Goal: Task Accomplishment & Management: Manage account settings

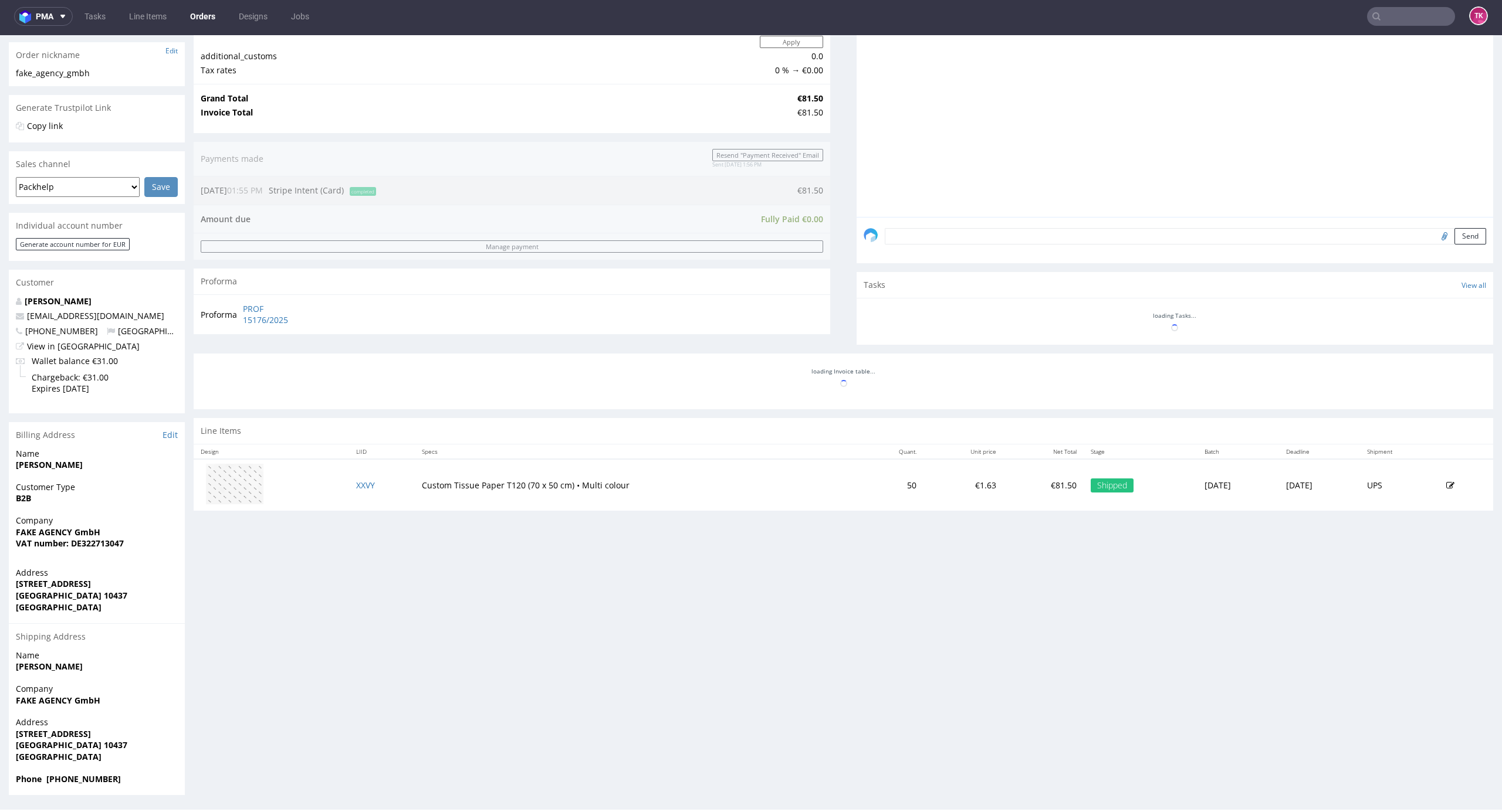
scroll to position [3, 0]
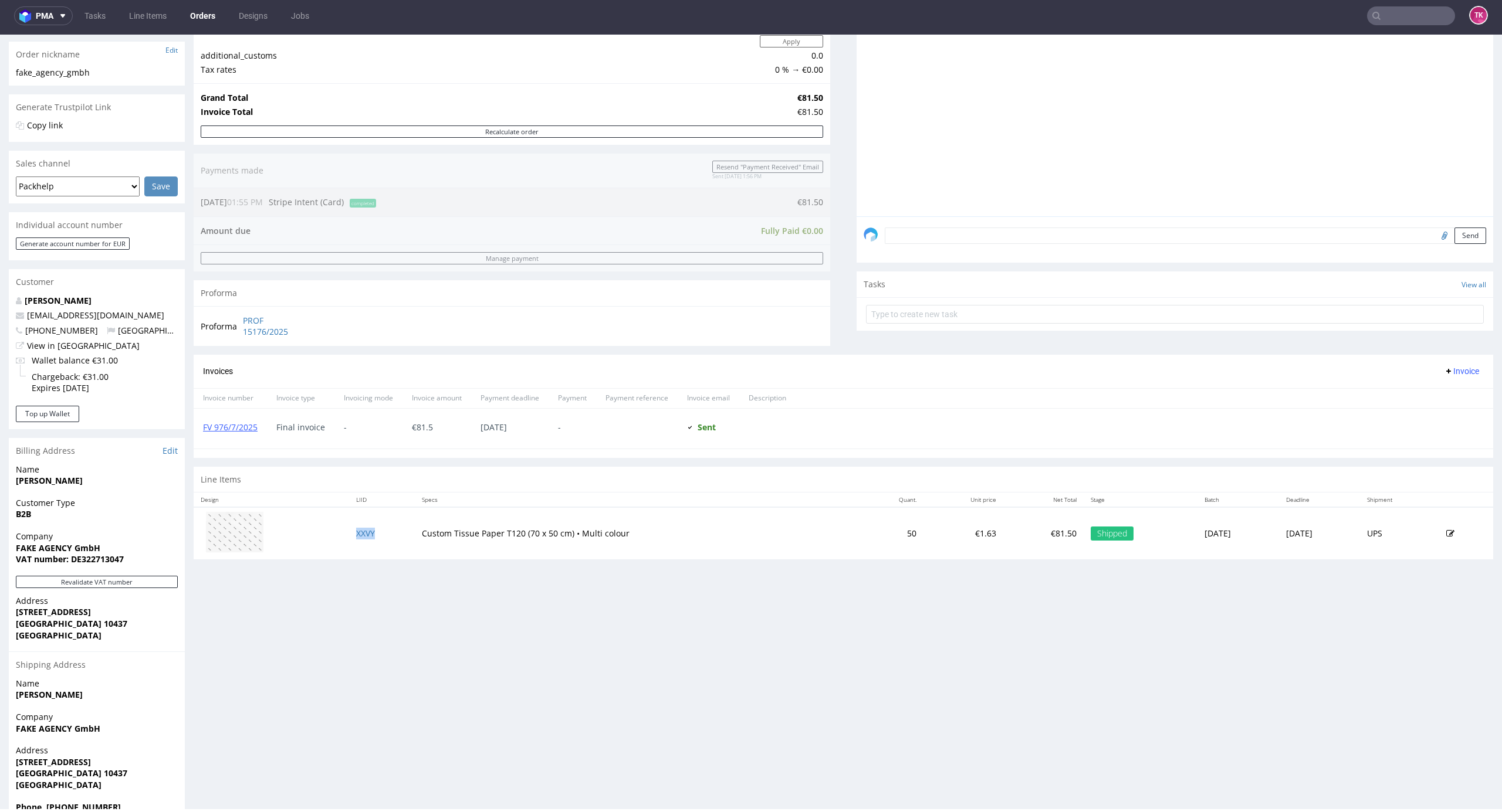
click at [354, 543] on td "XXVY" at bounding box center [381, 533] width 65 height 52
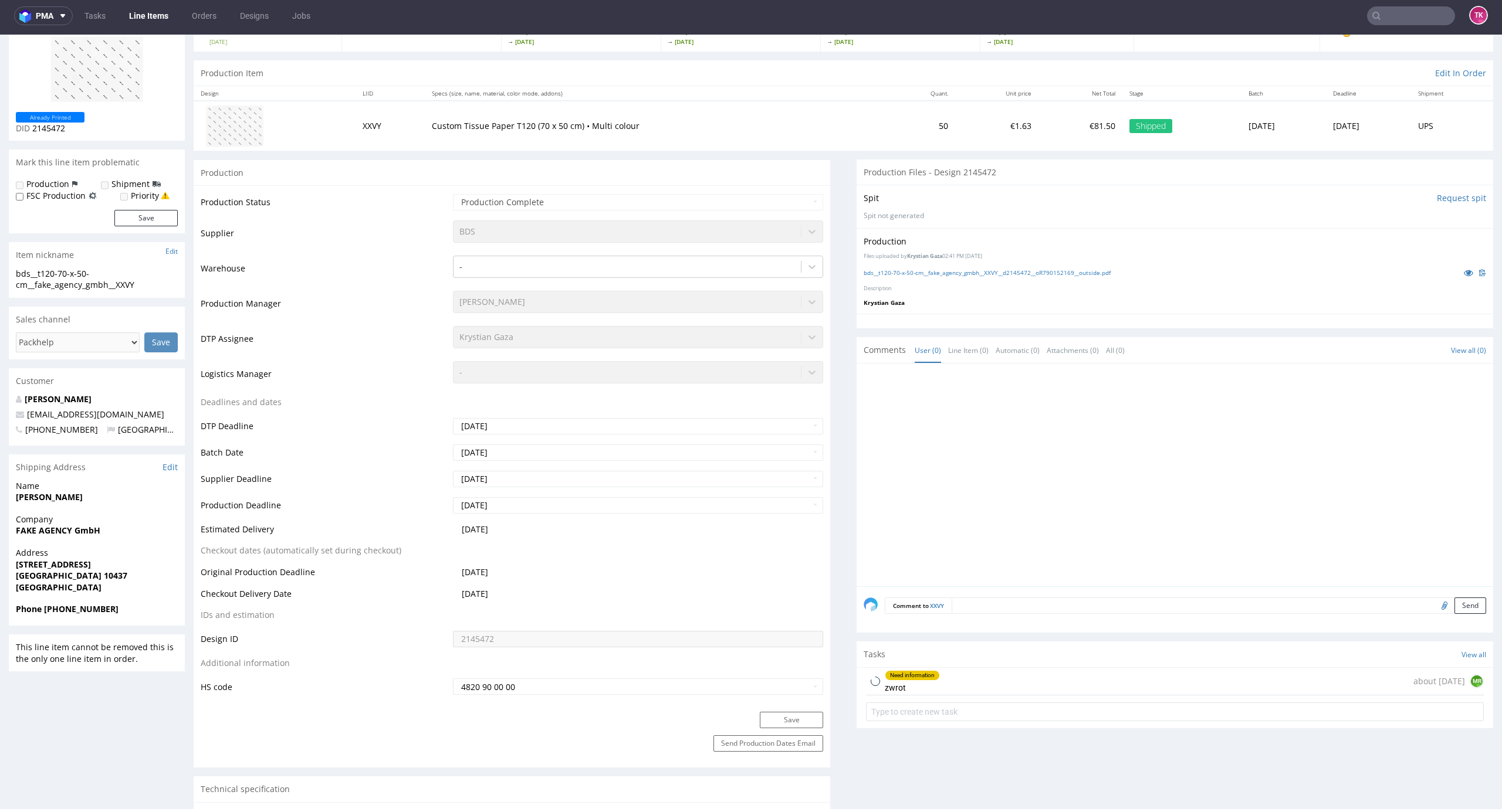
scroll to position [470, 0]
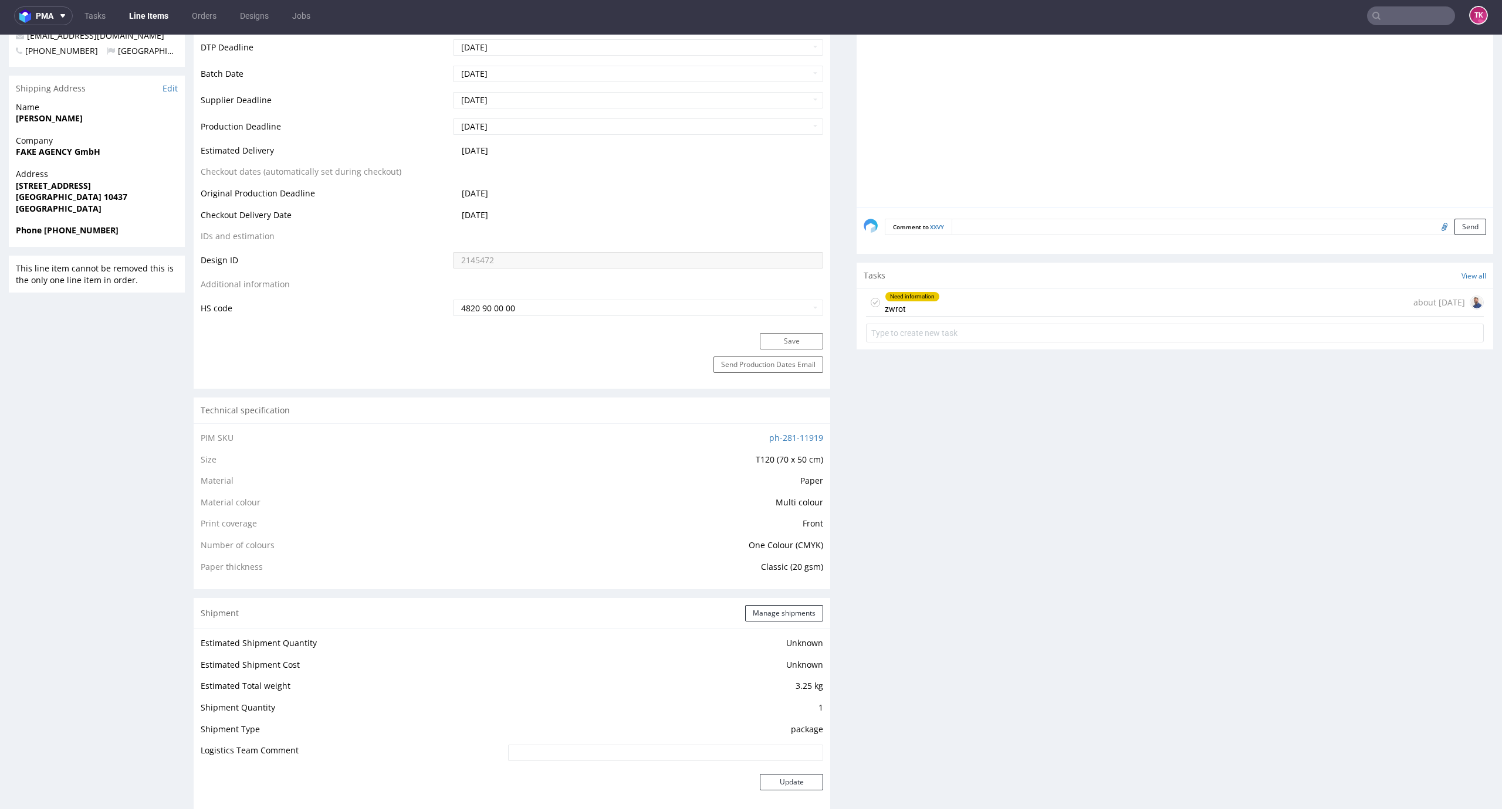
click at [916, 315] on div "Need information zwrot" at bounding box center [912, 303] width 55 height 27
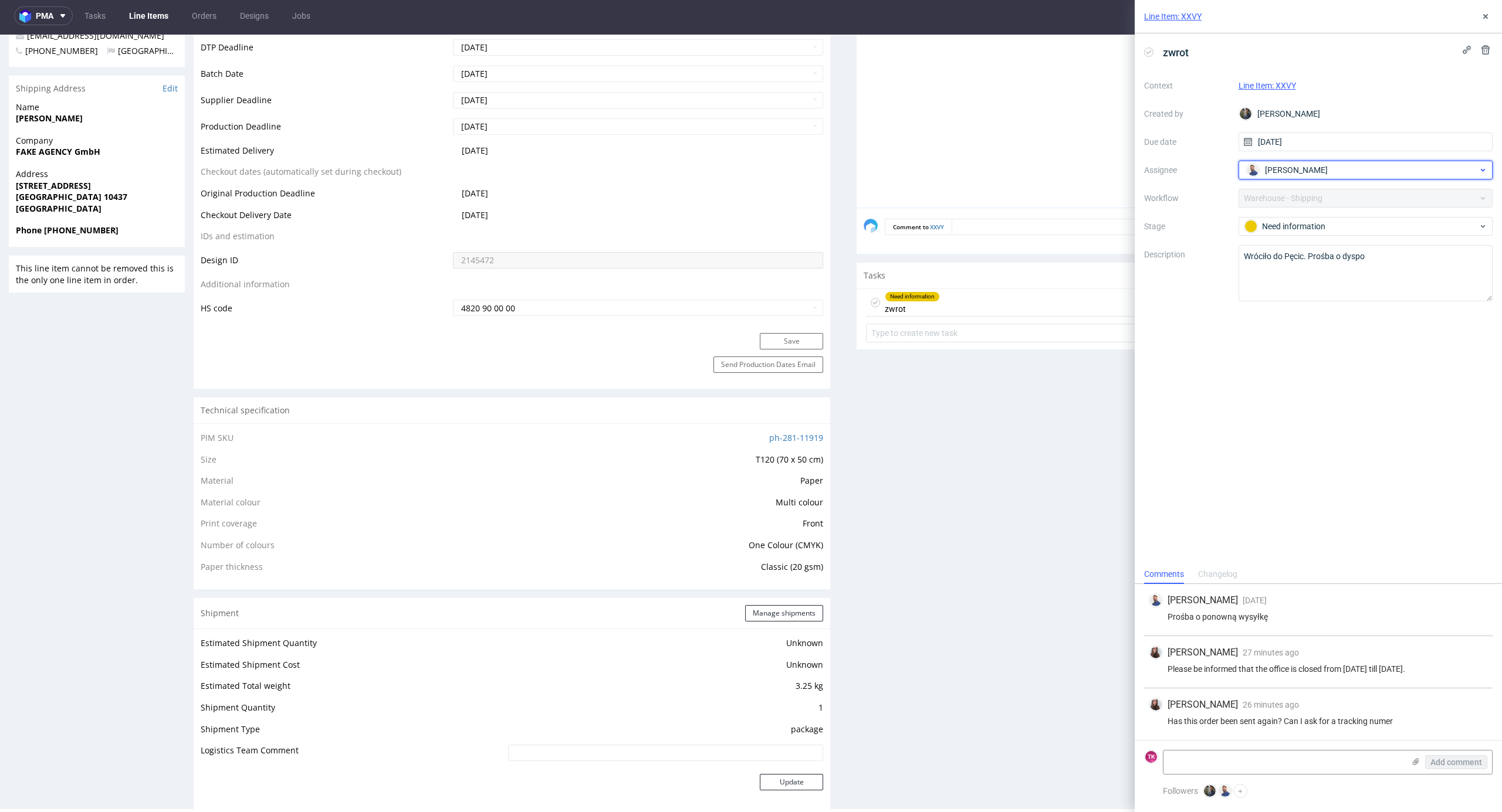
click at [1307, 170] on span "Michał Rachański" at bounding box center [1296, 170] width 62 height 11
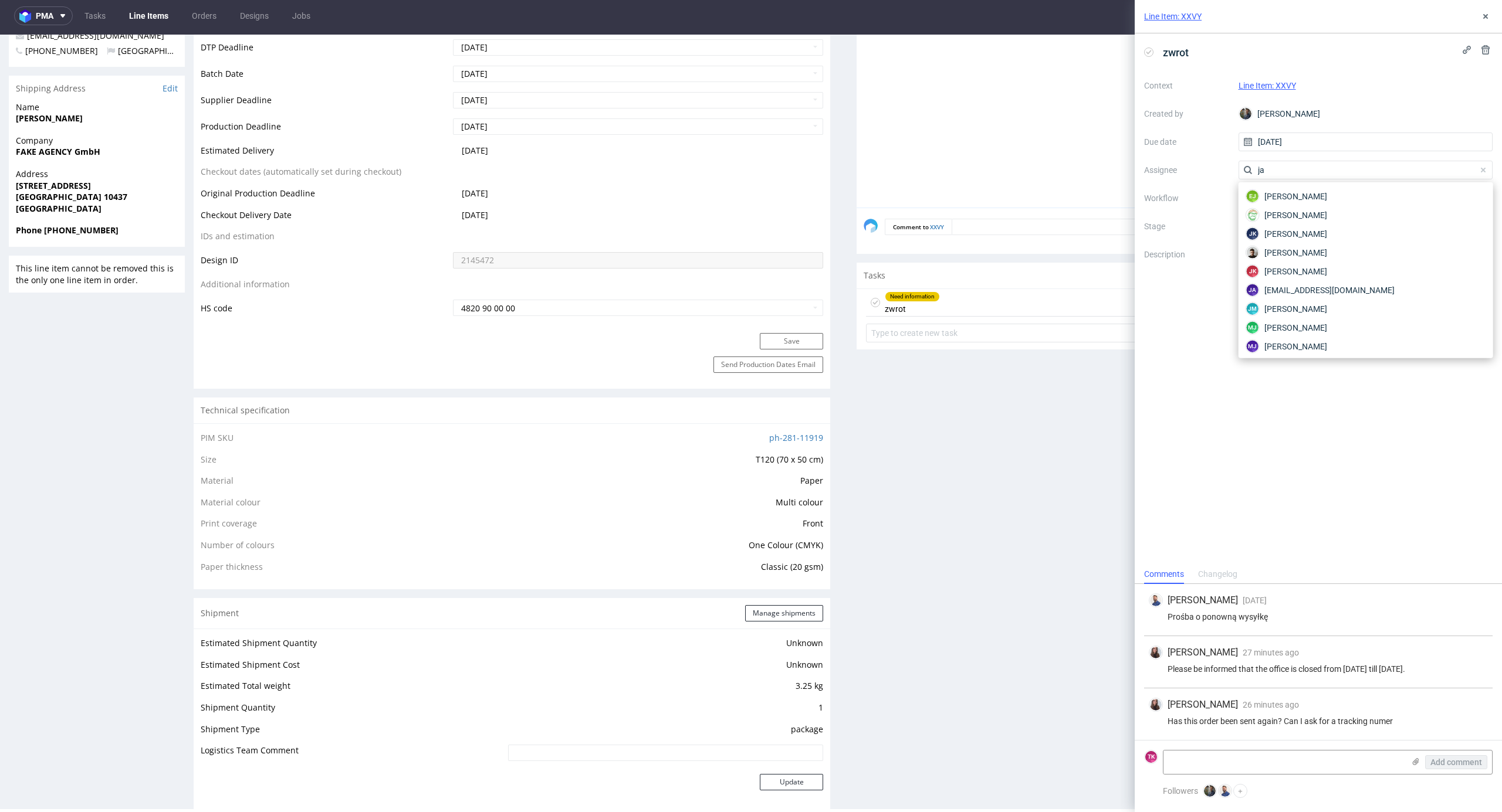
type input "j"
type input "m"
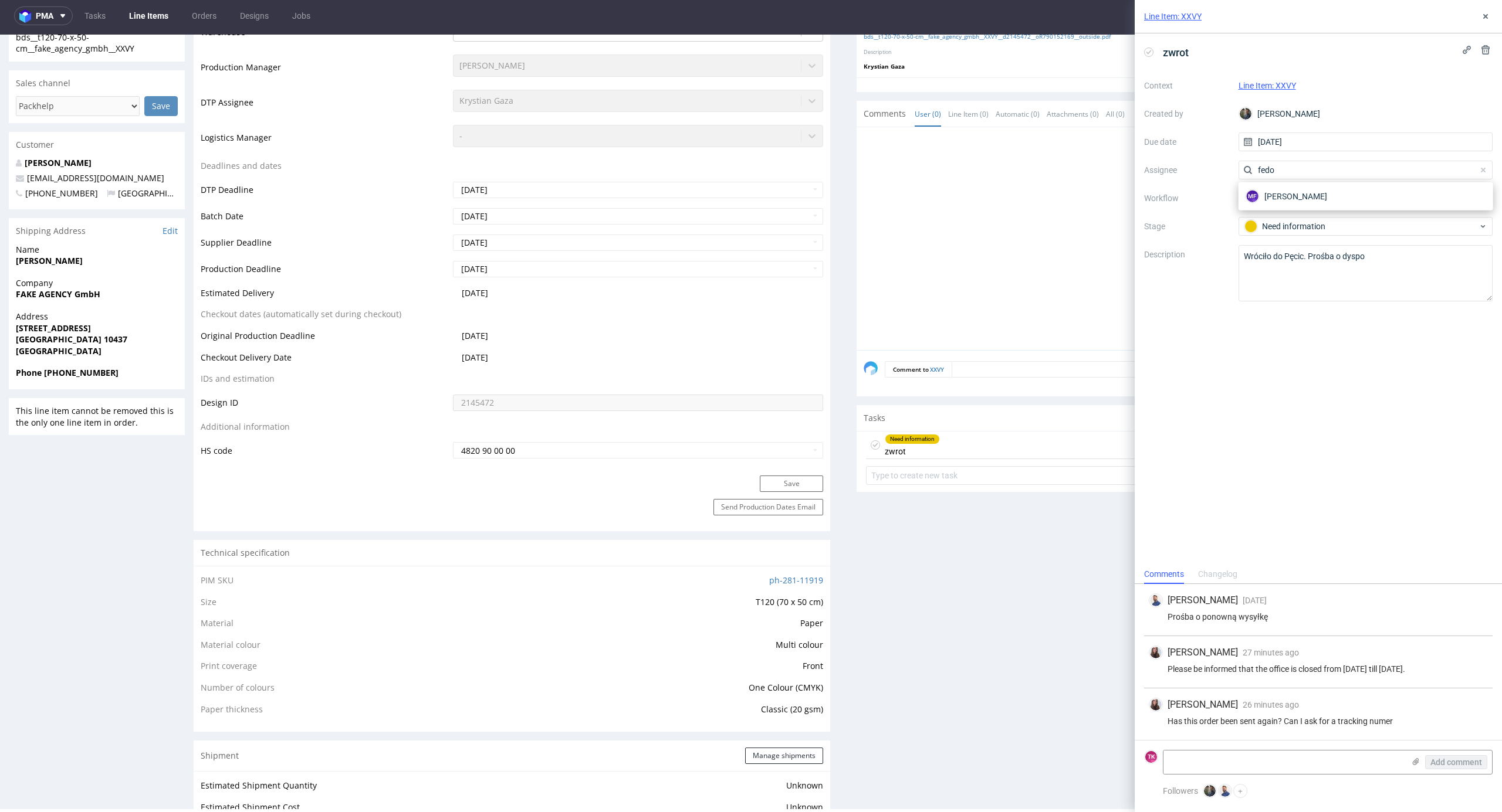
scroll to position [78, 0]
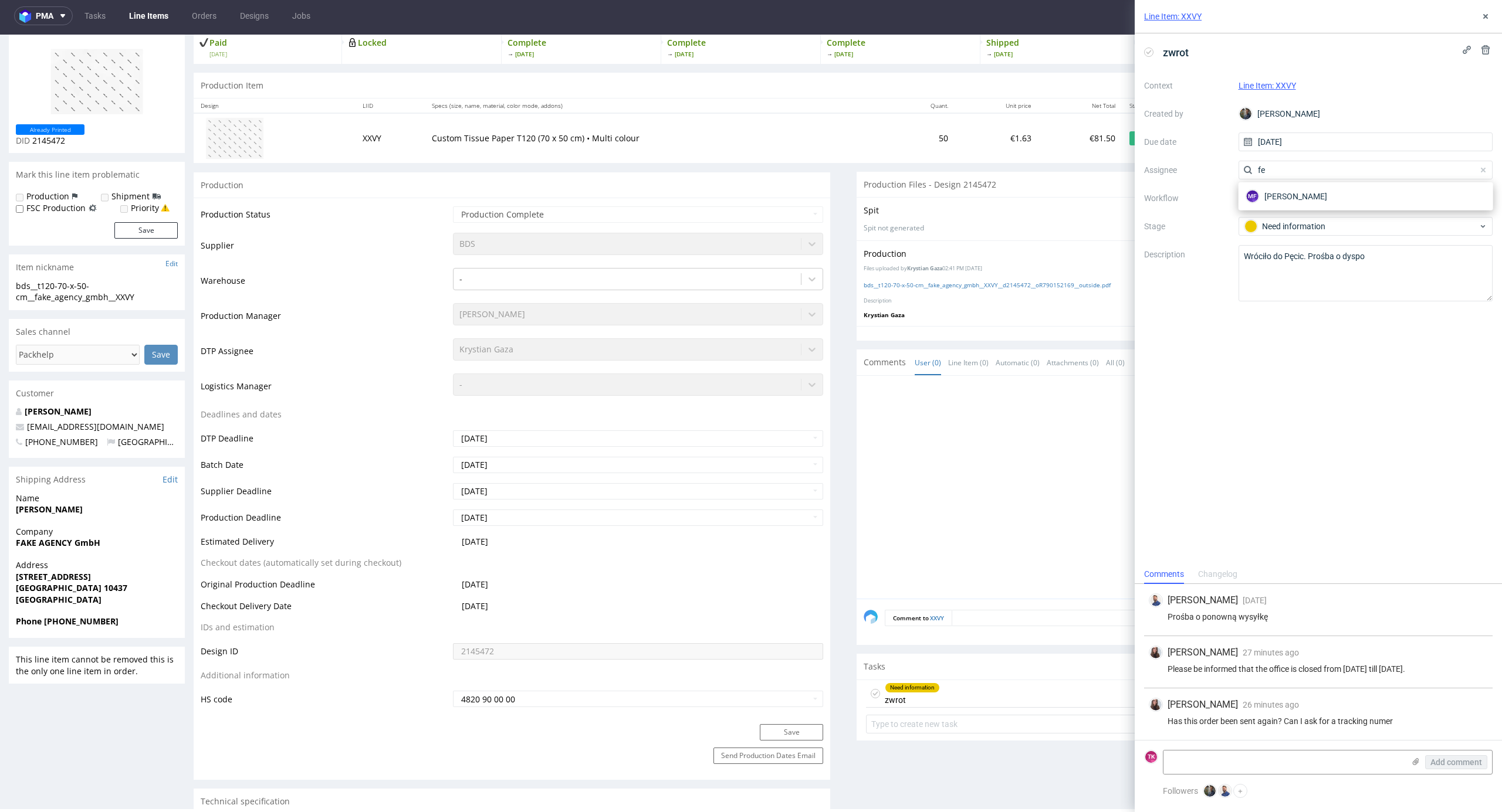
type input "f"
type input "ewa"
click at [1276, 198] on span "Ewa Prus" at bounding box center [1295, 197] width 62 height 11
click at [1044, 493] on div at bounding box center [1179, 490] width 630 height 216
click at [1489, 15] on icon at bounding box center [1485, 16] width 9 height 9
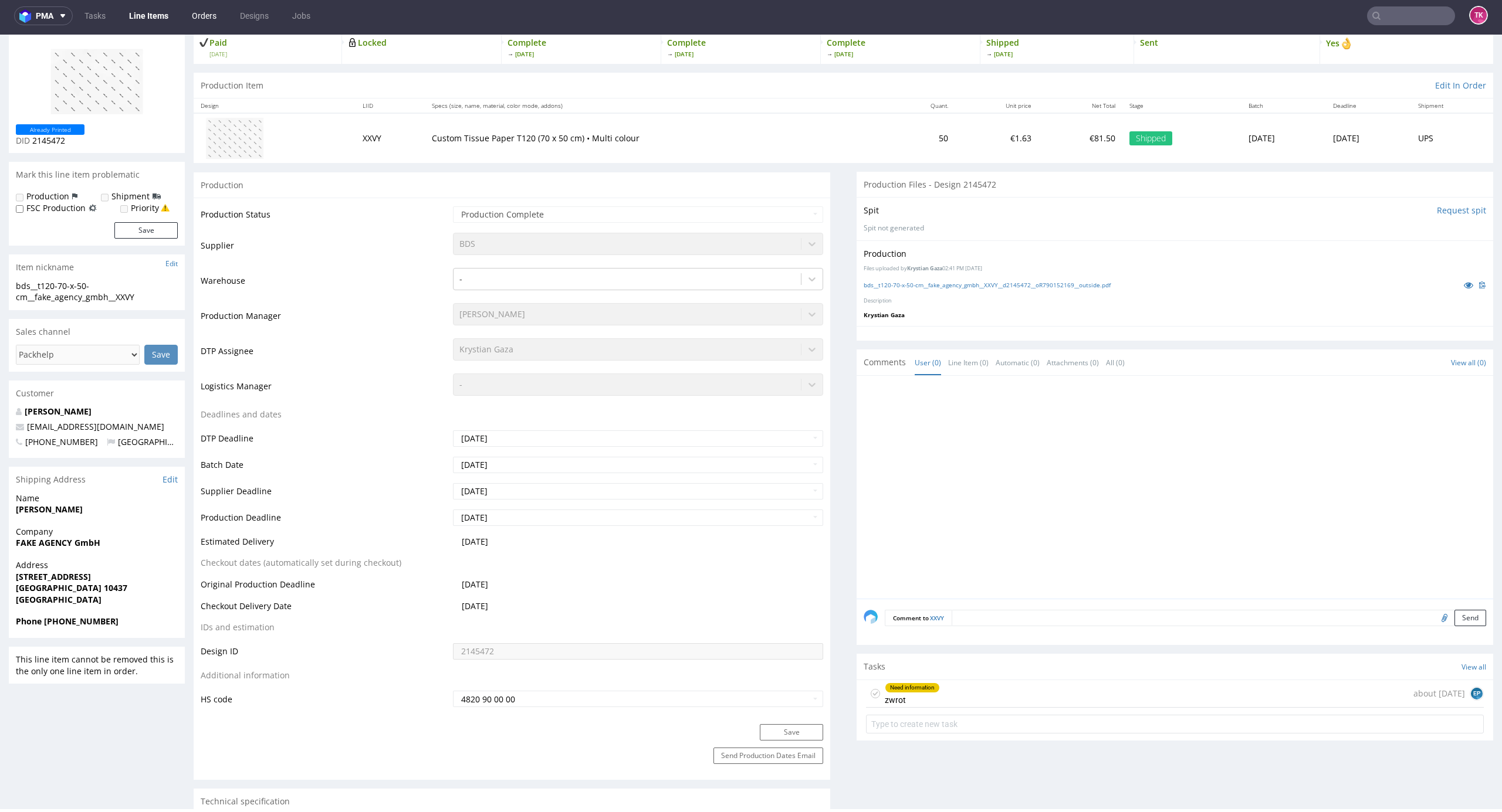
drag, startPoint x: 160, startPoint y: 8, endPoint x: 191, endPoint y: 9, distance: 31.0
click at [159, 9] on link "Line Items" at bounding box center [149, 16] width 53 height 19
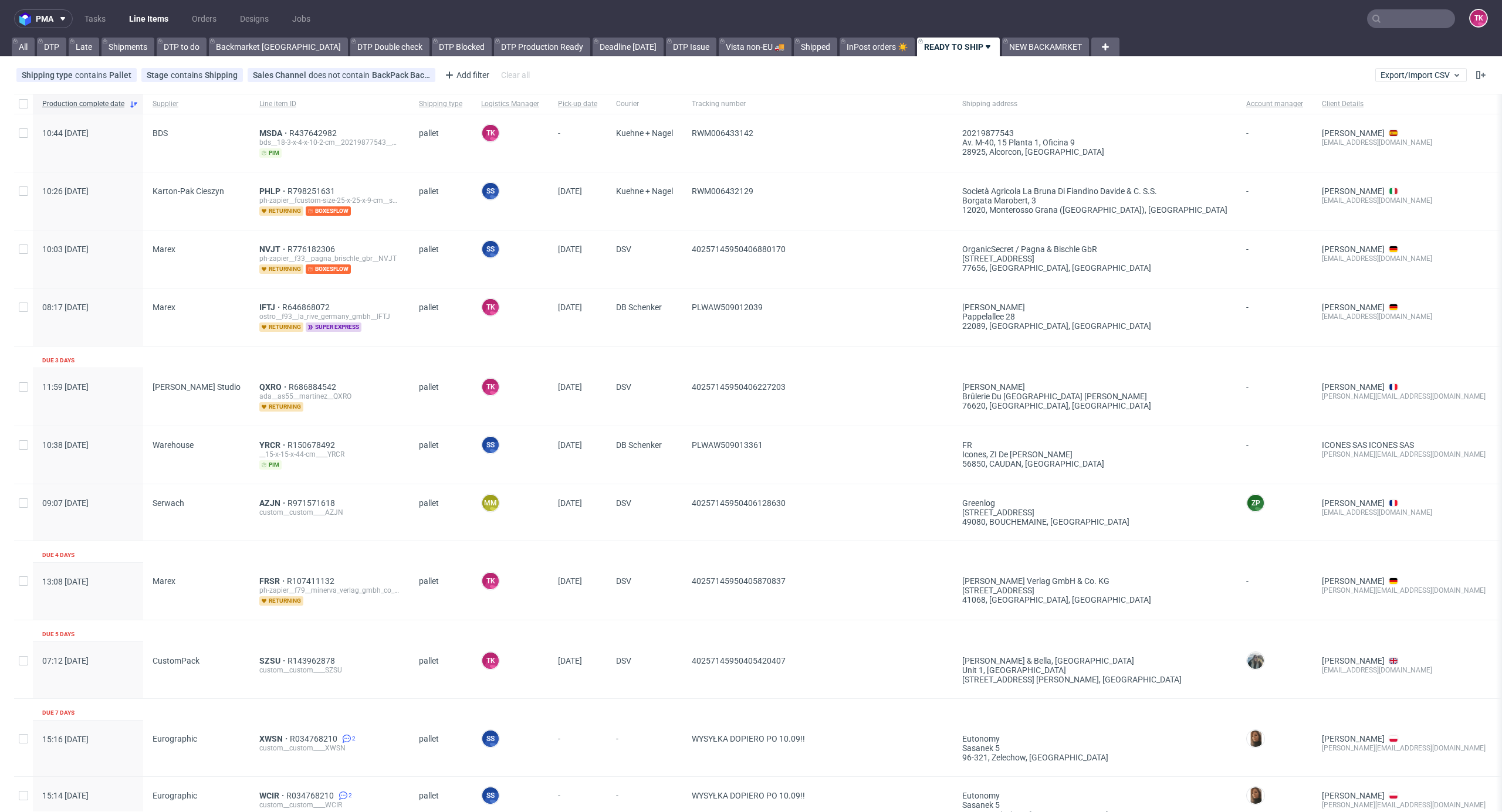
click at [174, 11] on ul "Tasks Line Items Orders Designs Jobs" at bounding box center [197, 19] width 249 height 19
click at [170, 4] on nav "pma Tasks Line Items Orders Designs Jobs TK" at bounding box center [751, 19] width 1502 height 37
click at [154, 20] on link "Line Items" at bounding box center [149, 19] width 53 height 19
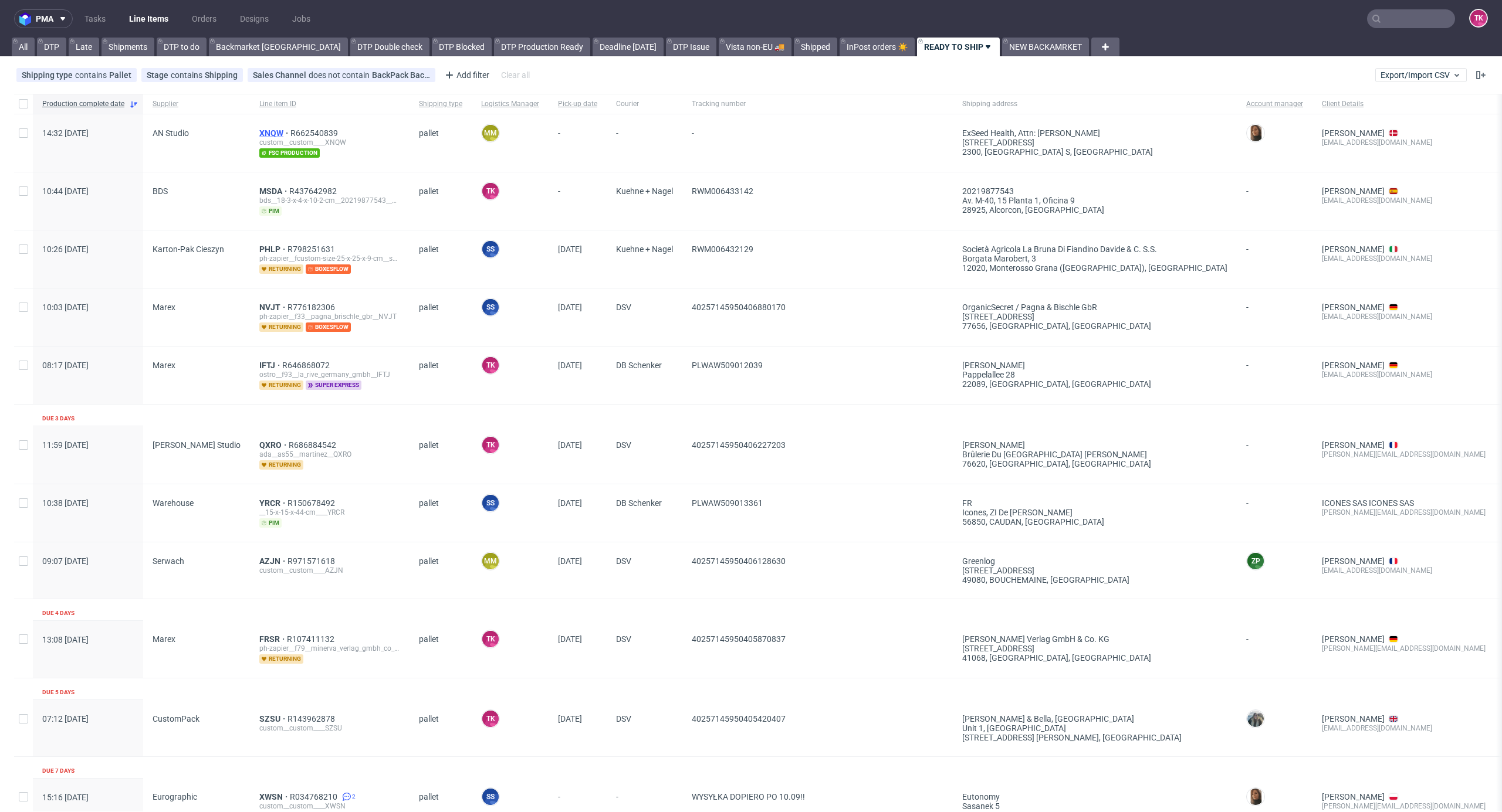
click at [259, 129] on span "XNQW" at bounding box center [274, 133] width 31 height 9
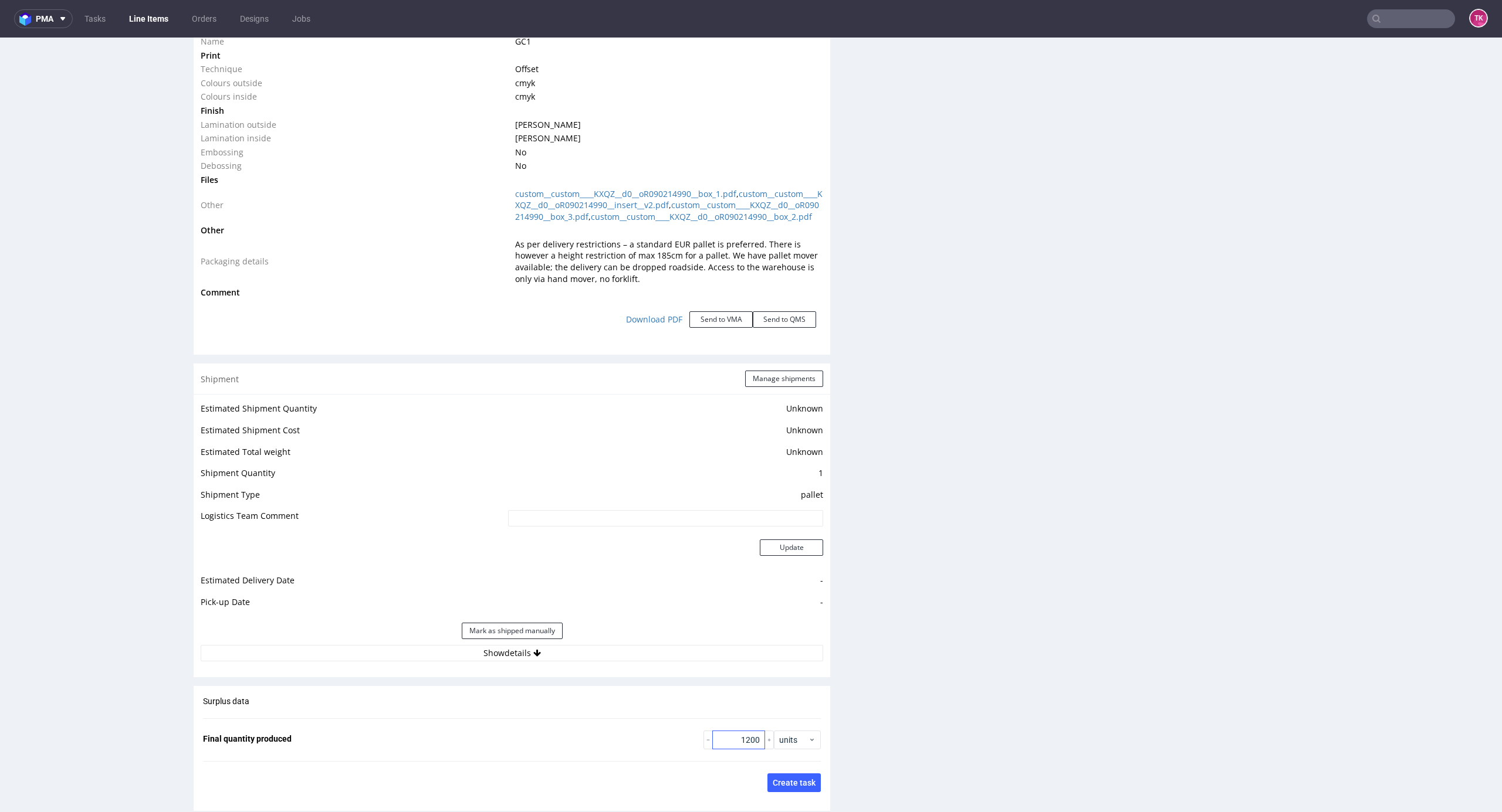
scroll to position [1408, 0]
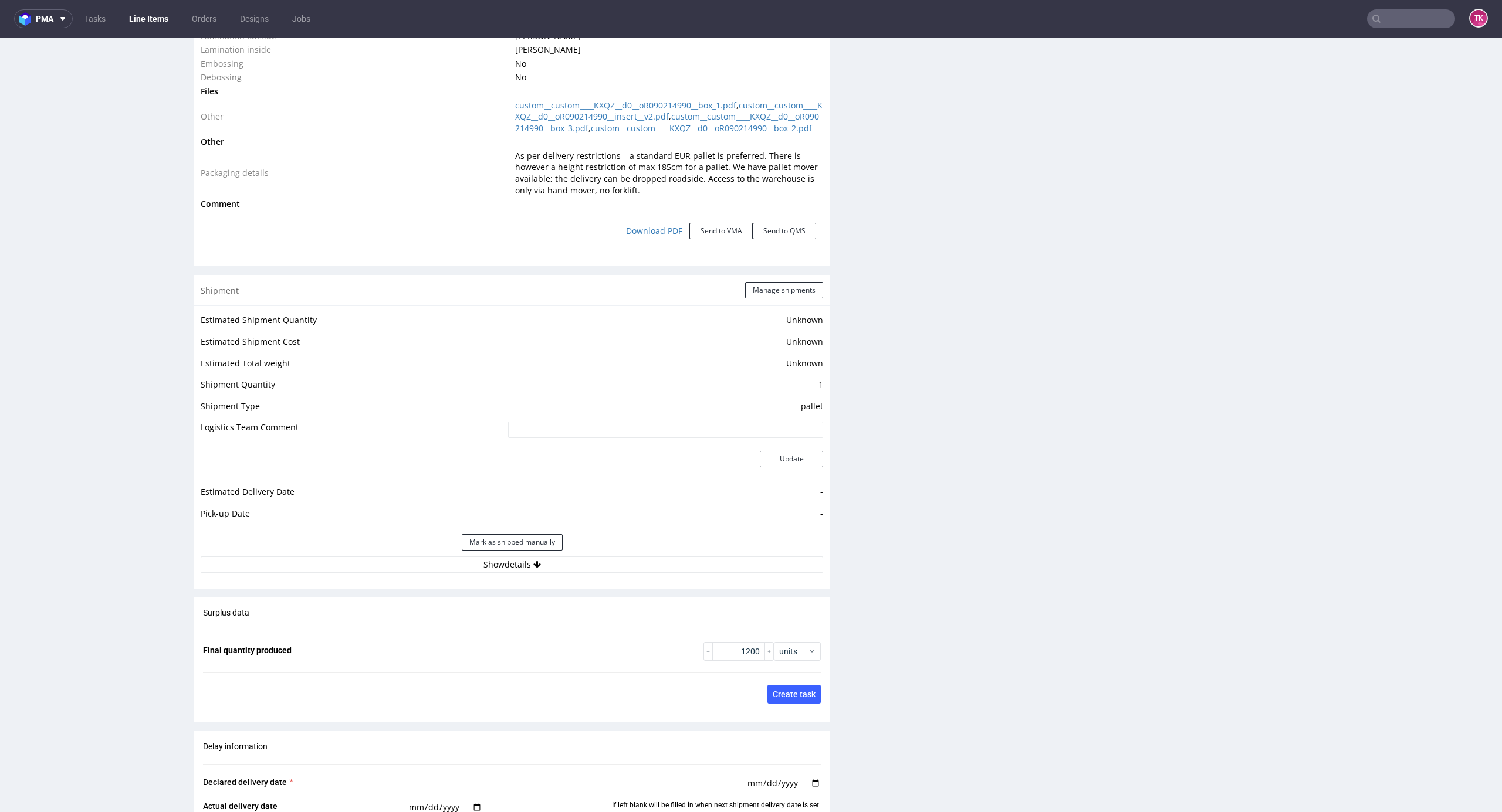
click at [669, 556] on div "Mark as shipped manually" at bounding box center [511, 542] width 623 height 28
click at [672, 570] on button "Show details" at bounding box center [511, 564] width 623 height 17
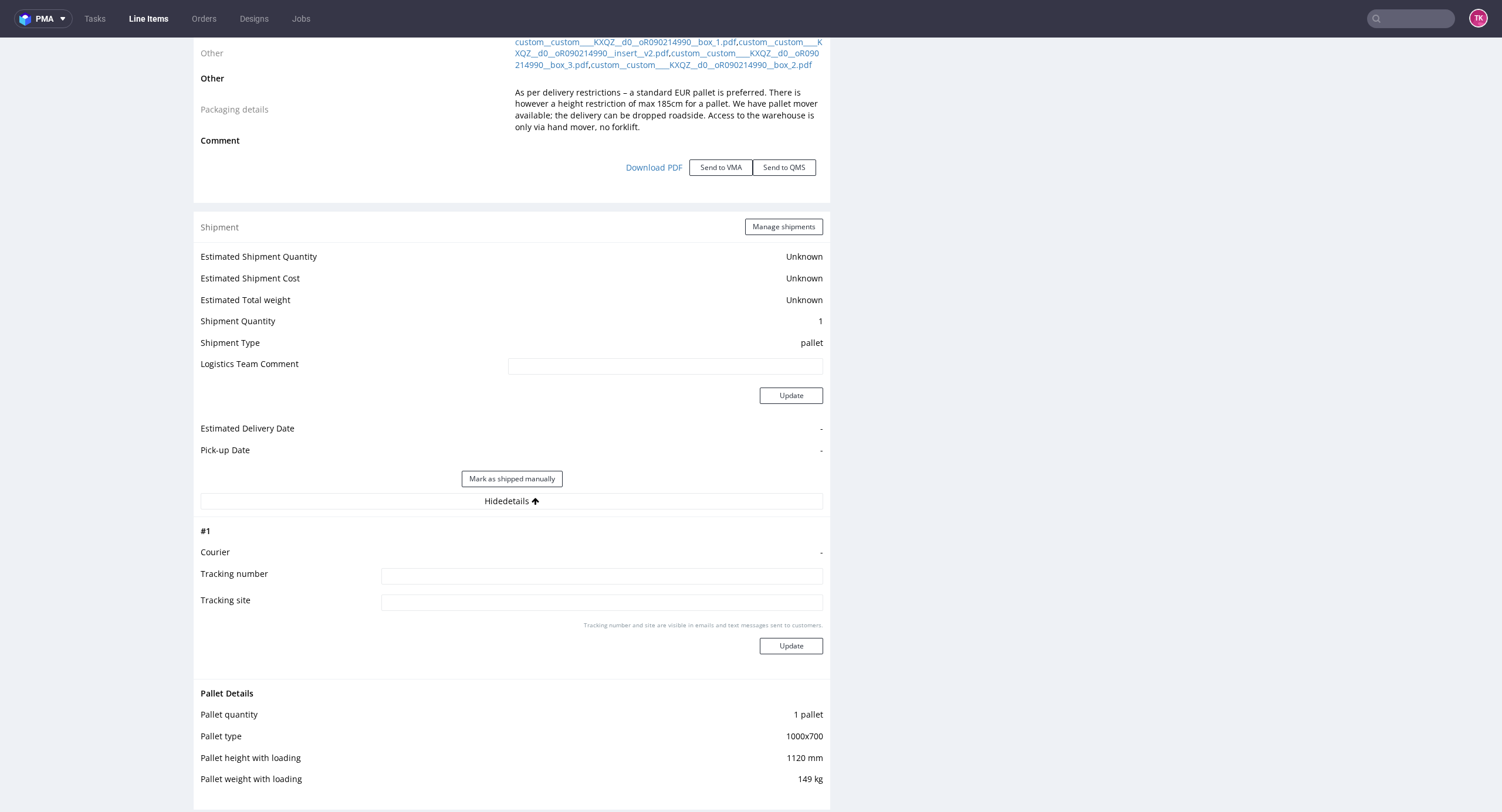
scroll to position [1329, 0]
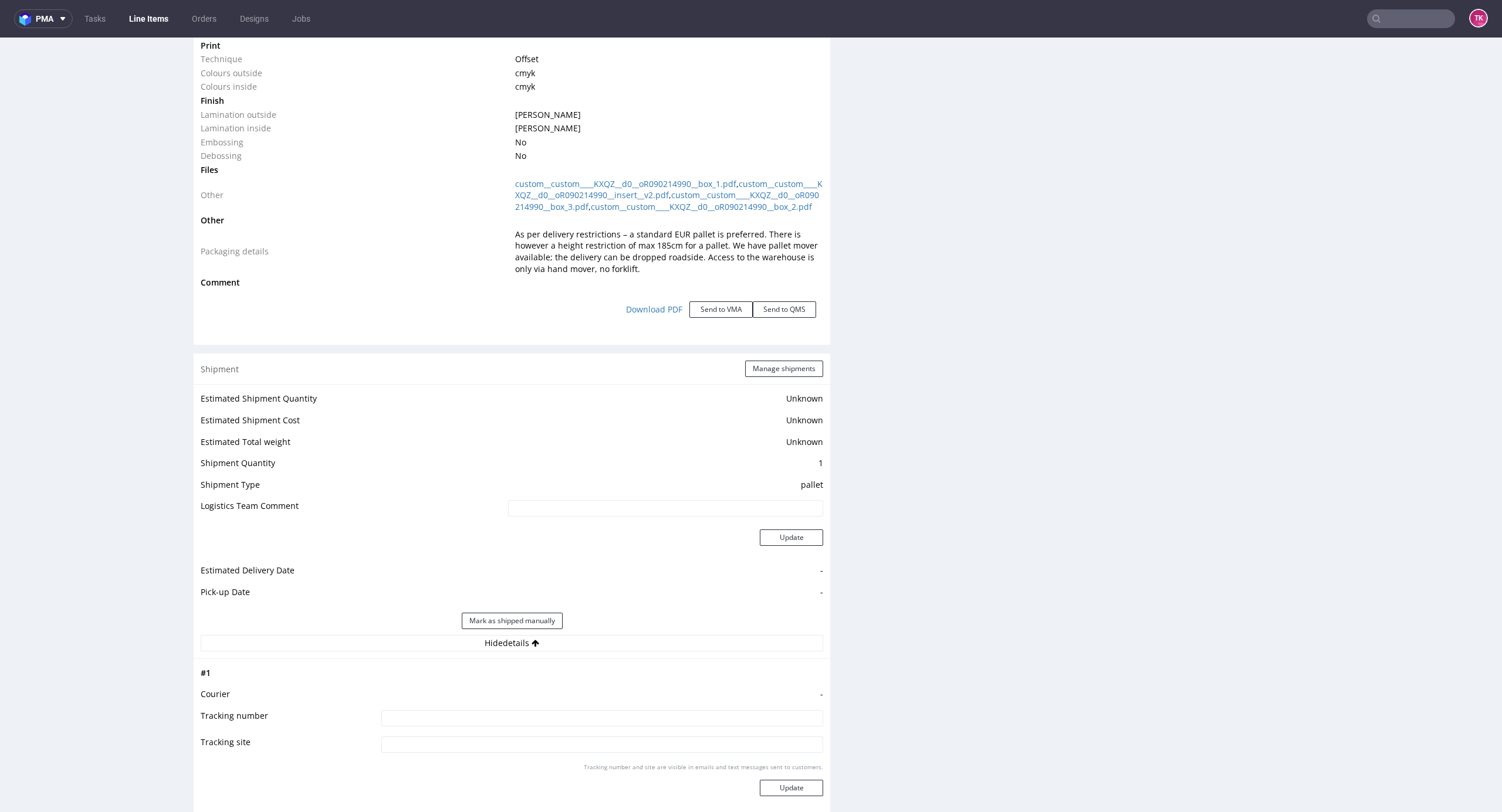
click at [137, 17] on link "Line Items" at bounding box center [149, 19] width 53 height 19
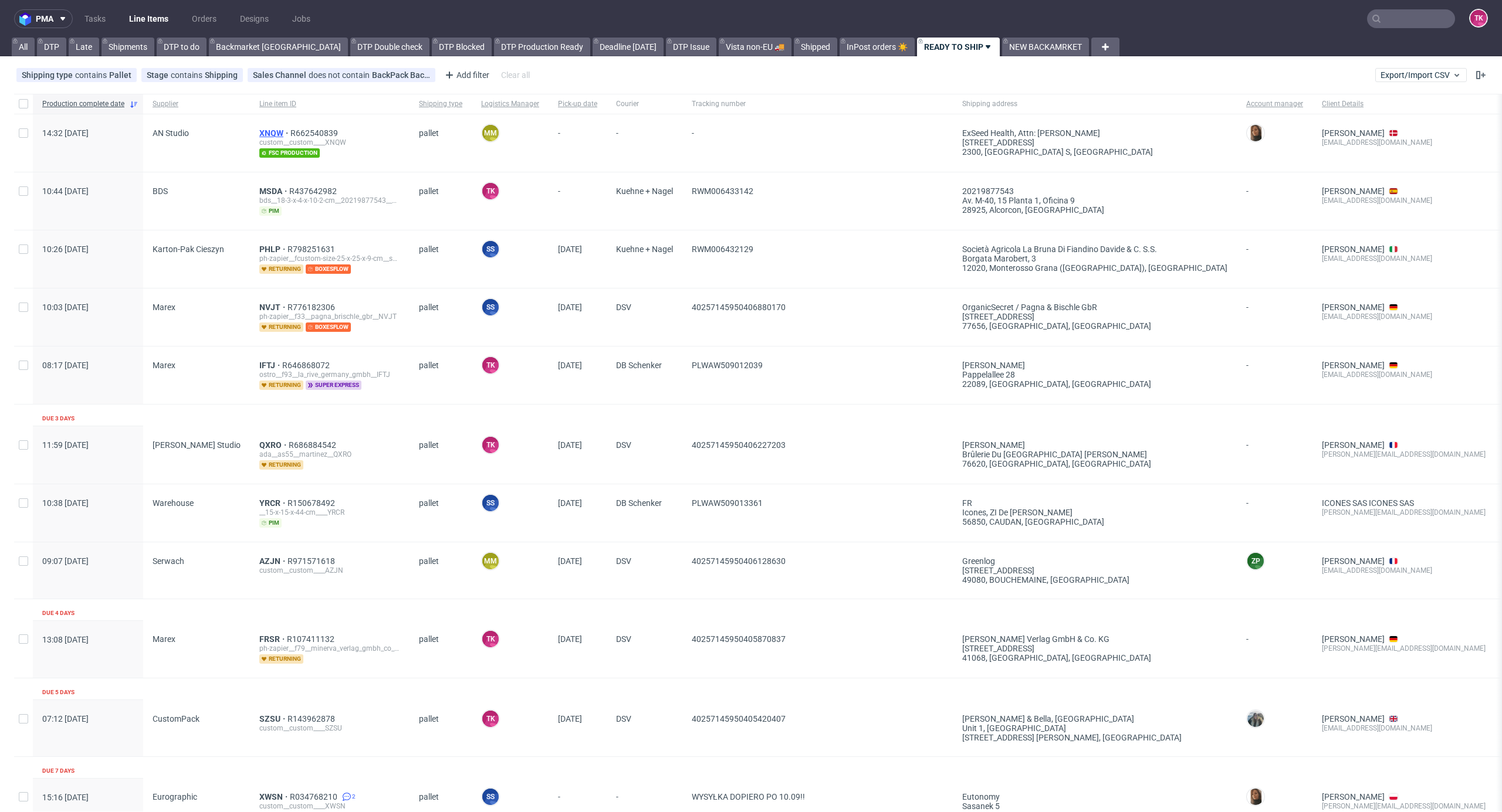
click at [259, 130] on span "XNQW" at bounding box center [274, 133] width 31 height 9
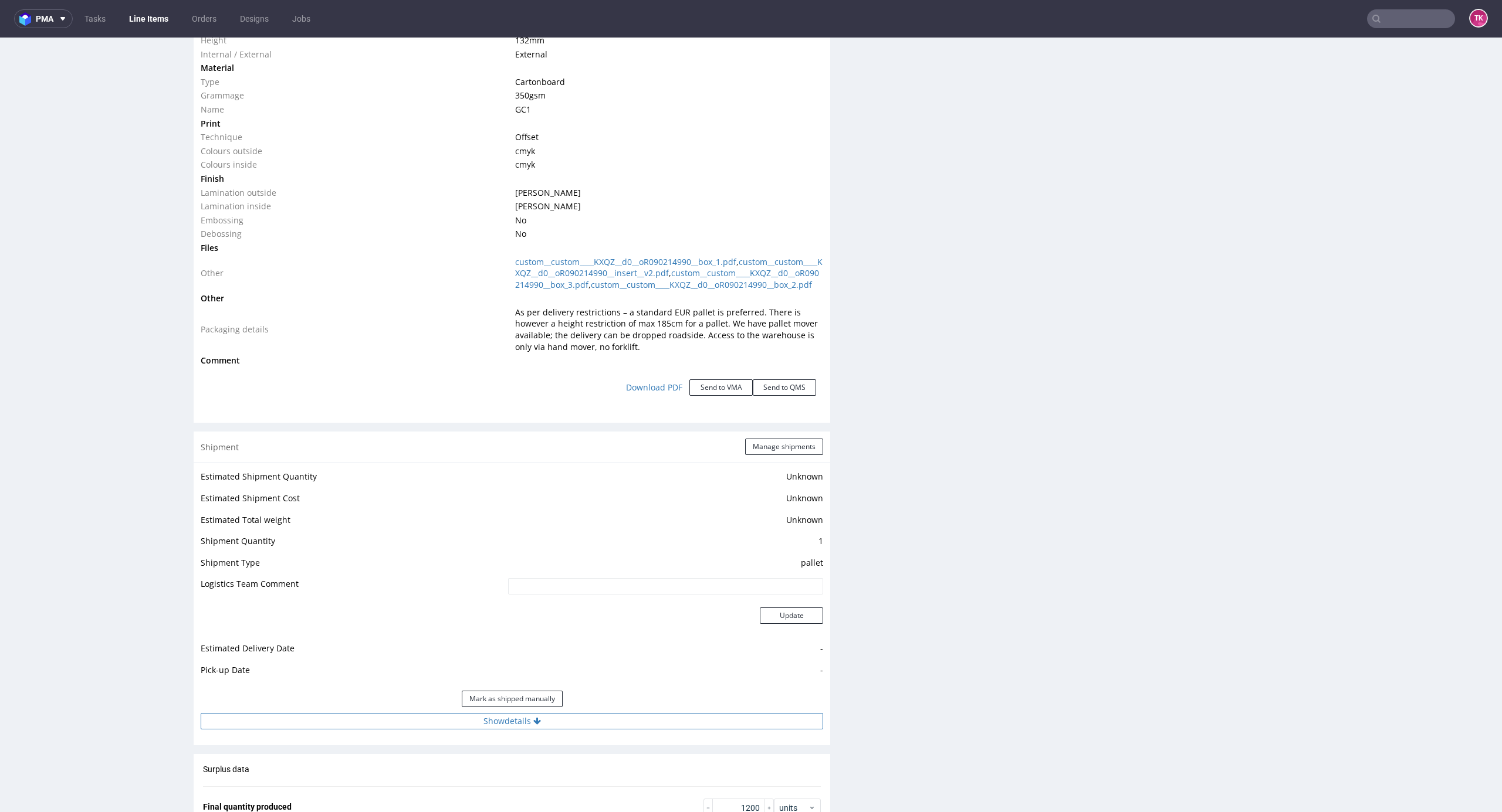
click at [667, 726] on button "Show details" at bounding box center [511, 721] width 623 height 17
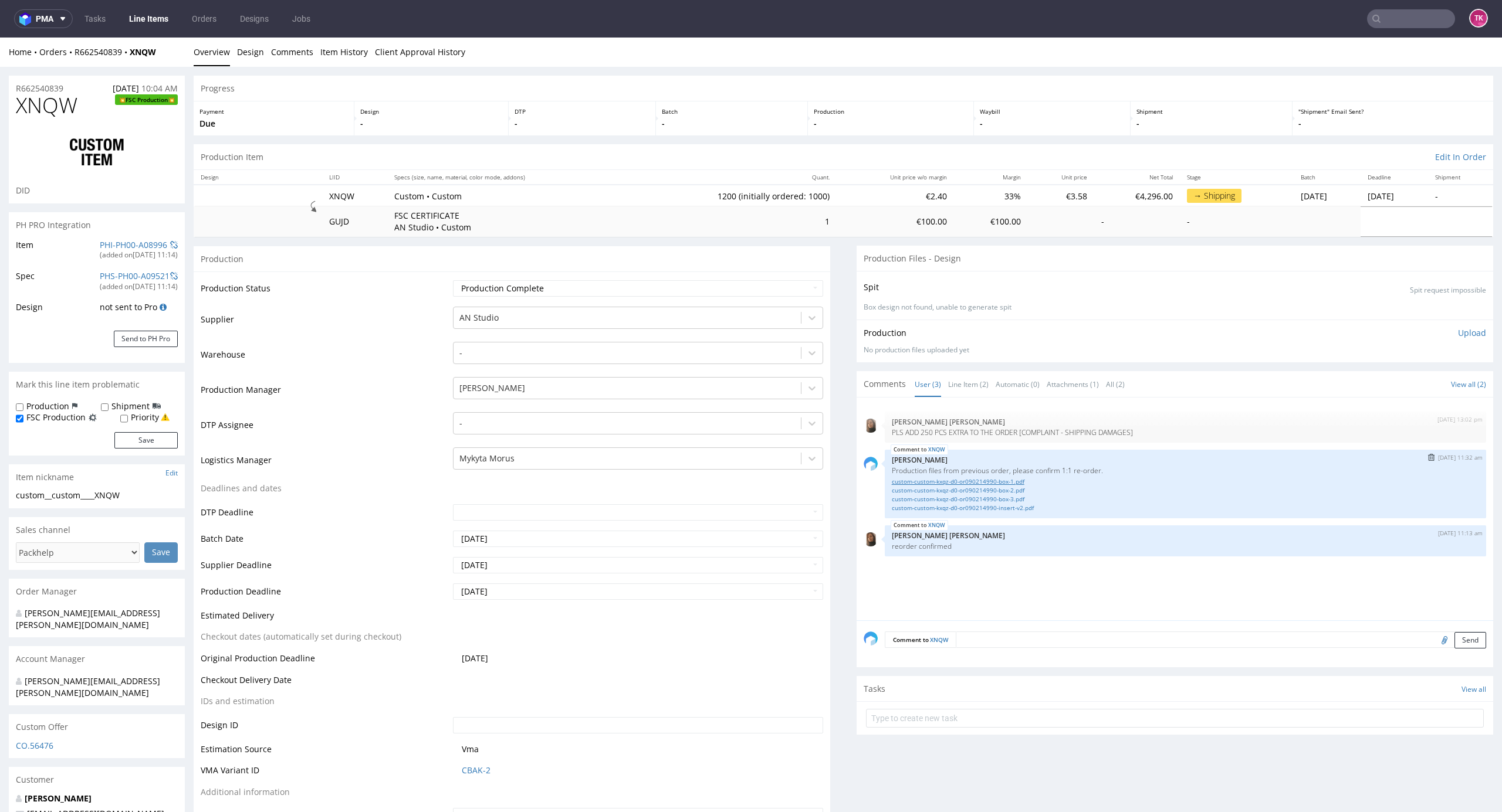
click at [940, 485] on link "custom-custom-kxqz-d0-or090214990-box-1.pdf" at bounding box center [1186, 482] width 588 height 9
click at [963, 489] on link "custom-custom-kxqz-d0-or090214990-box-2.pdf" at bounding box center [1186, 490] width 588 height 9
click at [982, 498] on link "custom-custom-kxqz-d0-or090214990-box-3.pdf" at bounding box center [1186, 499] width 588 height 9
click at [961, 507] on link "custom-custom-kxqz-d0-or090214990-insert-v2.pdf" at bounding box center [1186, 508] width 588 height 9
click at [174, 15] on link "Line Items" at bounding box center [149, 19] width 53 height 19
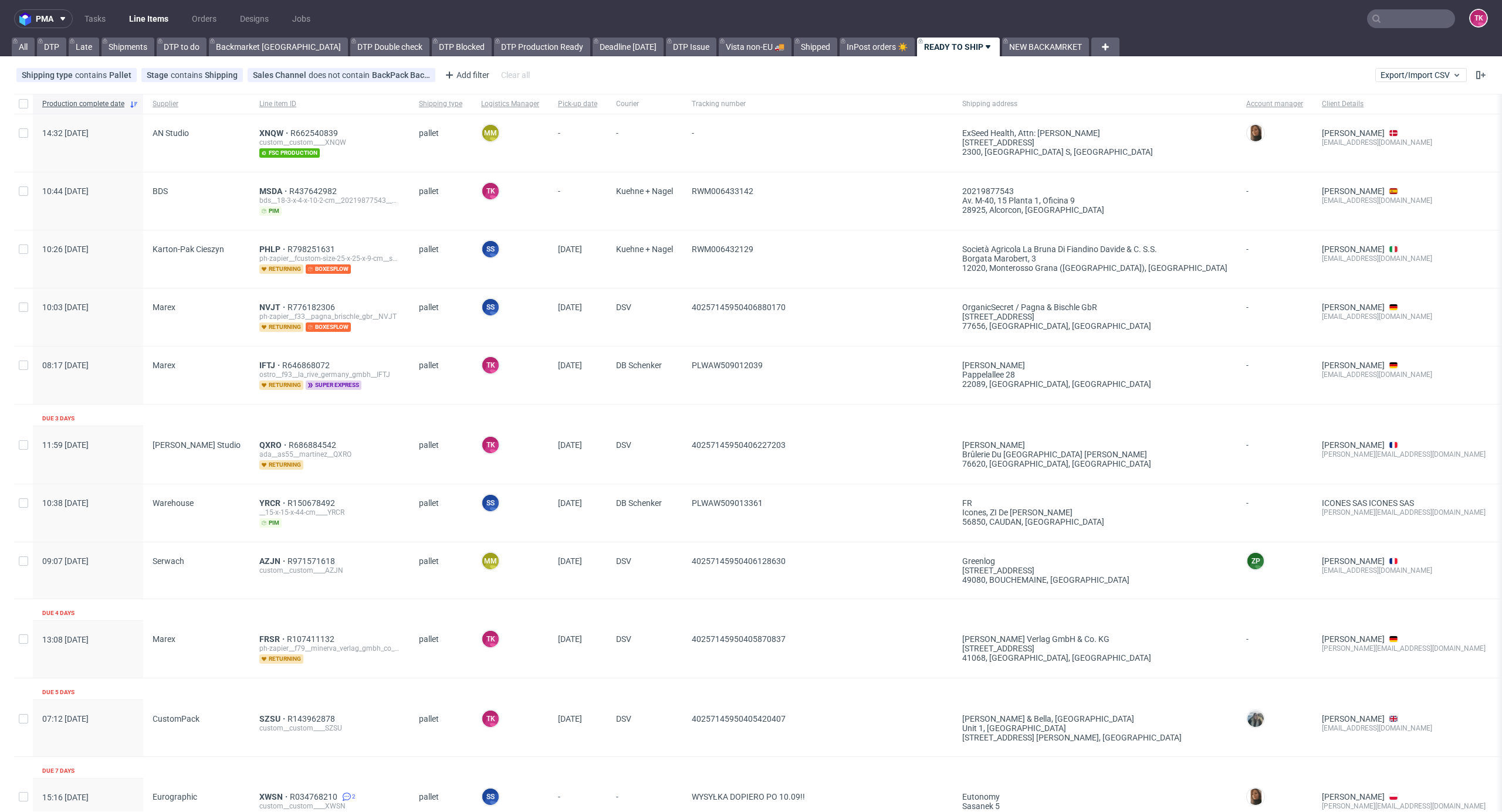
click at [144, 27] on link "Line Items" at bounding box center [149, 19] width 53 height 19
click at [144, 24] on link "Line Items" at bounding box center [149, 19] width 53 height 19
click at [136, 17] on link "Line Items" at bounding box center [149, 19] width 53 height 19
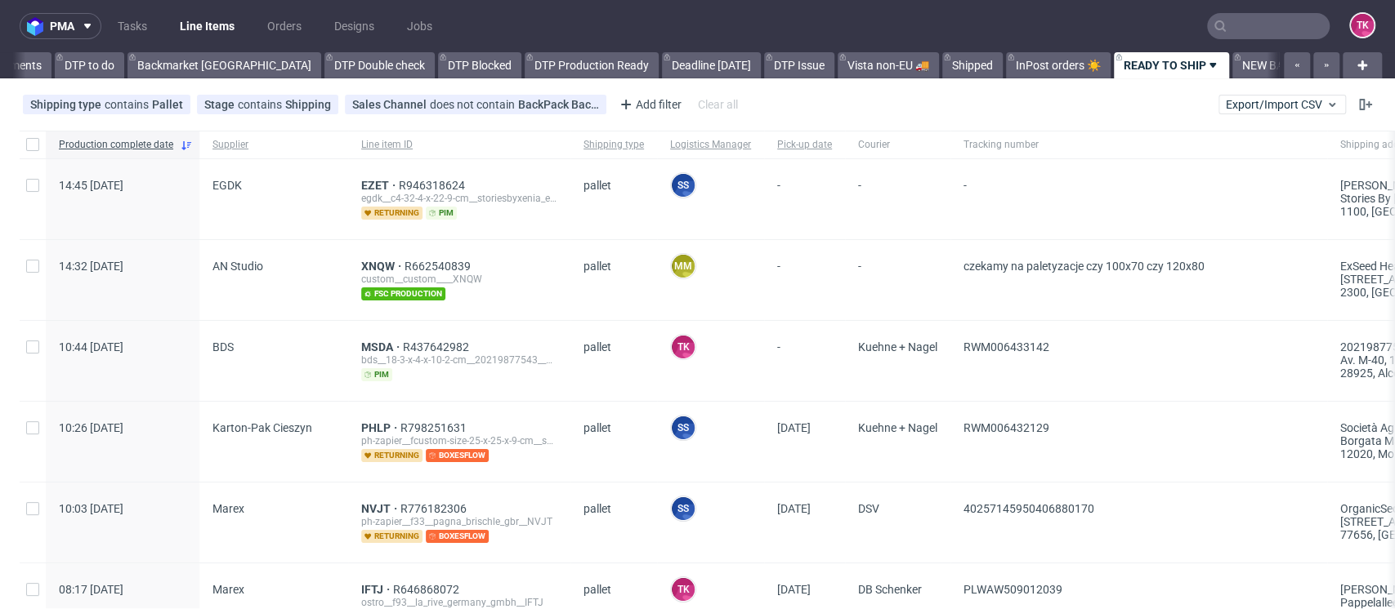
click at [185, 21] on link "Line Items" at bounding box center [207, 26] width 74 height 26
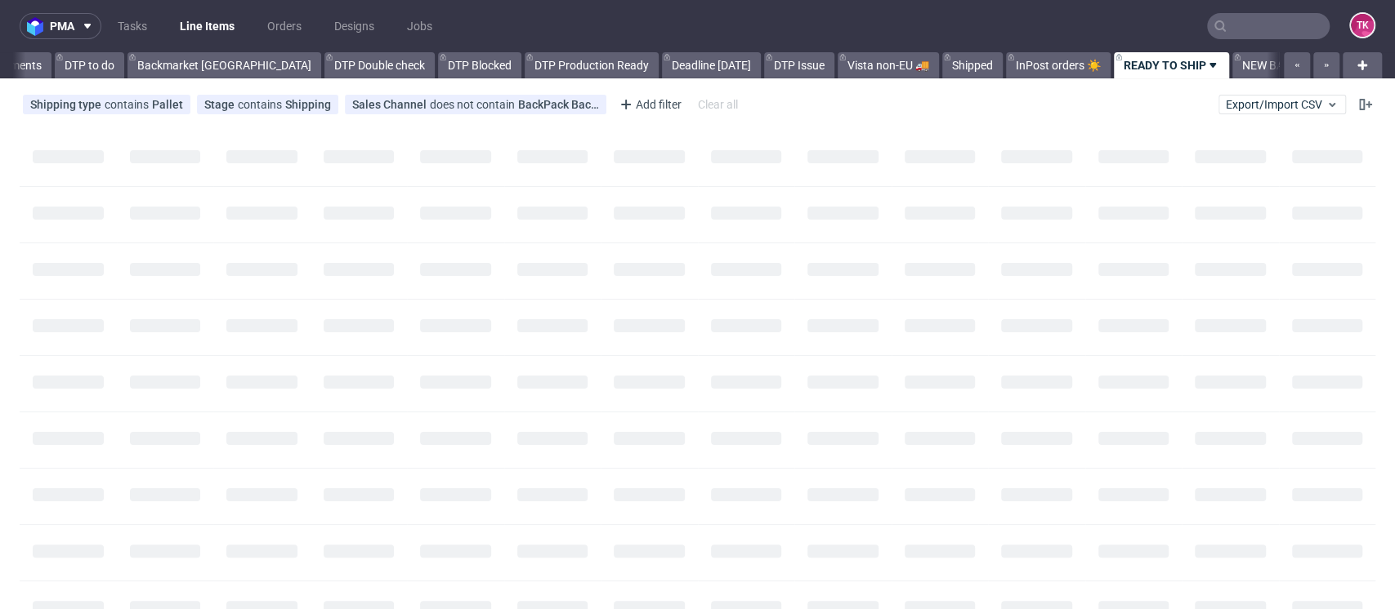
scroll to position [0, 163]
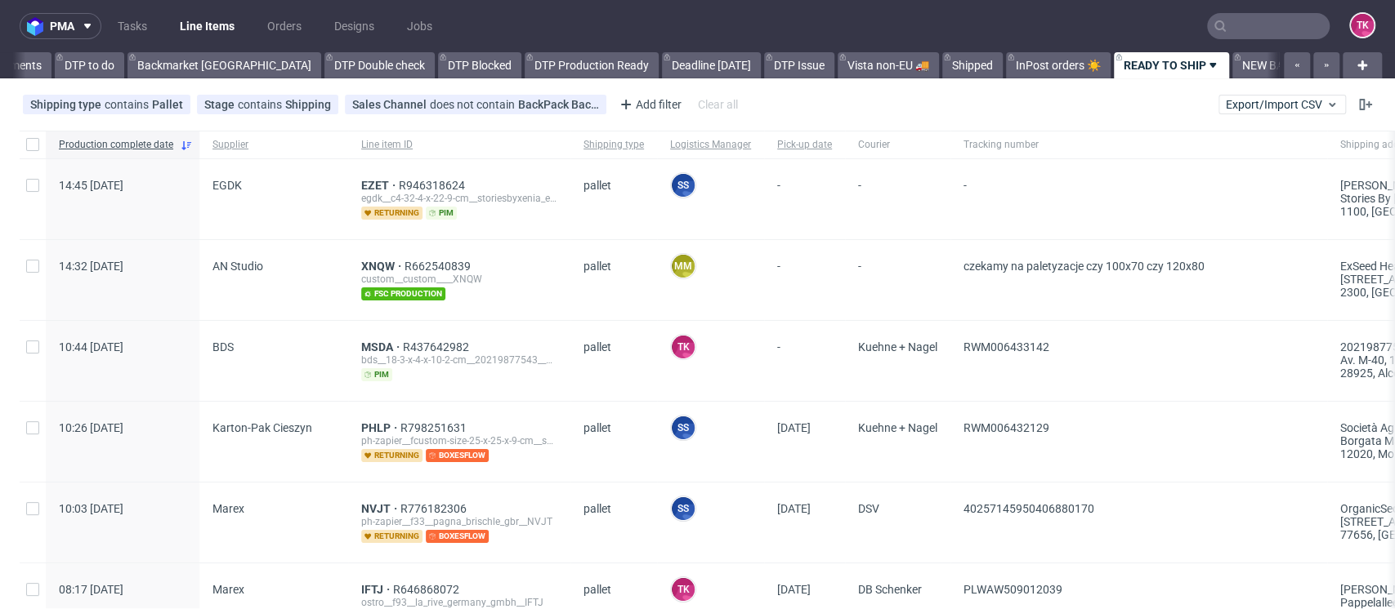
click at [202, 20] on link "Line Items" at bounding box center [207, 26] width 74 height 26
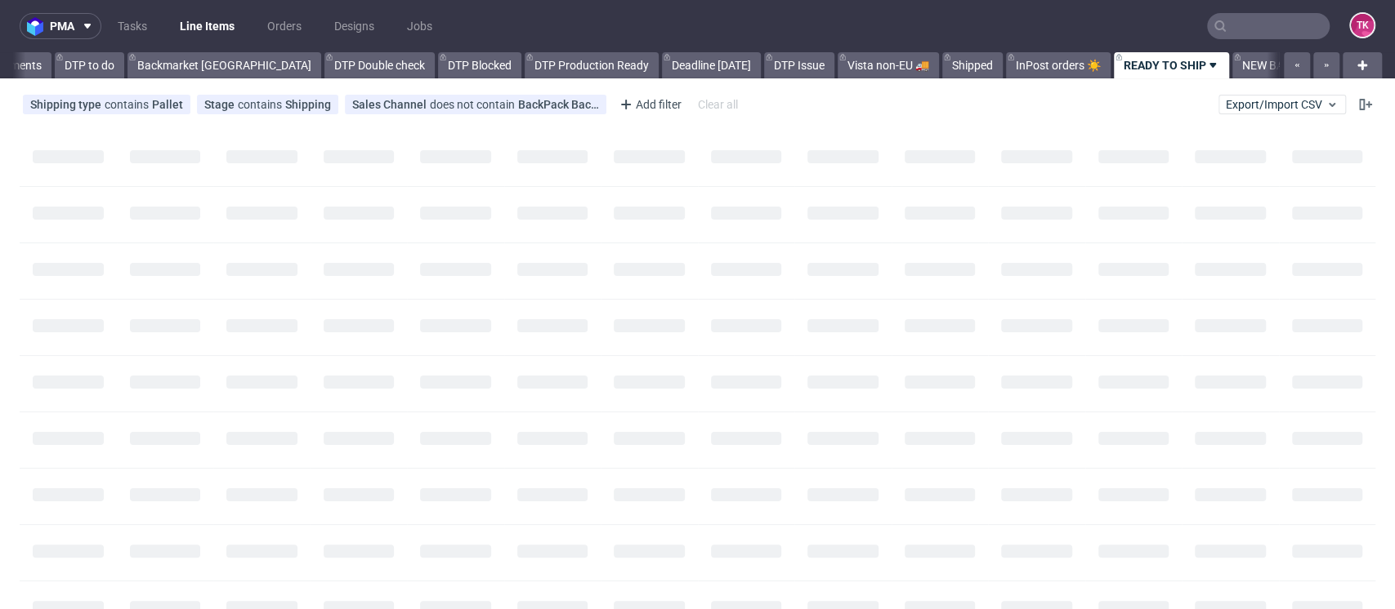
scroll to position [0, 163]
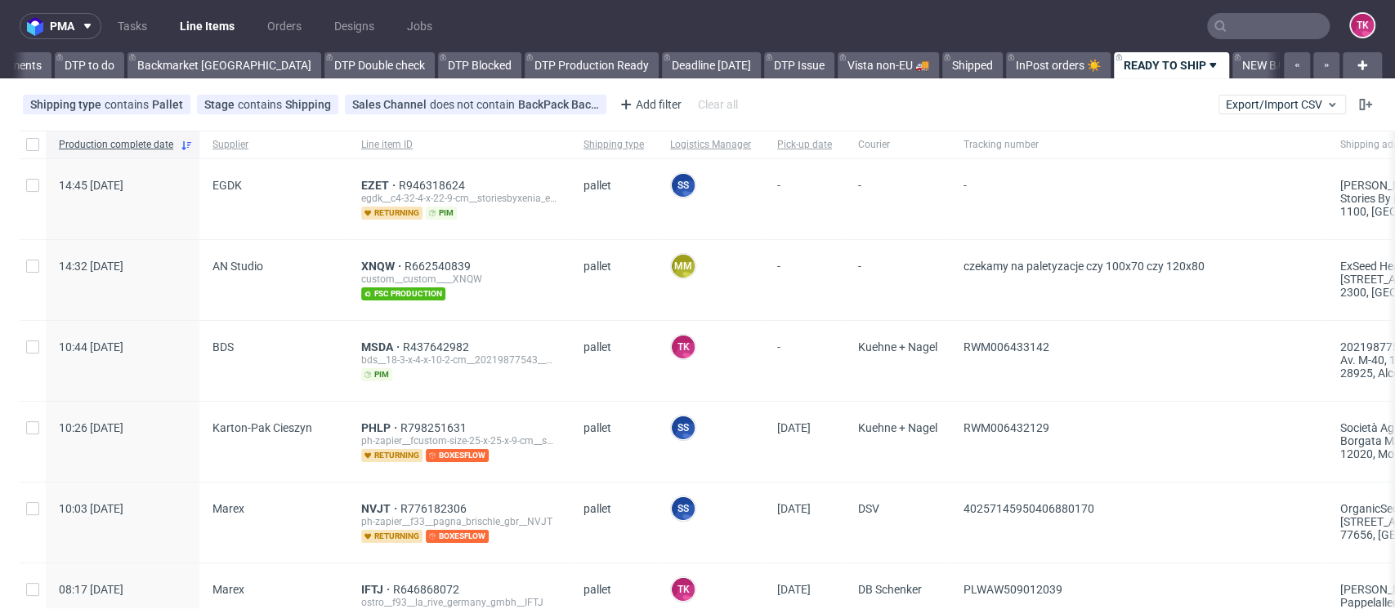
click at [203, 19] on link "Line Items" at bounding box center [207, 26] width 74 height 26
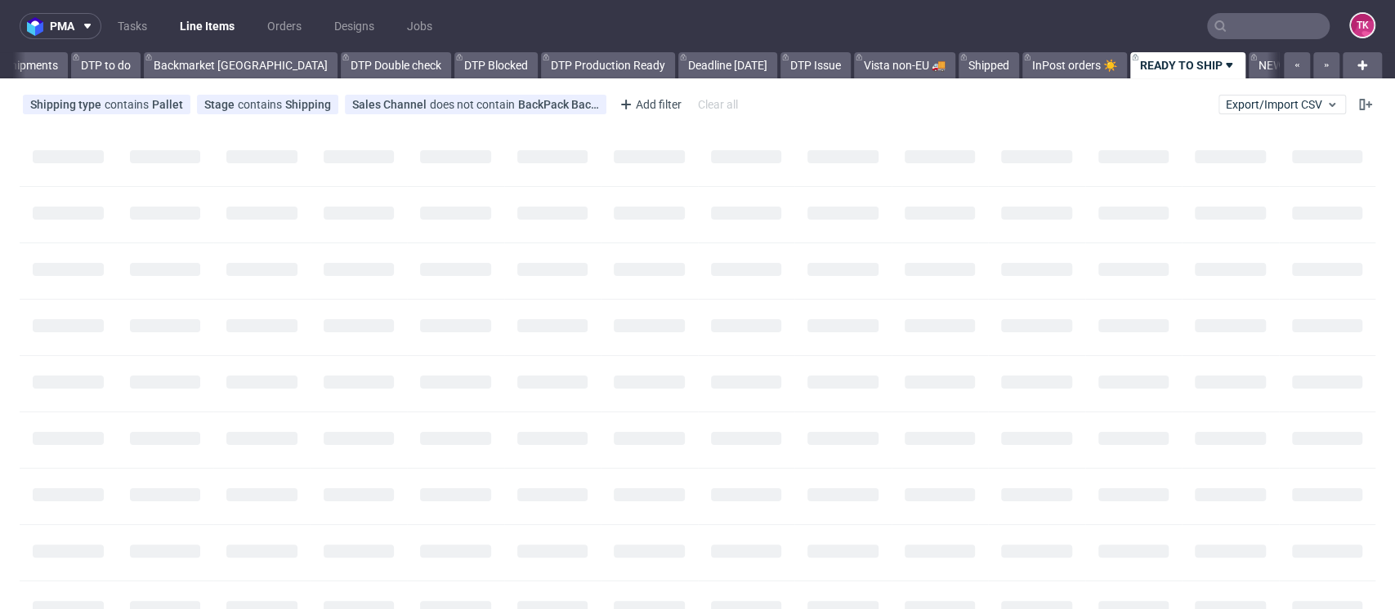
scroll to position [0, 163]
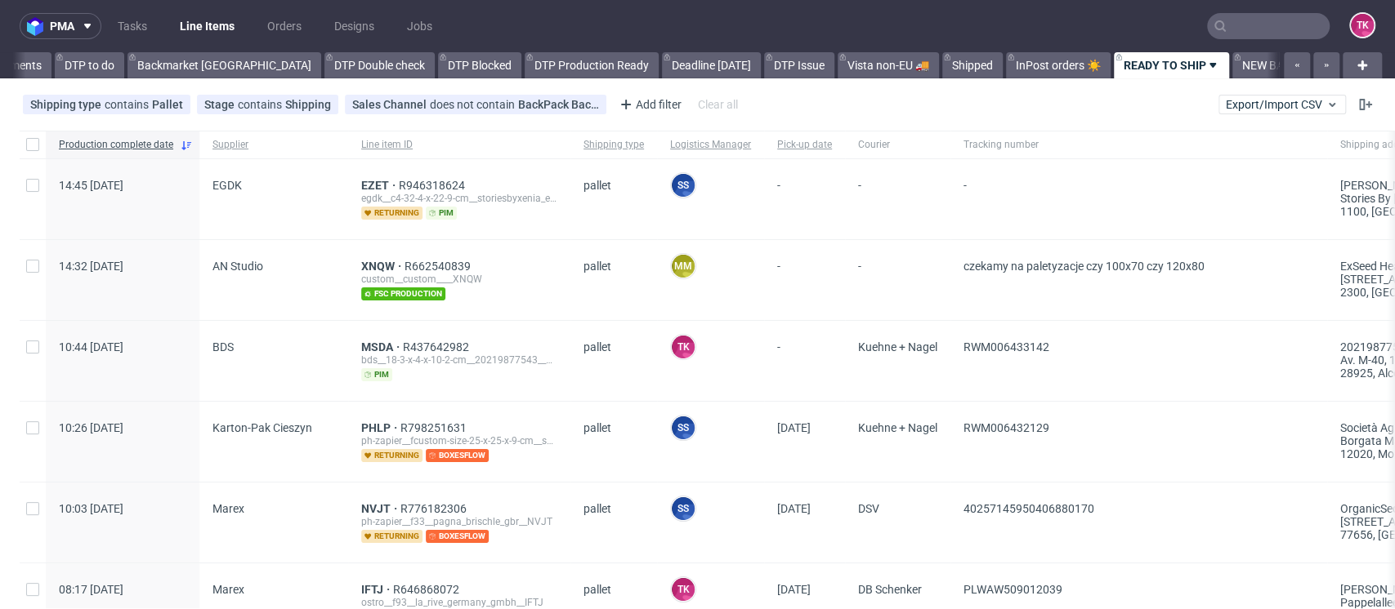
click at [181, 10] on nav "pma Tasks Line Items Orders Designs Jobs TK" at bounding box center [697, 26] width 1395 height 52
click at [192, 25] on link "Line Items" at bounding box center [207, 26] width 74 height 26
click at [361, 184] on span "EZET" at bounding box center [380, 185] width 38 height 13
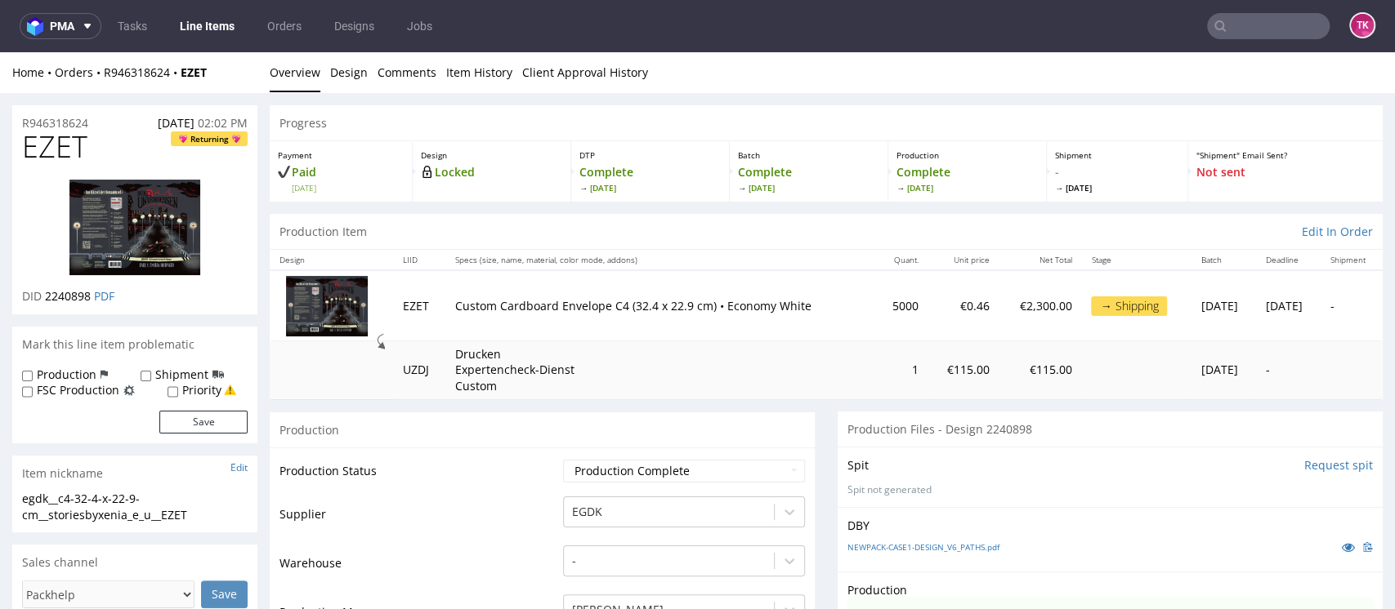
click at [203, 21] on link "Line Items" at bounding box center [207, 26] width 74 height 26
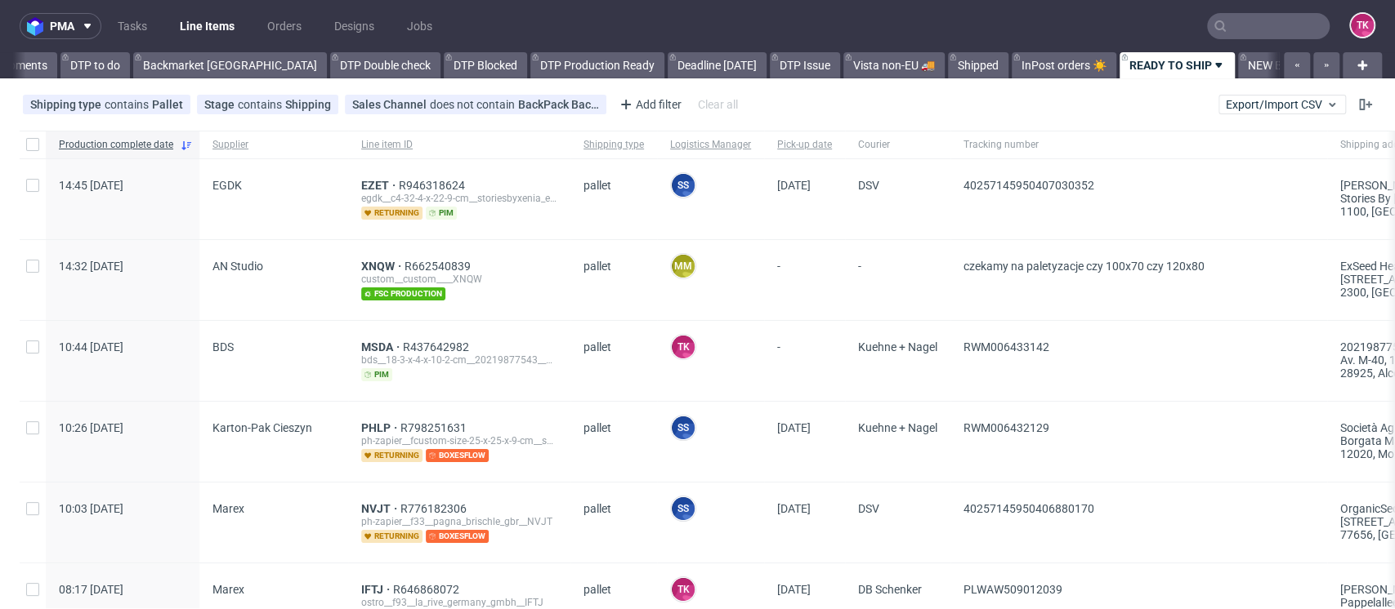
scroll to position [0, 163]
click at [193, 36] on link "Line Items" at bounding box center [207, 26] width 74 height 26
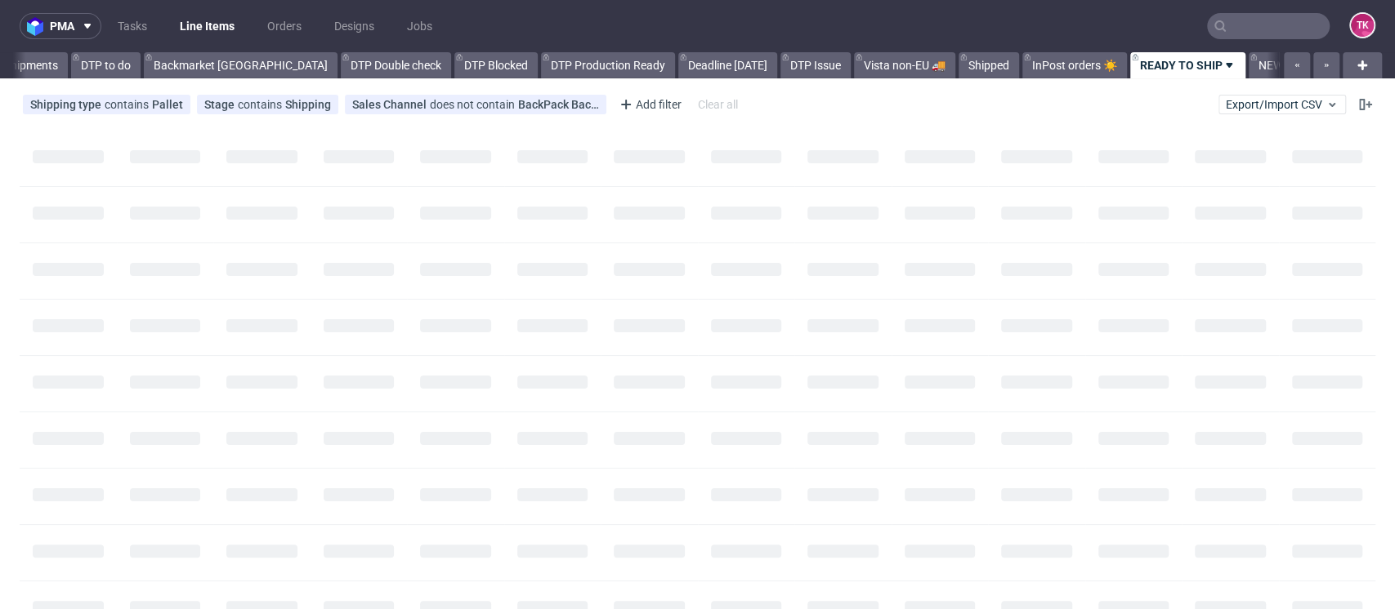
scroll to position [0, 163]
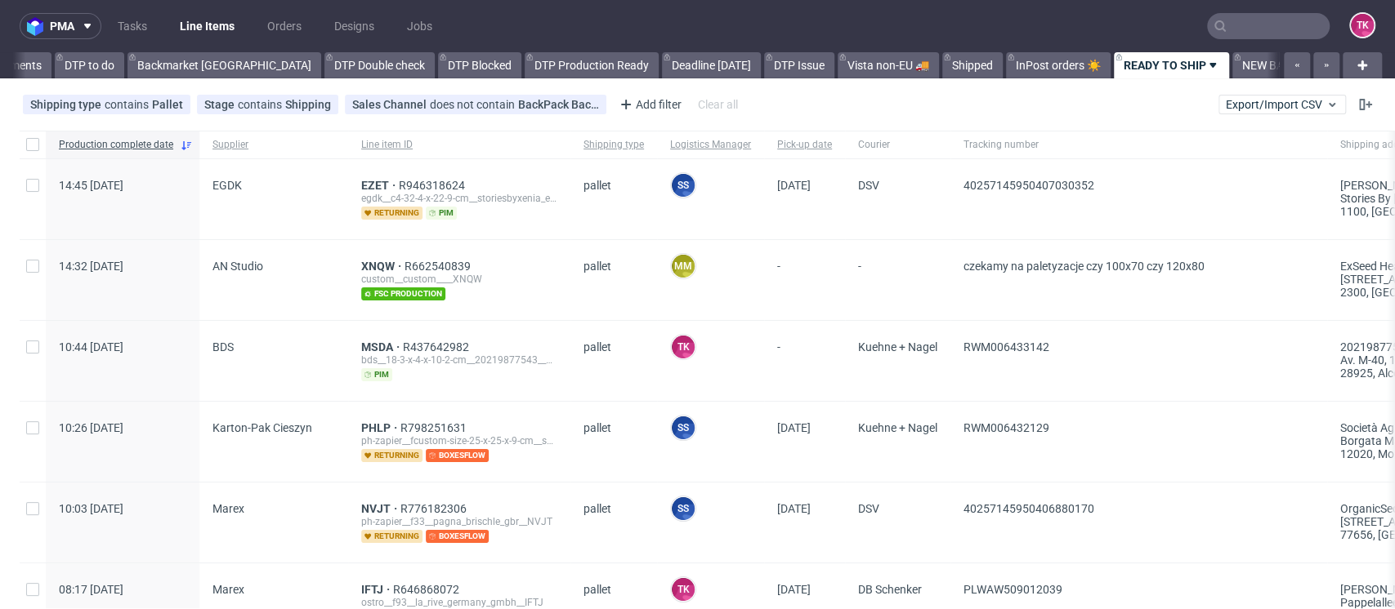
click at [194, 45] on nav "pma Tasks Line Items Orders Designs Jobs TK" at bounding box center [697, 26] width 1395 height 52
click at [204, 30] on link "Line Items" at bounding box center [207, 26] width 74 height 26
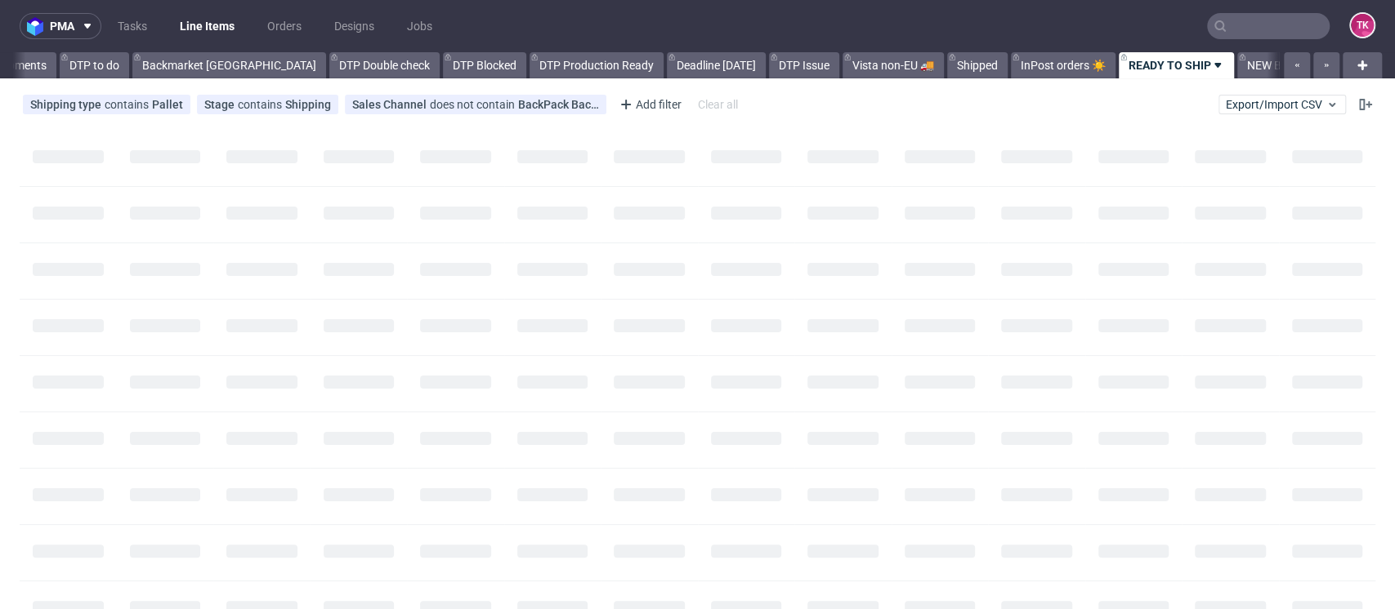
scroll to position [0, 163]
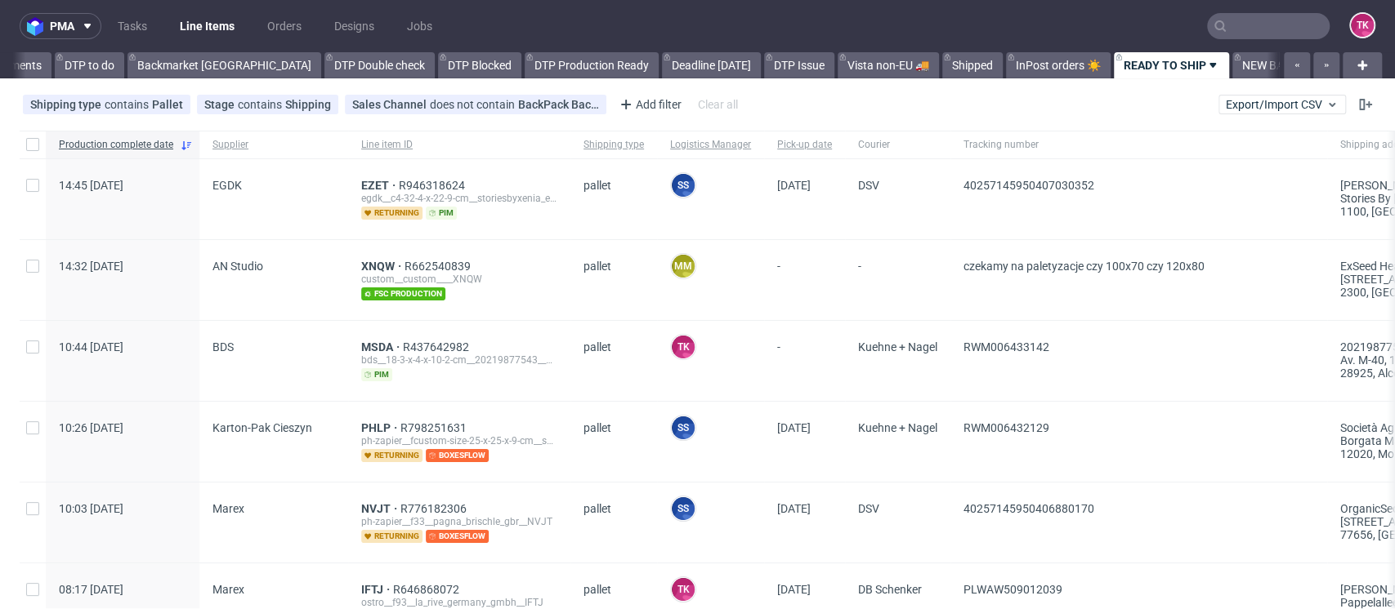
click at [185, 29] on link "Line Items" at bounding box center [207, 26] width 74 height 26
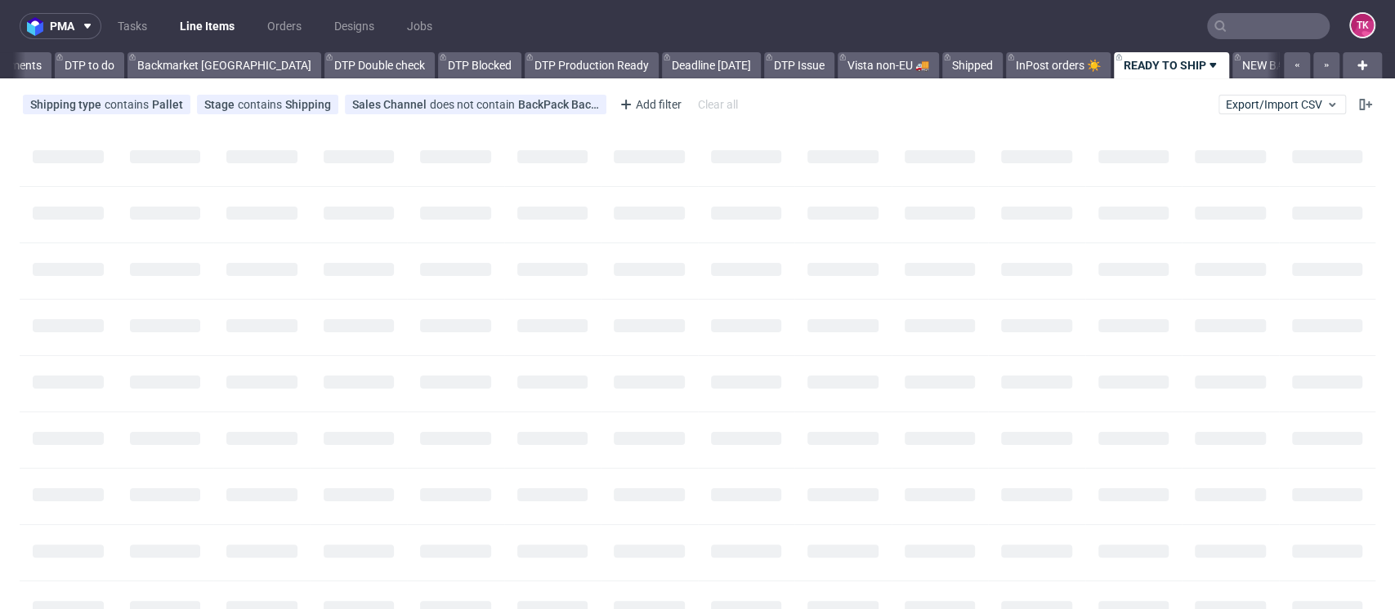
scroll to position [0, 163]
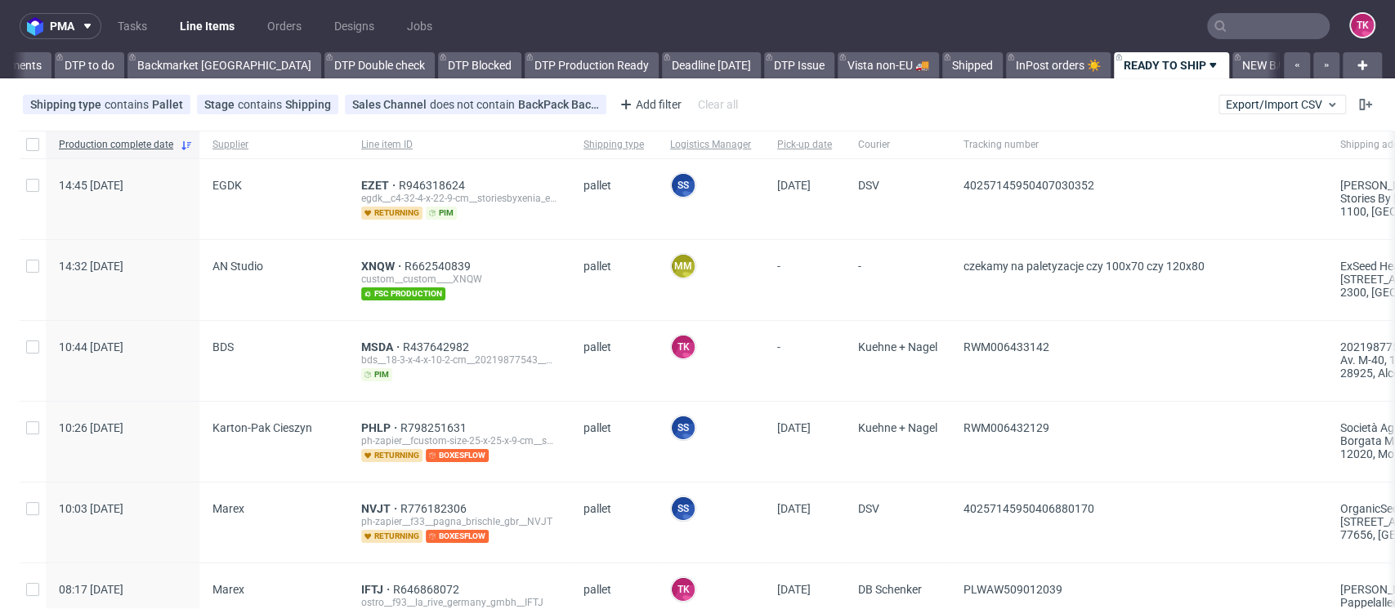
click at [222, 10] on nav "pma Tasks Line Items Orders Designs Jobs TK" at bounding box center [697, 26] width 1395 height 52
click at [221, 20] on link "Line Items" at bounding box center [207, 26] width 74 height 26
click at [197, 29] on link "Line Items" at bounding box center [207, 26] width 74 height 26
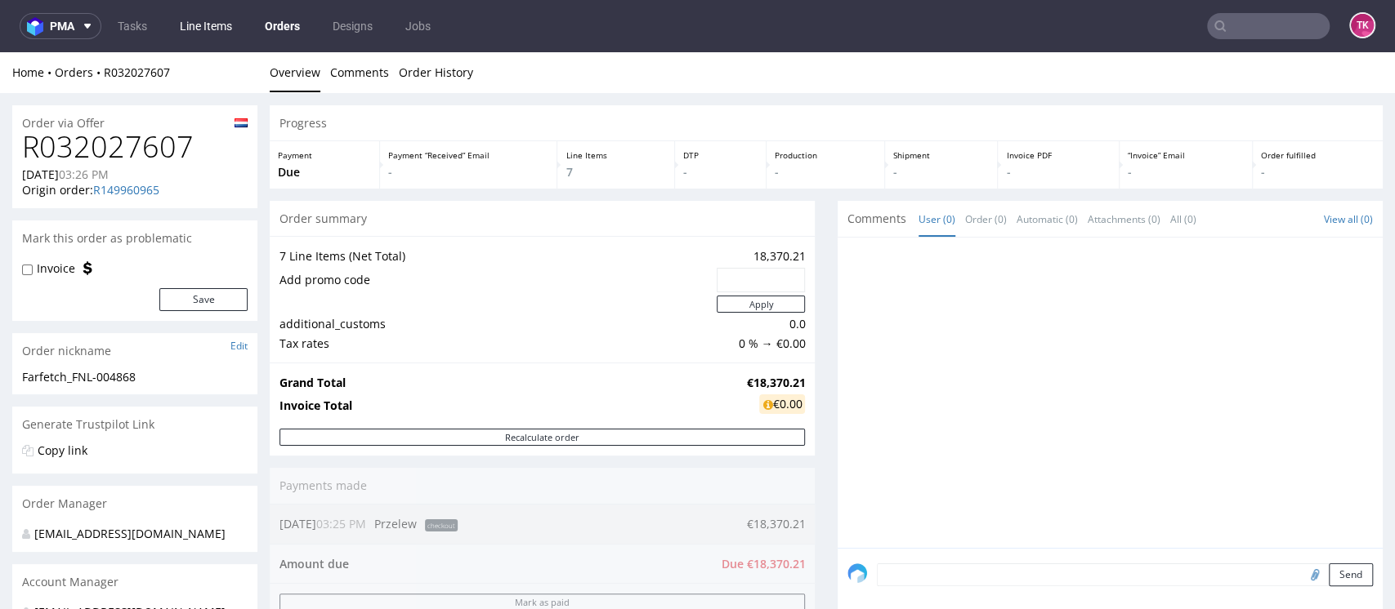
click at [195, 30] on link "Line Items" at bounding box center [206, 26] width 72 height 26
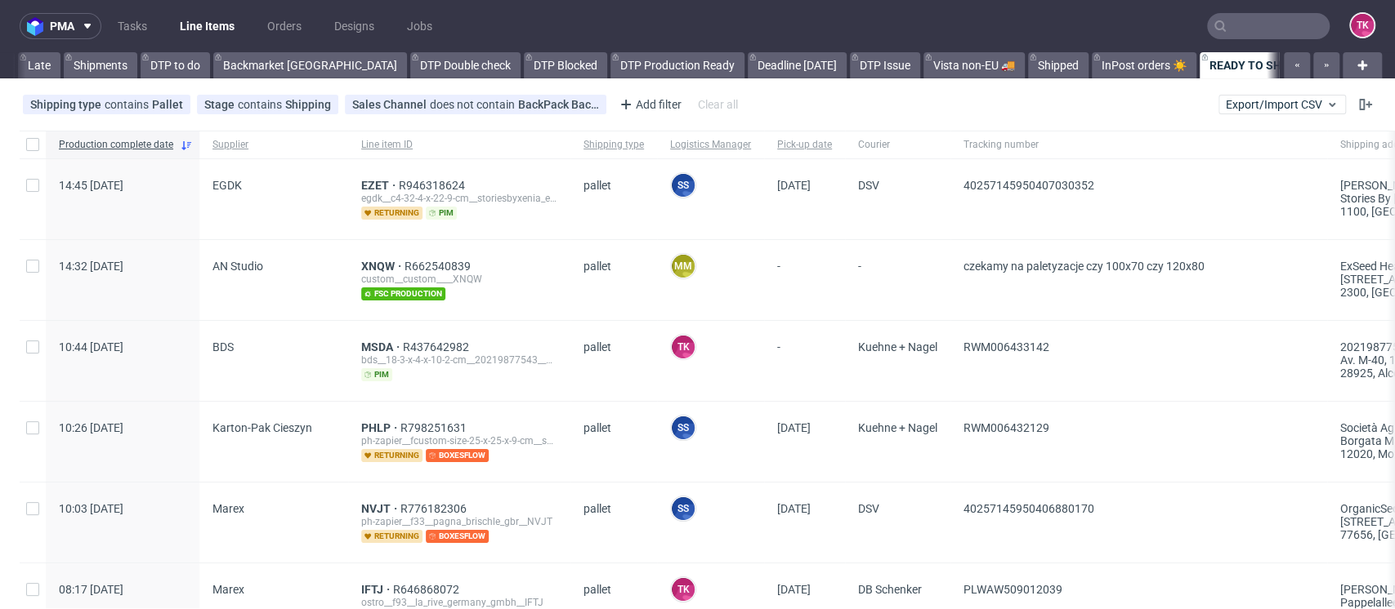
scroll to position [0, 163]
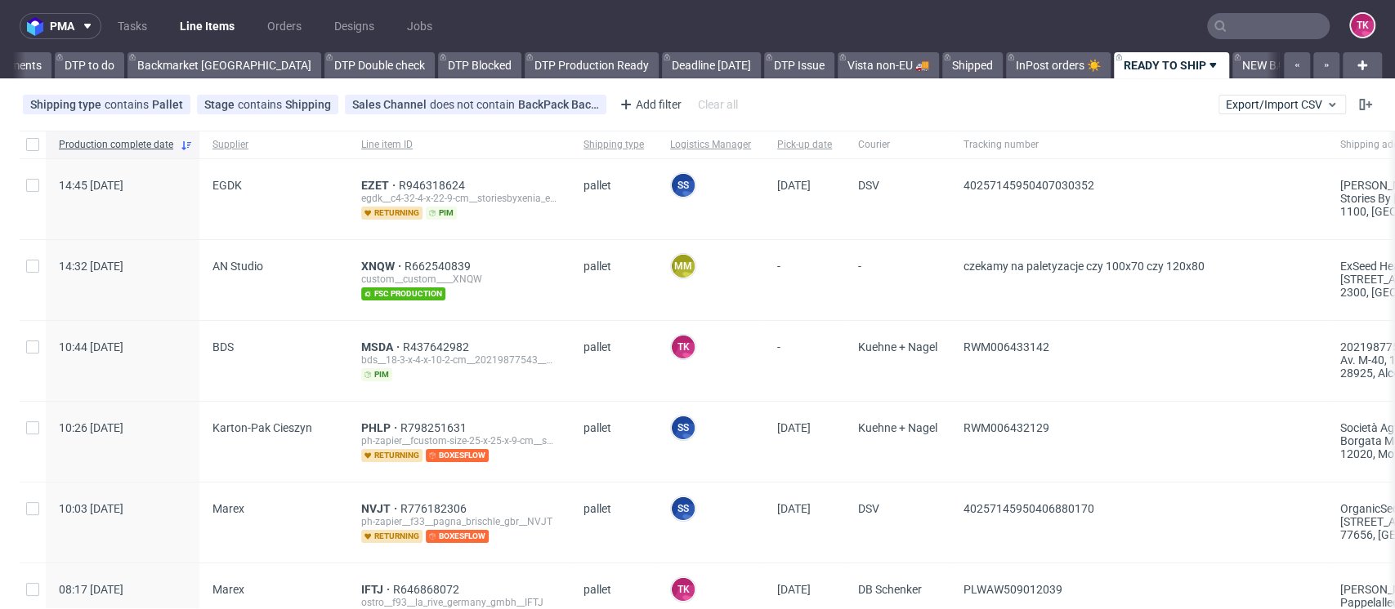
click at [198, 8] on nav "pma Tasks Line Items Orders Designs Jobs TK" at bounding box center [697, 26] width 1395 height 52
click at [196, 13] on link "Line Items" at bounding box center [207, 26] width 74 height 26
click at [190, 9] on nav "pma Tasks Line Items Orders Designs Jobs TK" at bounding box center [697, 26] width 1395 height 52
click at [194, 15] on link "Line Items" at bounding box center [207, 26] width 74 height 26
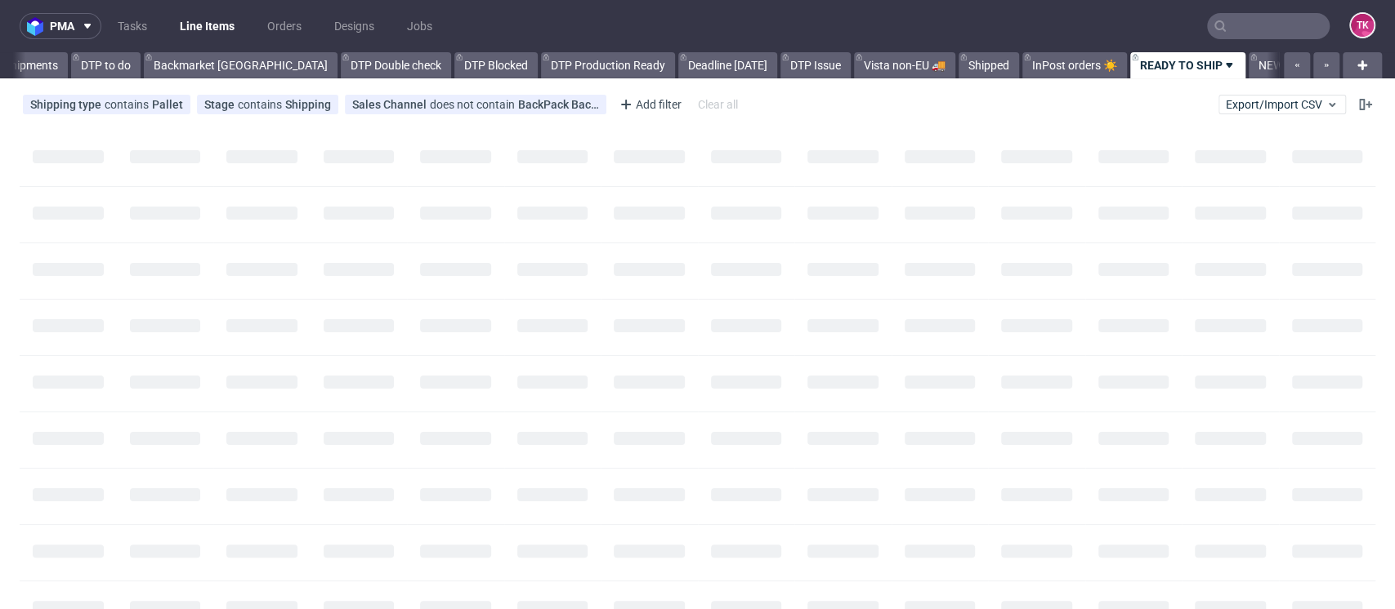
scroll to position [0, 163]
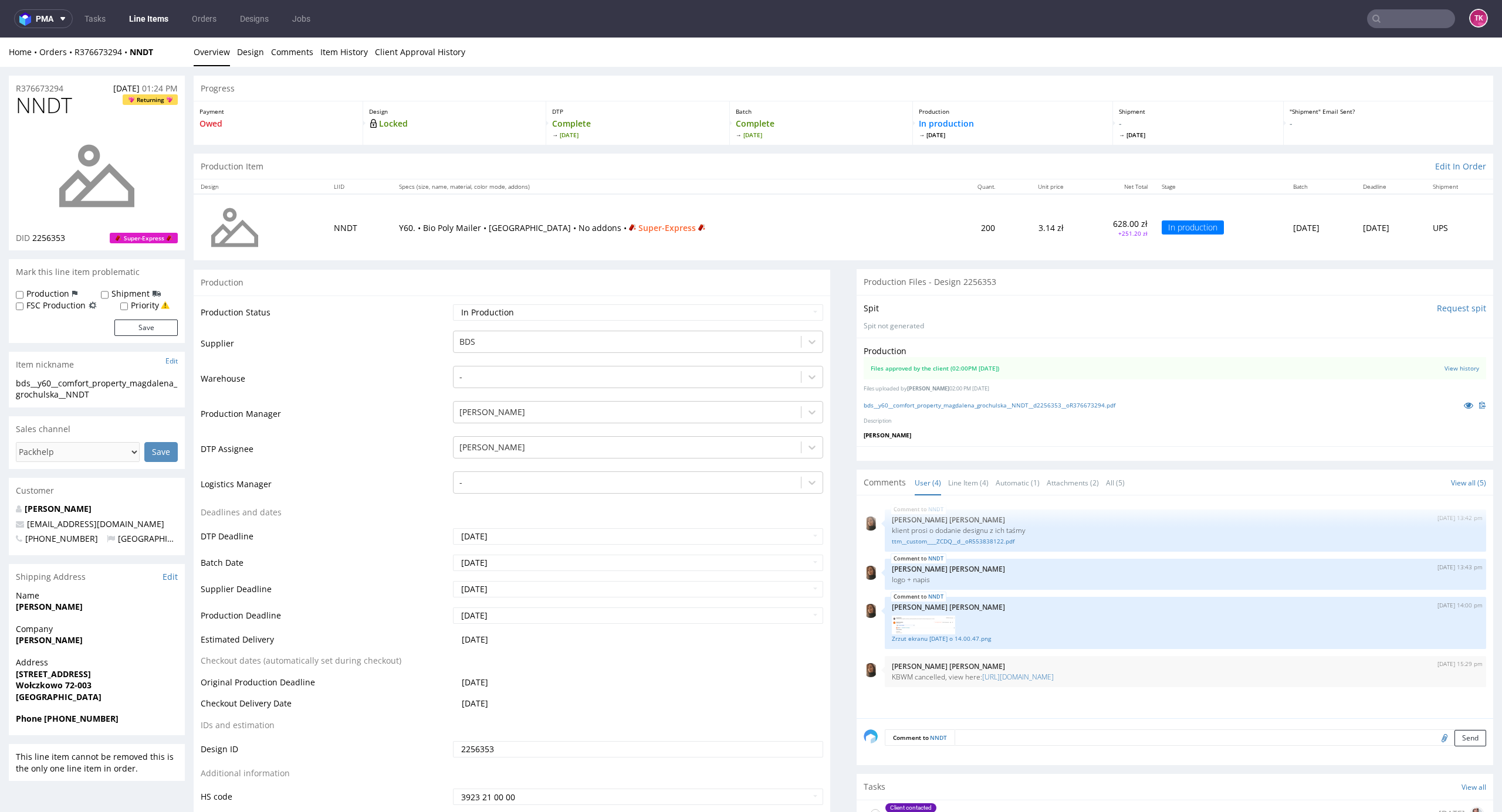
click at [169, 17] on link "Line Items" at bounding box center [149, 19] width 53 height 19
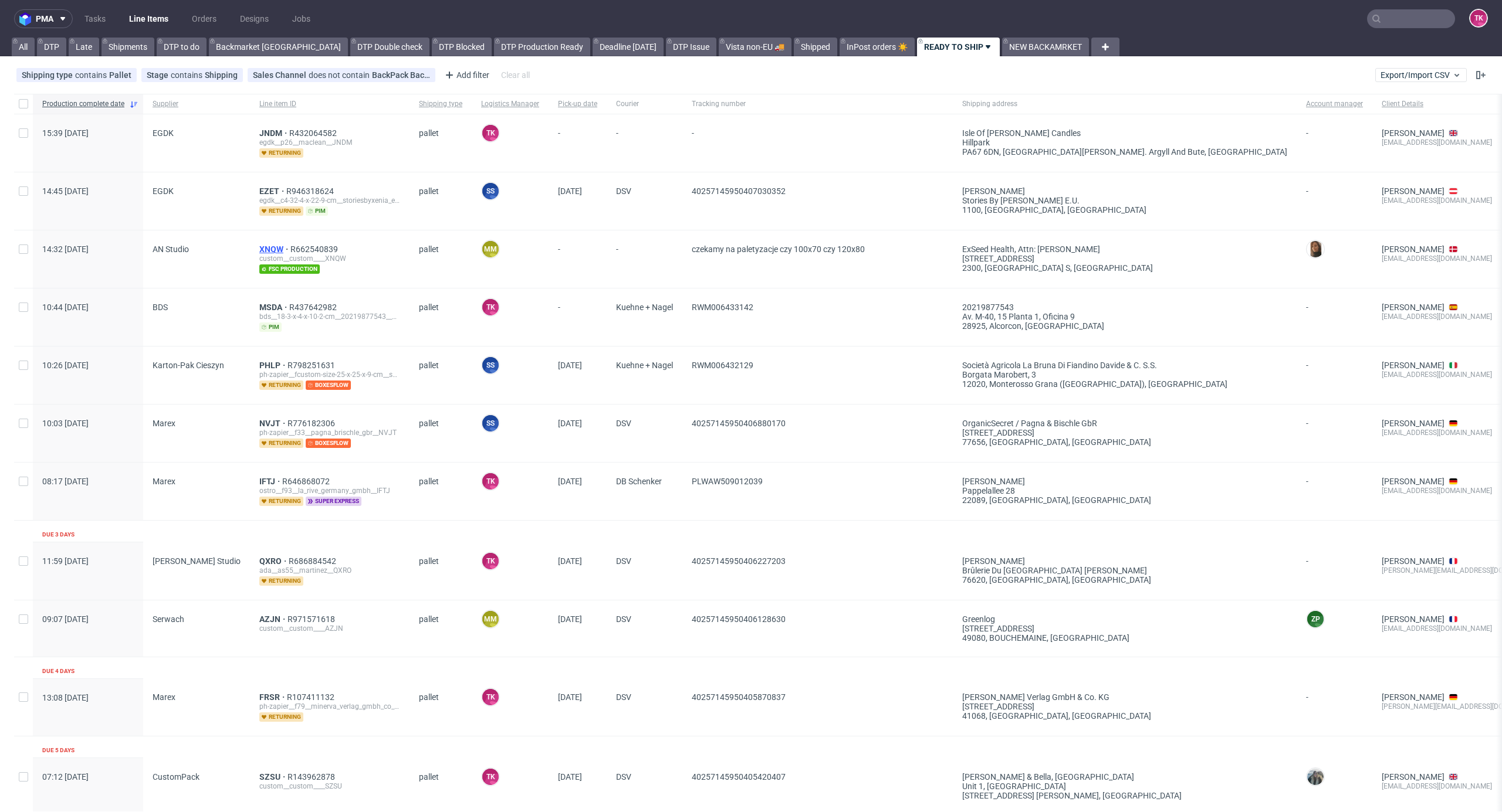
click at [259, 249] on span "XNQW" at bounding box center [274, 249] width 31 height 9
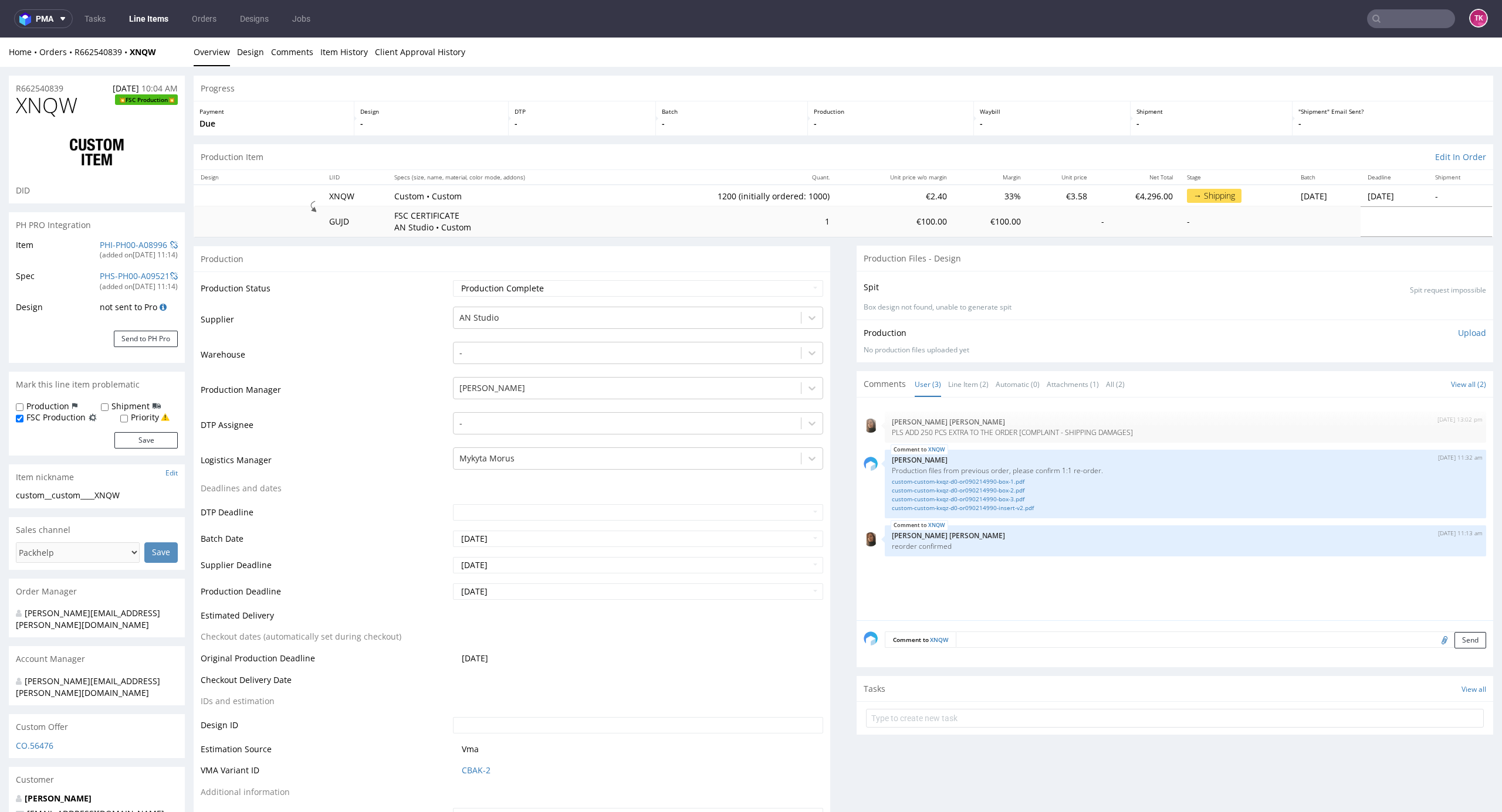
type input "1200"
click at [513, 389] on div at bounding box center [628, 388] width 336 height 14
drag, startPoint x: 389, startPoint y: 418, endPoint x: 508, endPoint y: 449, distance: 123.0
click at [394, 416] on td "DTP Assignee" at bounding box center [325, 429] width 249 height 35
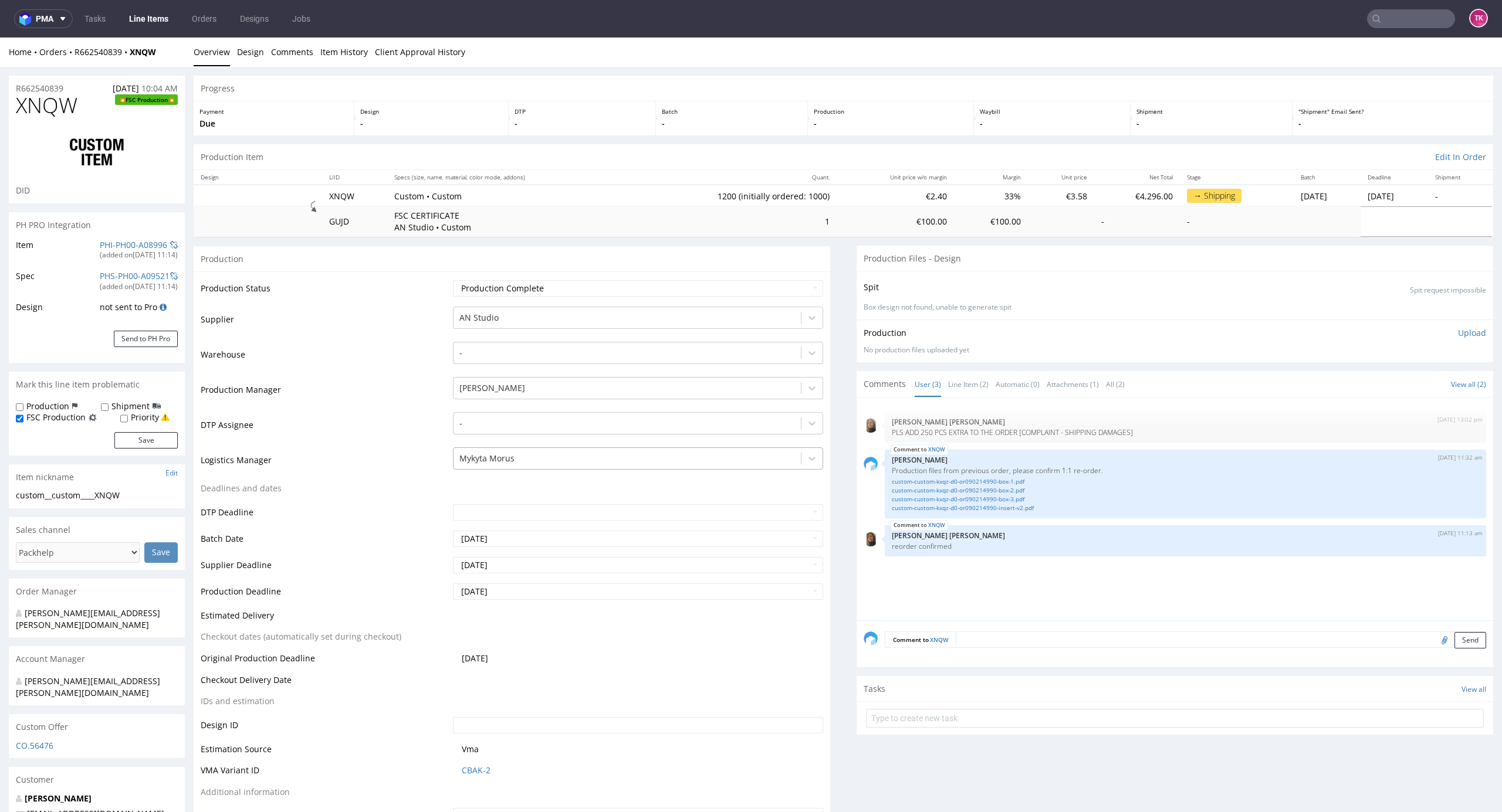
click at [517, 437] on div at bounding box center [628, 459] width 336 height 14
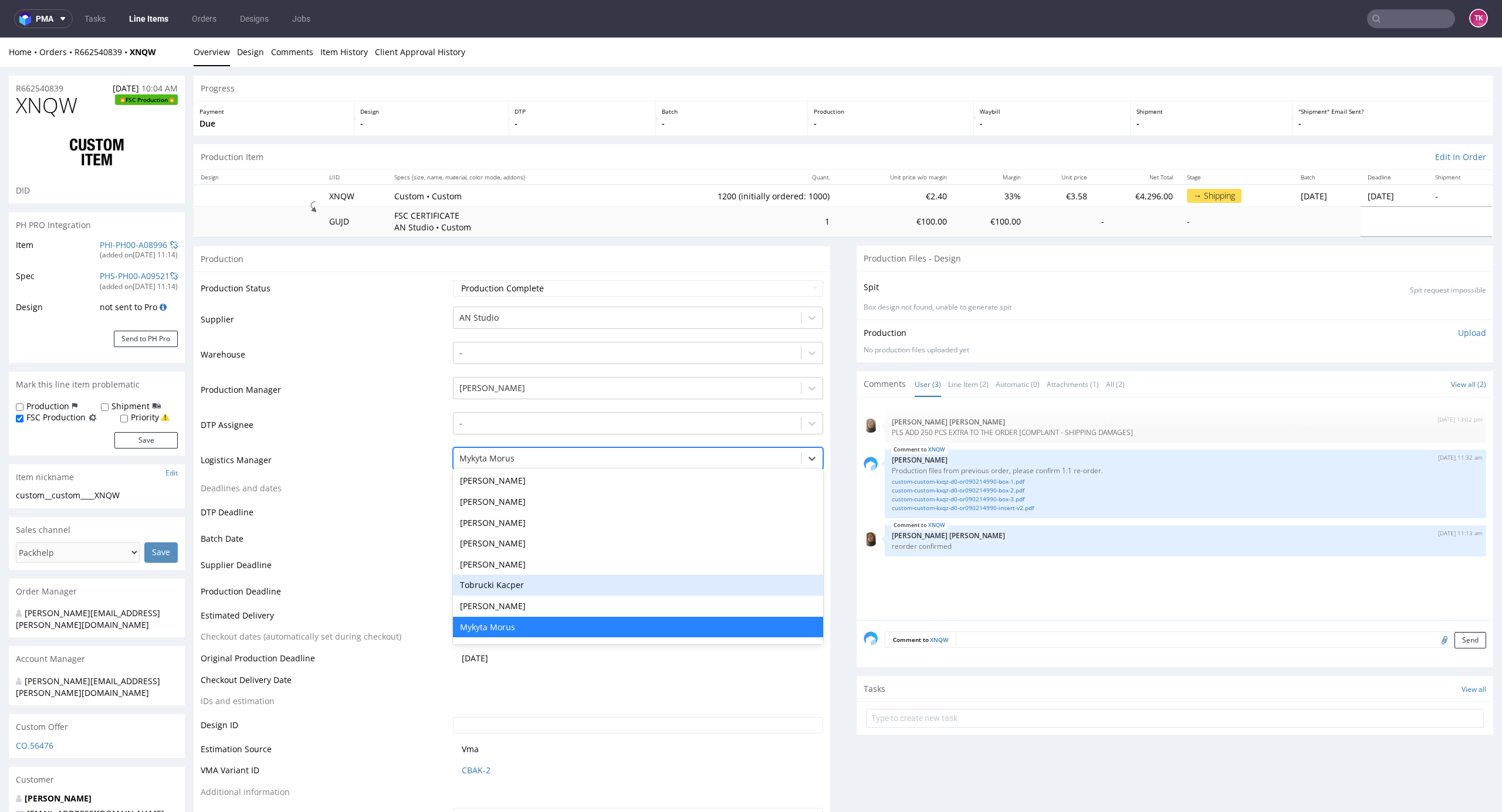
click at [515, 437] on div "Tobrucki Kacper" at bounding box center [639, 585] width 371 height 21
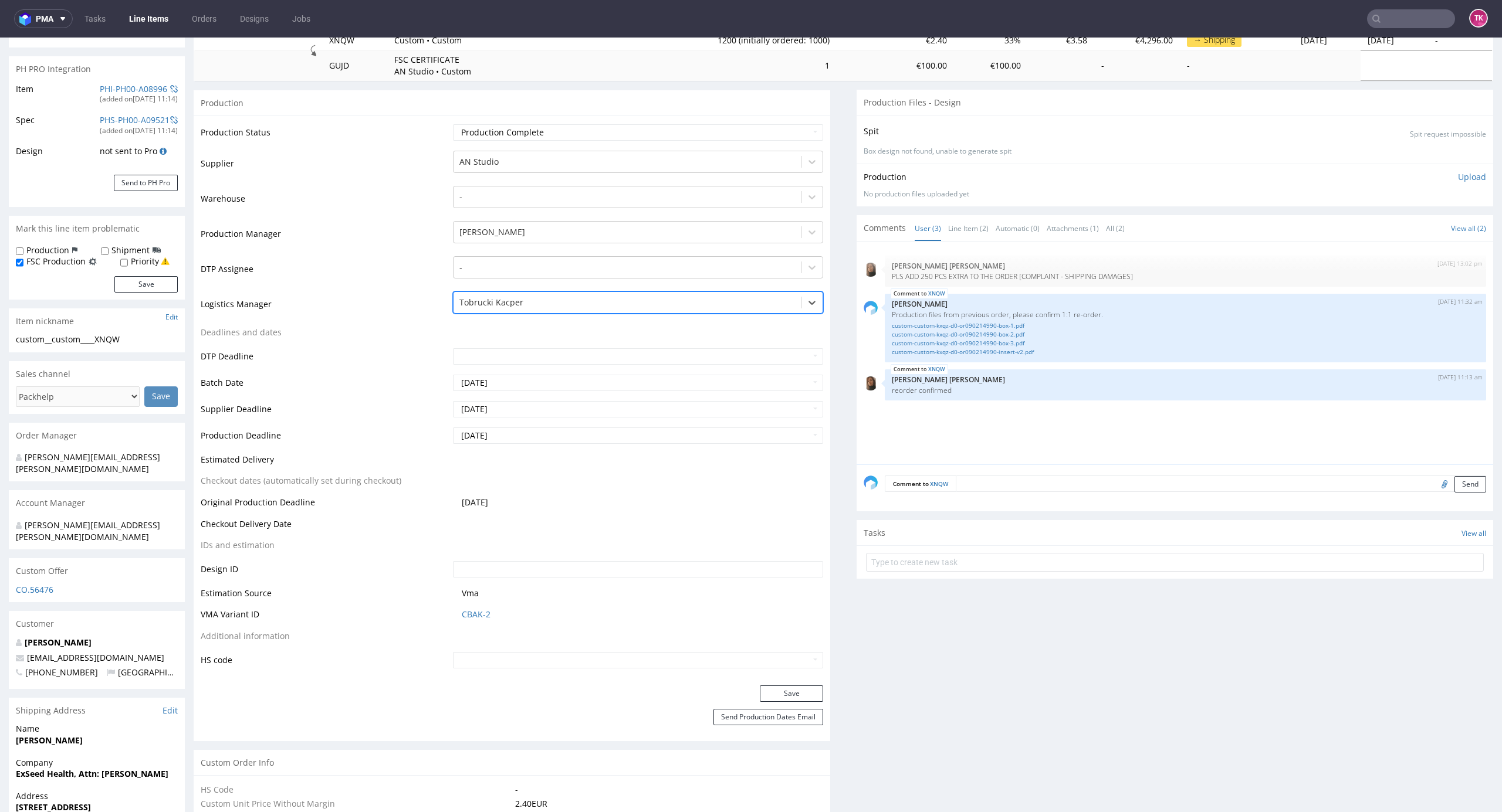
scroll to position [312, 0]
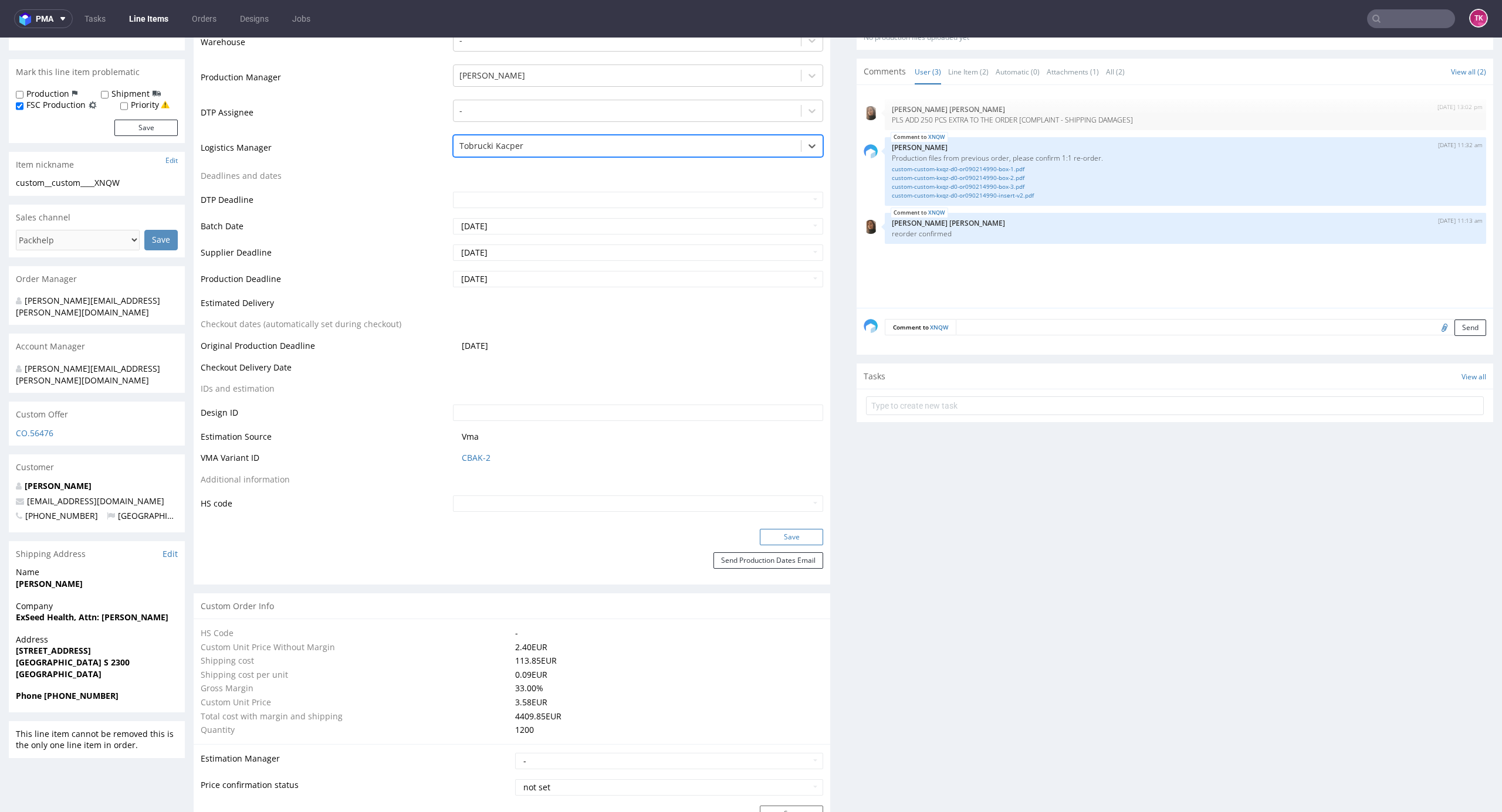
click at [793, 437] on button "Save" at bounding box center [792, 537] width 63 height 17
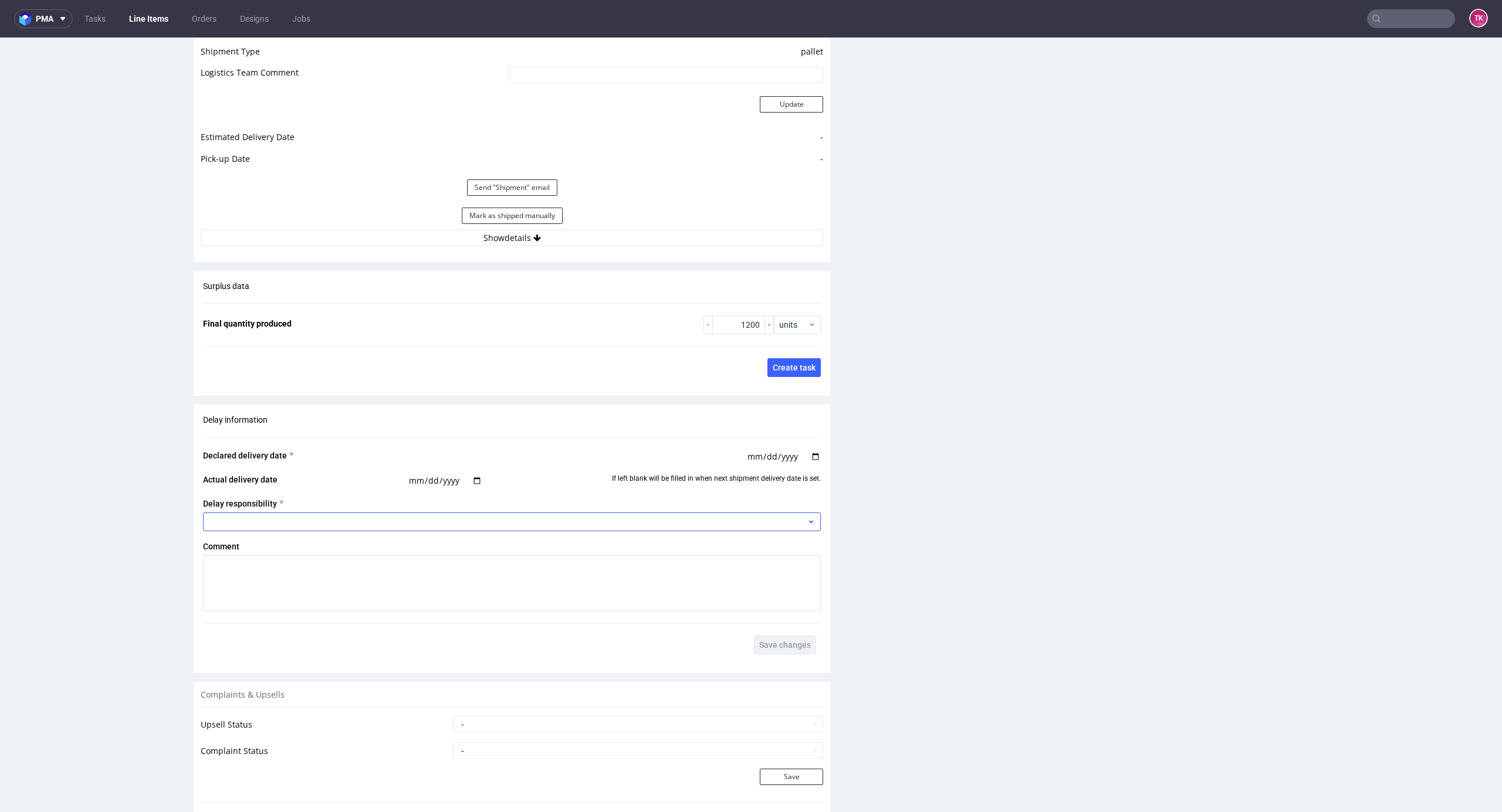
scroll to position [1838, 0]
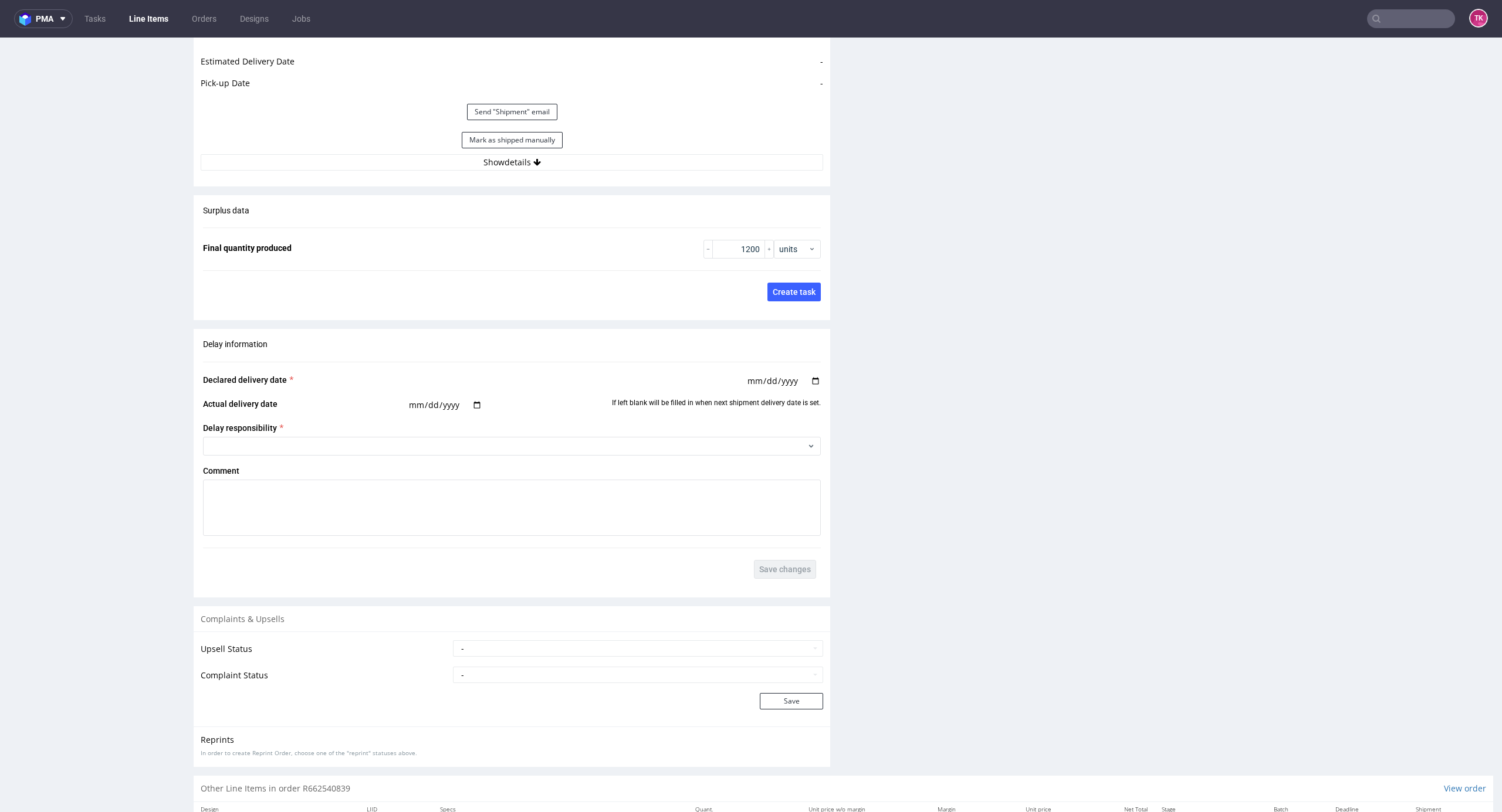
drag, startPoint x: 548, startPoint y: 185, endPoint x: 550, endPoint y: 178, distance: 7.3
click at [548, 177] on div "Estimated Shipment Quantity Unknown Estimated Shipment Cost Unknown Estimated T…" at bounding box center [512, 26] width 636 height 302
click at [550, 171] on button "Show details" at bounding box center [511, 162] width 623 height 17
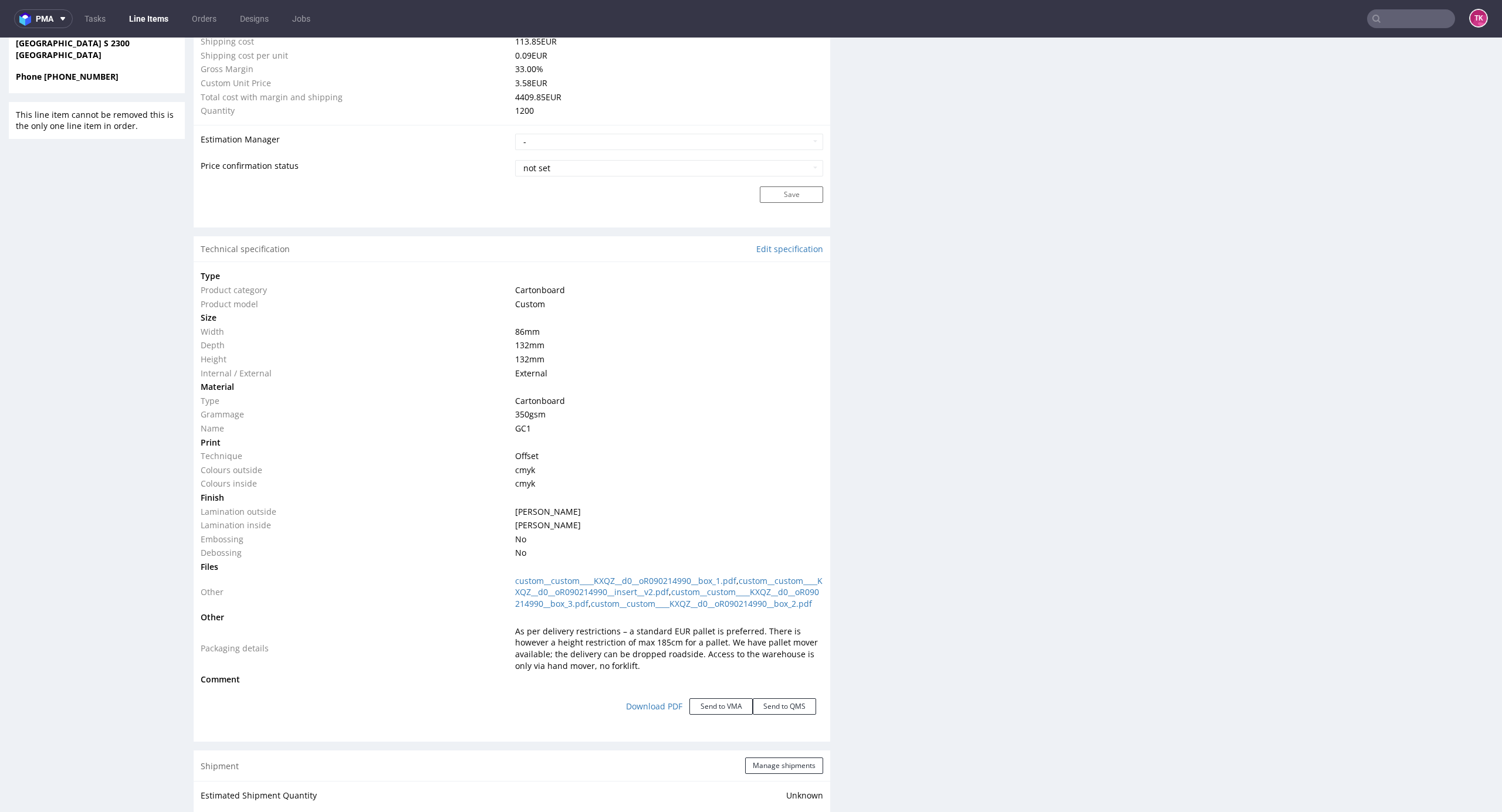
scroll to position [1134, 0]
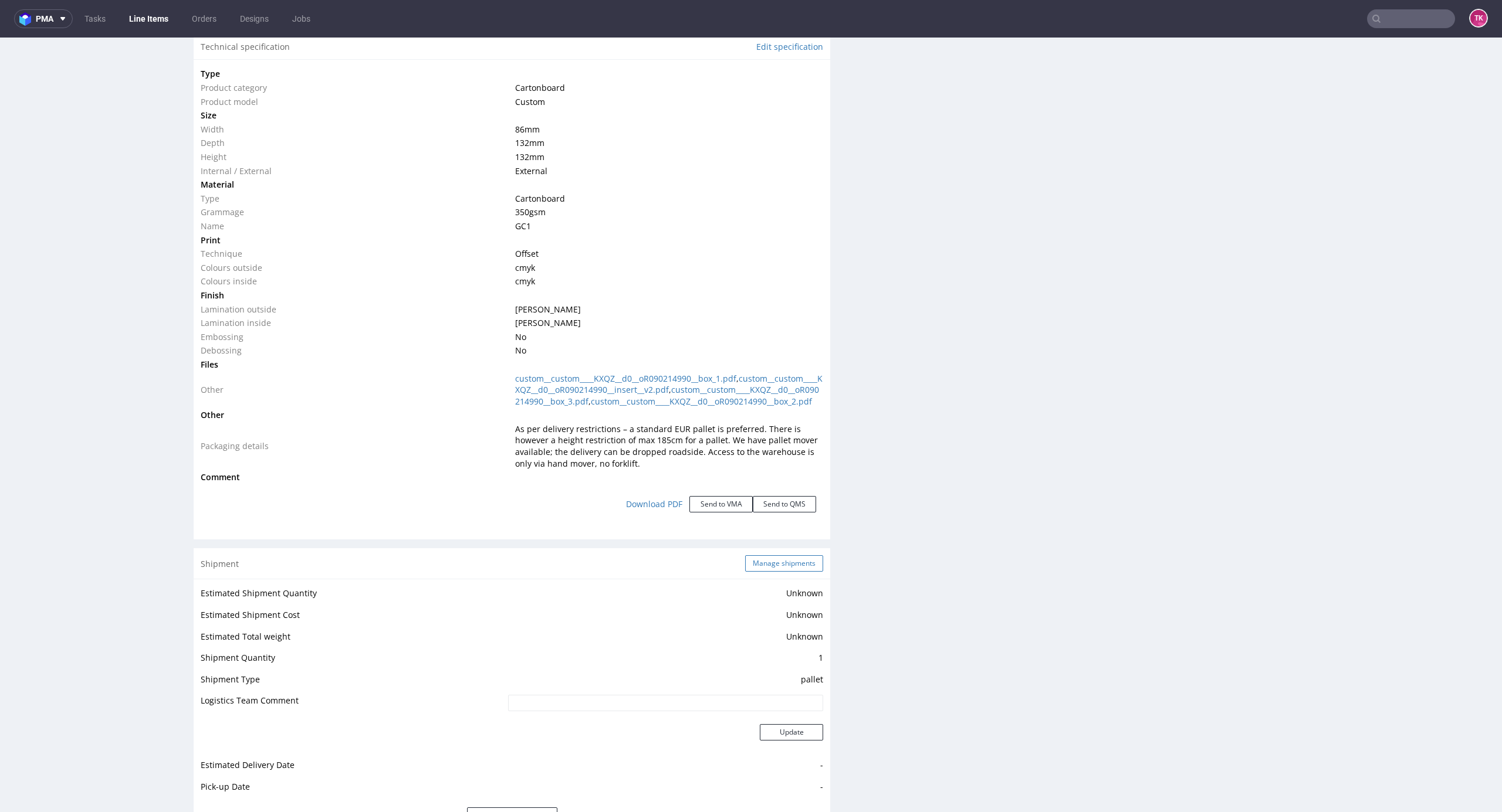
click at [769, 437] on button "Manage shipments" at bounding box center [784, 564] width 78 height 17
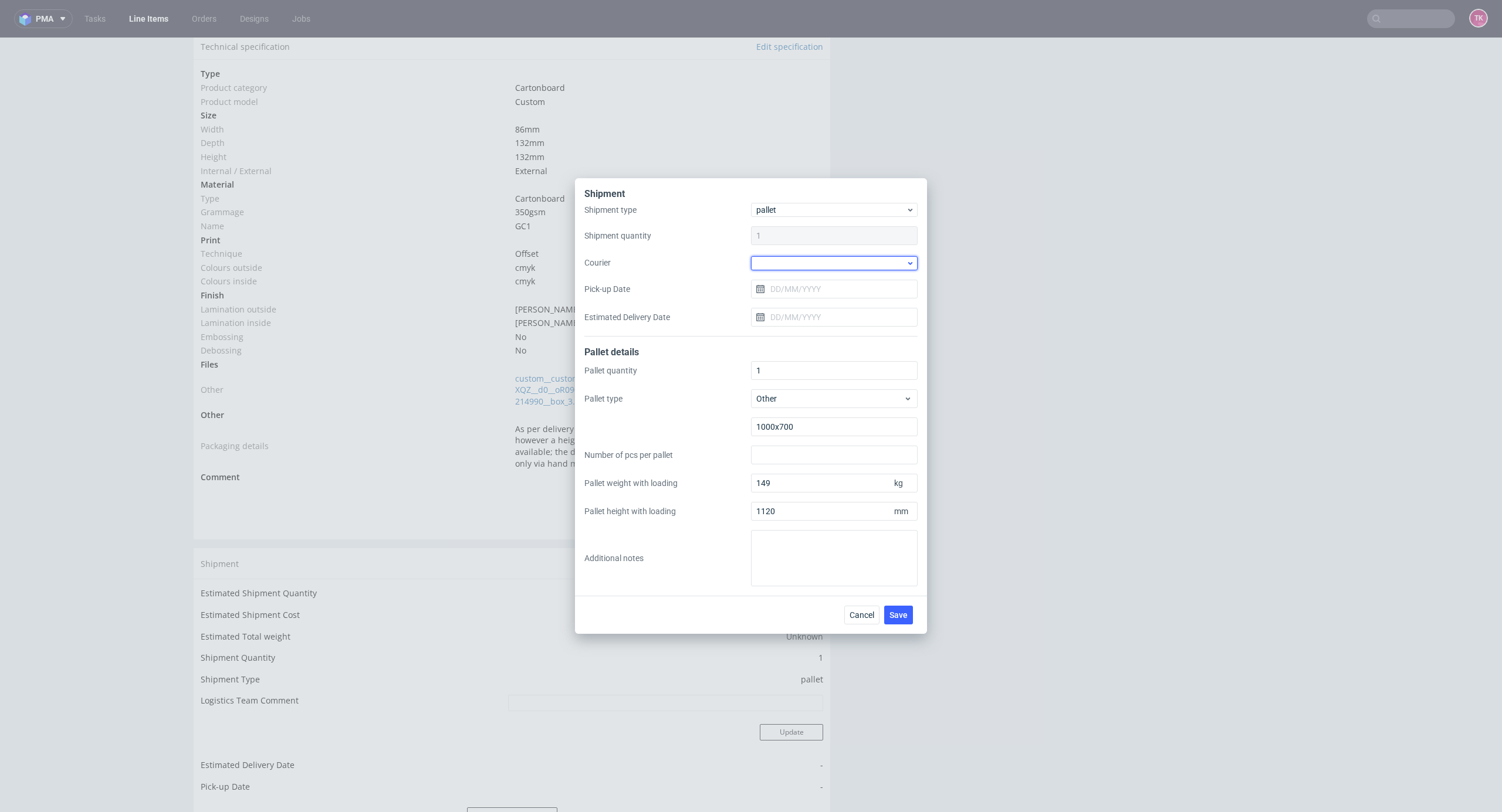
click at [800, 270] on div at bounding box center [835, 263] width 167 height 14
click at [834, 324] on div "DB Schenker" at bounding box center [834, 330] width 157 height 21
click at [806, 287] on input "Pick-up Date" at bounding box center [835, 289] width 167 height 19
drag, startPoint x: 818, startPoint y: 389, endPoint x: 884, endPoint y: 615, distance: 235.4
click at [818, 391] on button "9" at bounding box center [815, 386] width 18 height 19
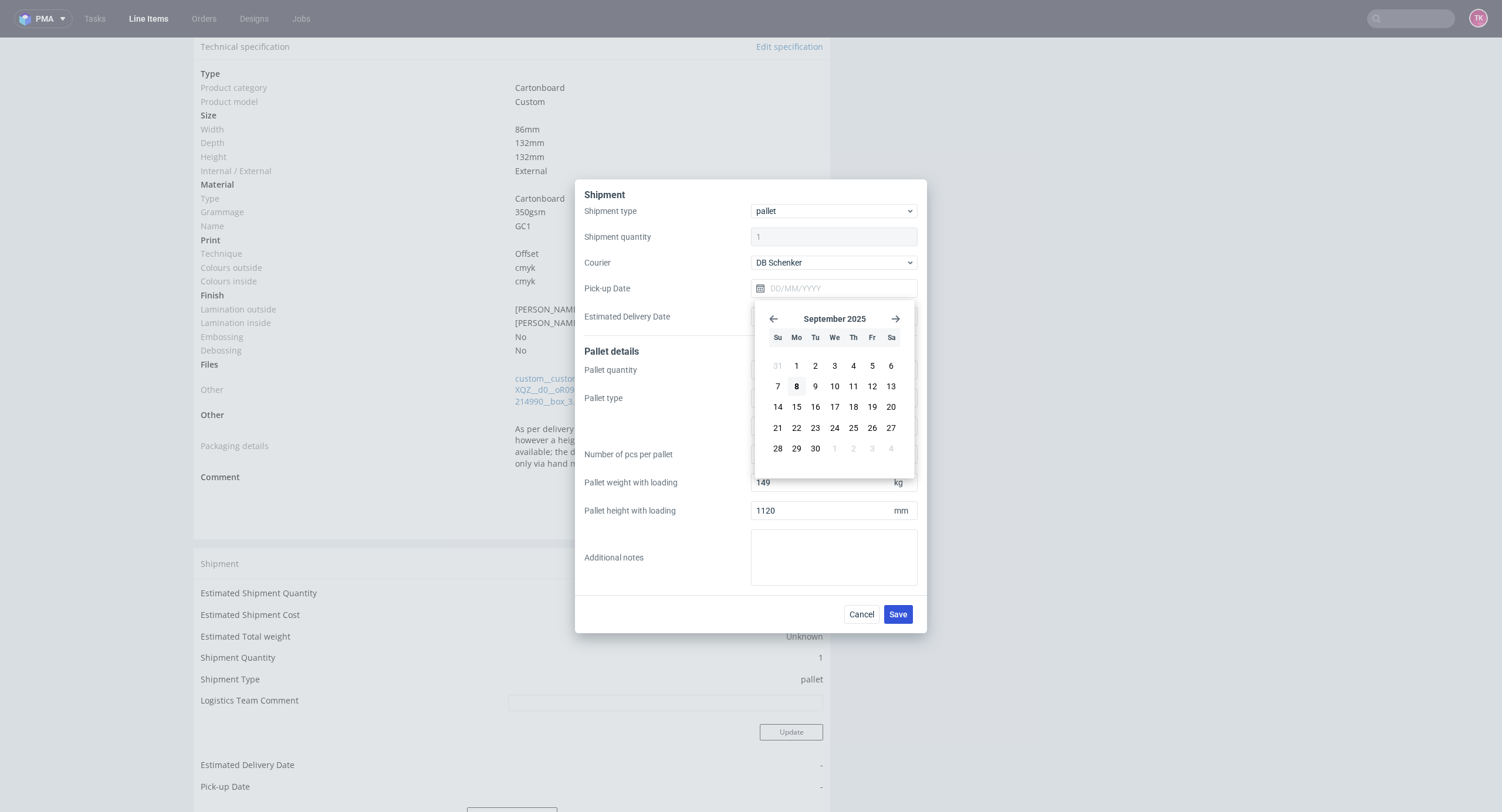
type input "[DATE]"
click at [896, 437] on span "Save" at bounding box center [898, 614] width 18 height 8
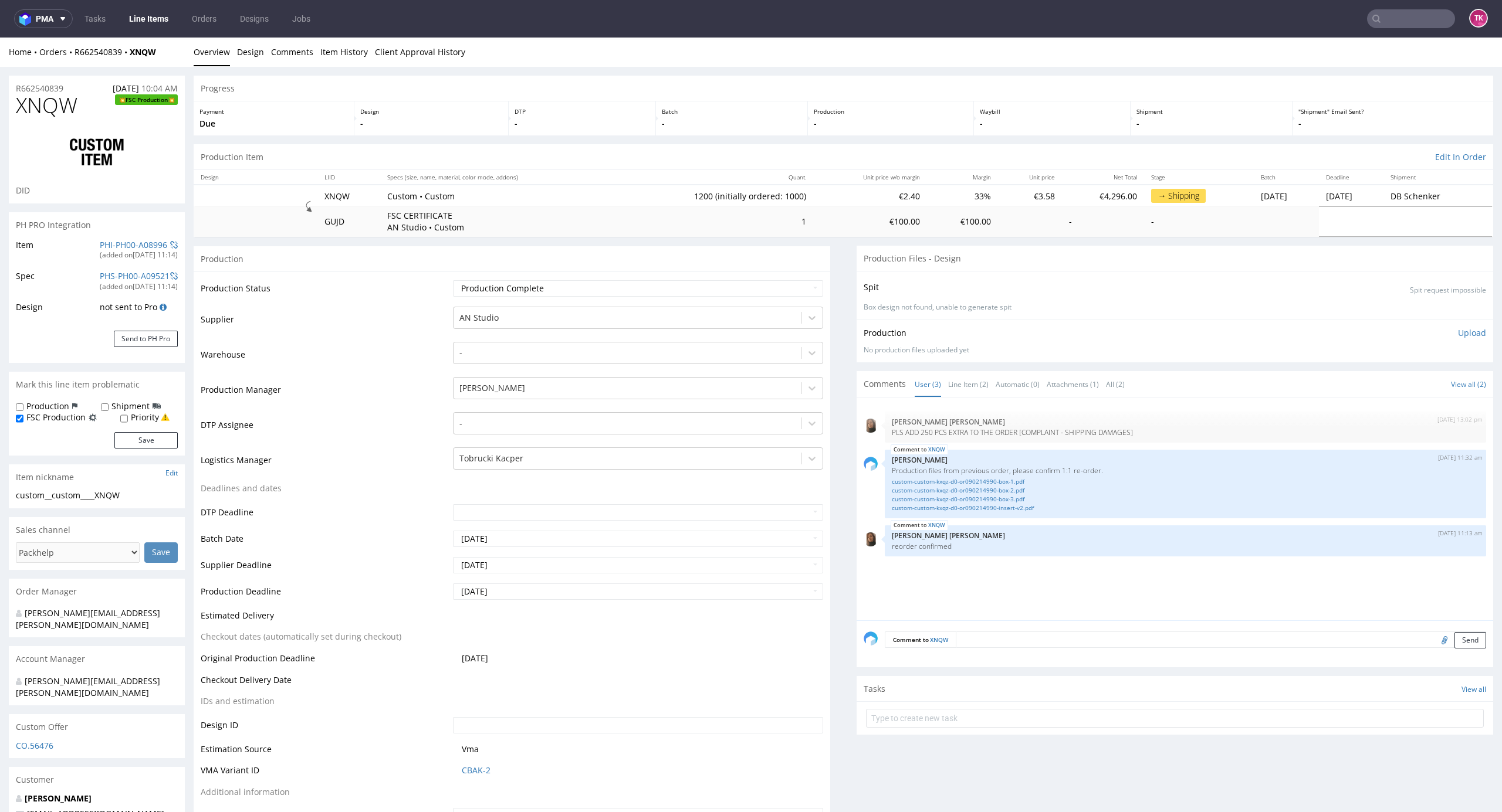
click at [165, 19] on link "Line Items" at bounding box center [149, 19] width 53 height 19
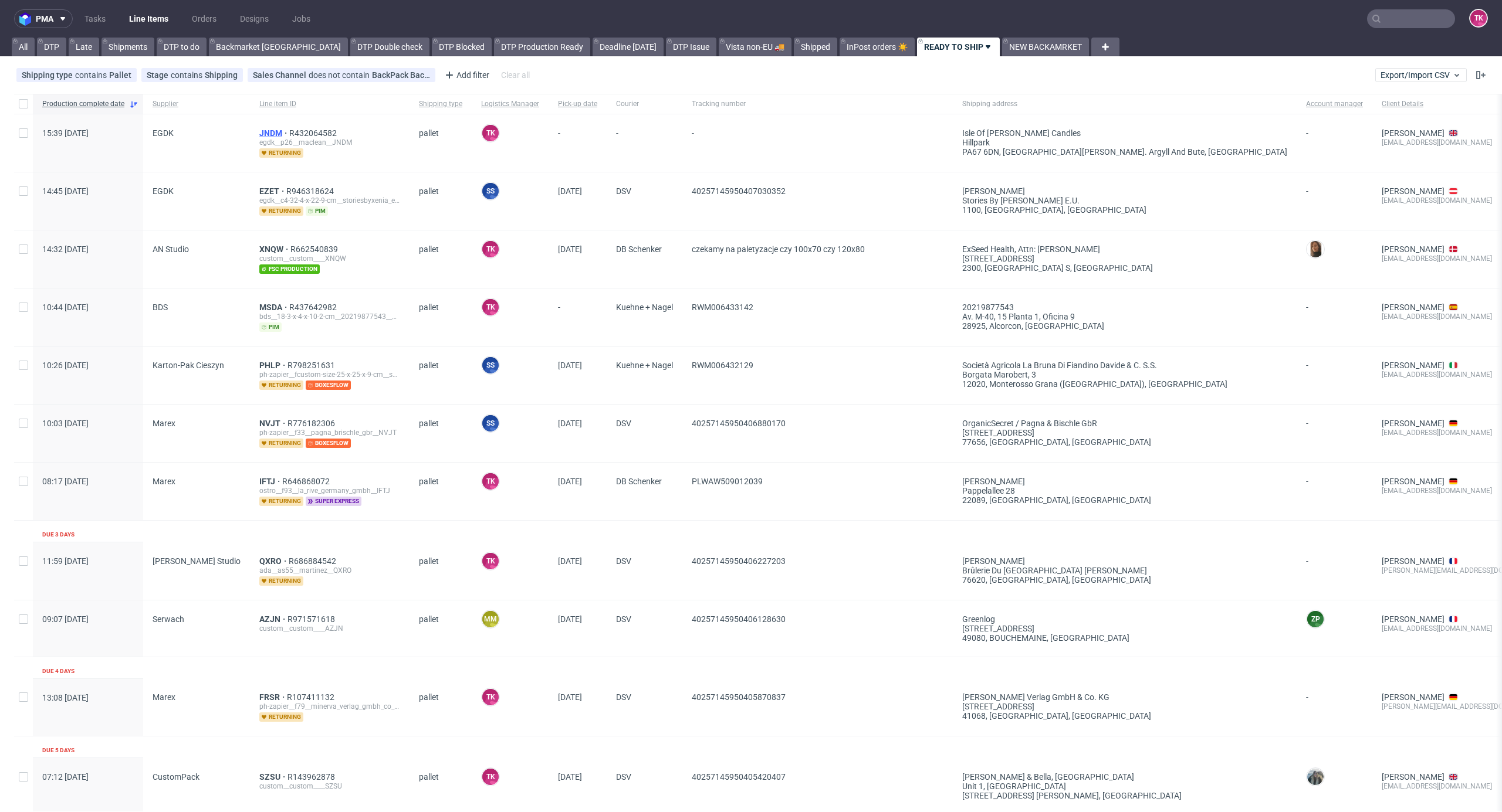
click at [259, 133] on span "JNDM" at bounding box center [274, 133] width 30 height 9
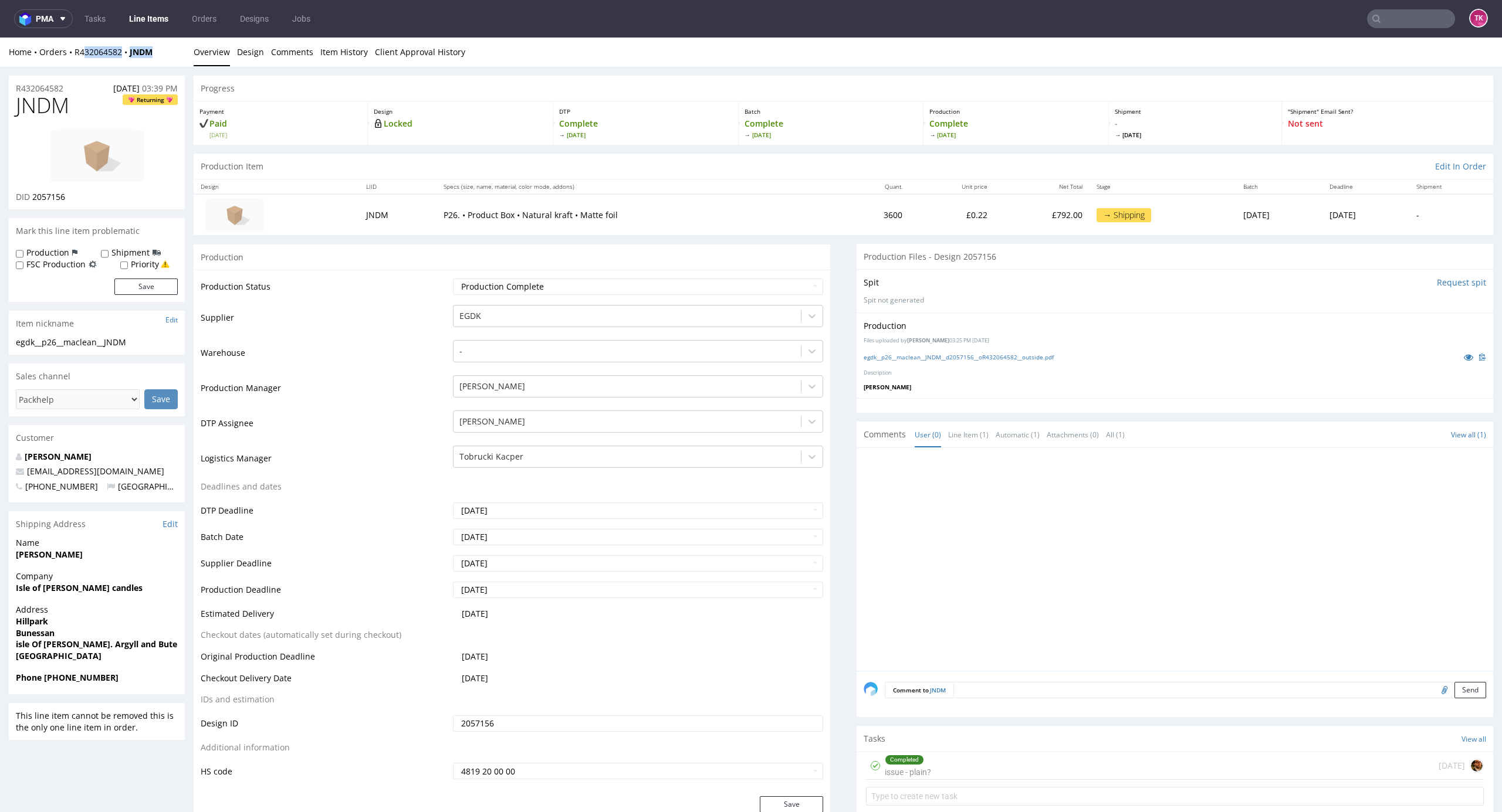
drag, startPoint x: 154, startPoint y: 55, endPoint x: 83, endPoint y: 62, distance: 71.3
click at [83, 61] on div "Home Orders R432064582 JNDM Overview Design Comments Item History Client Approv…" at bounding box center [751, 52] width 1502 height 29
drag, startPoint x: 71, startPoint y: 62, endPoint x: 167, endPoint y: 61, distance: 96.0
click at [167, 61] on div "Home Orders R432064582 JNDM Overview Design Comments Item History Client Approv…" at bounding box center [751, 52] width 1502 height 29
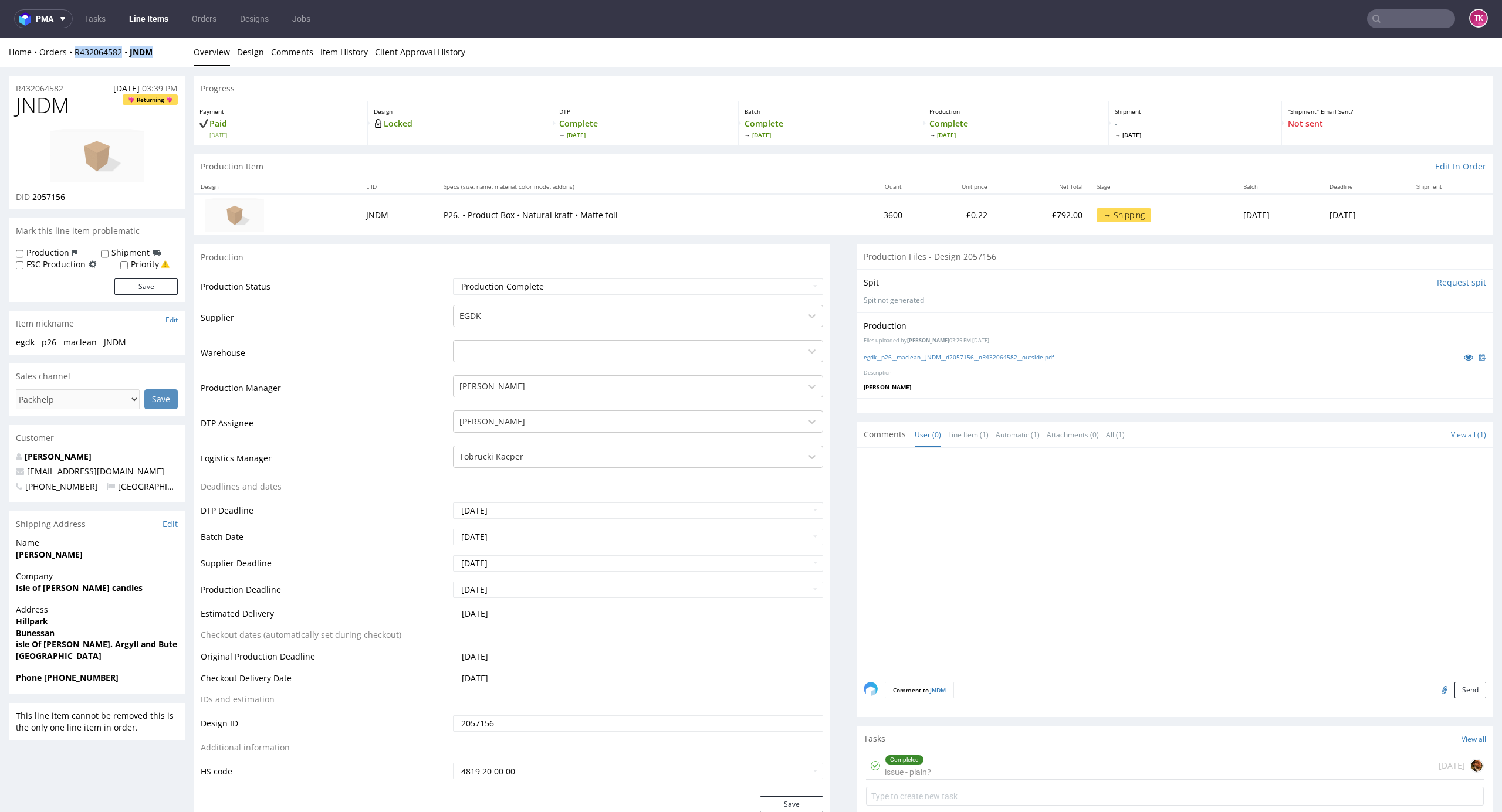
copy div "R432064582 JNDM"
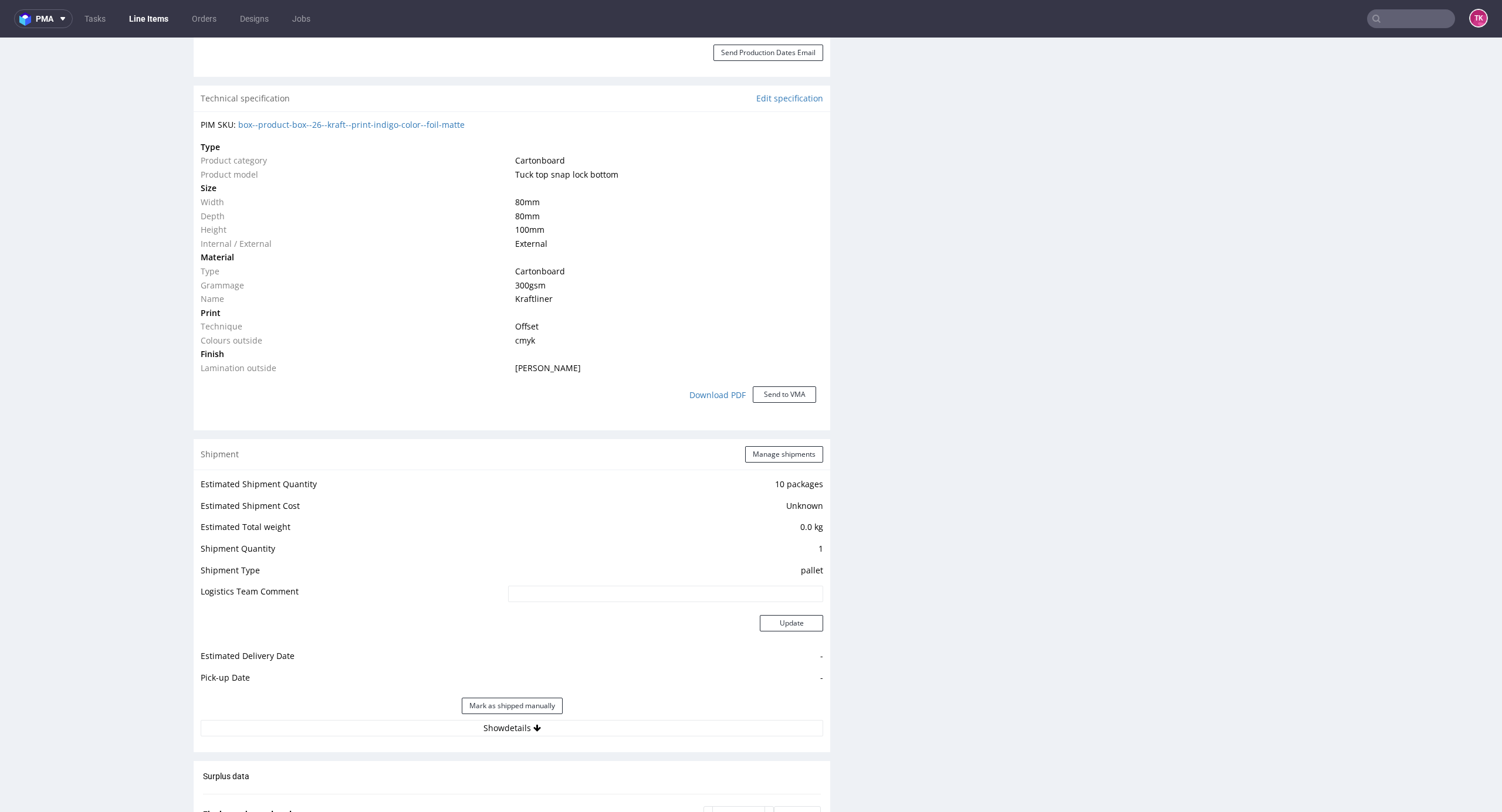
scroll to position [938, 0]
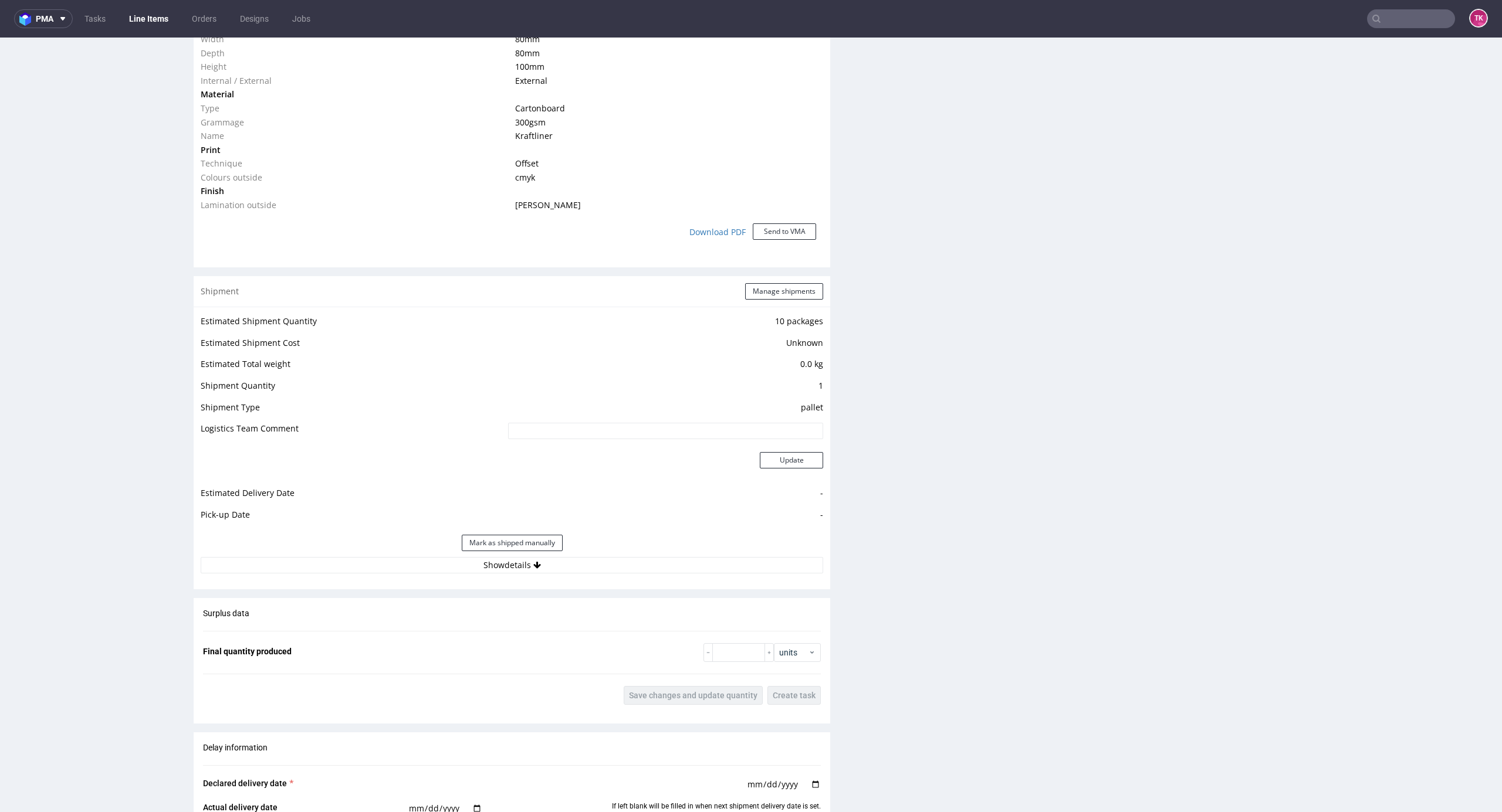
click at [524, 575] on div "Estimated Shipment Quantity 10 packages Estimated Shipment Cost Unknown Estimat…" at bounding box center [512, 444] width 636 height 274
click at [524, 562] on button "Show details" at bounding box center [511, 565] width 623 height 17
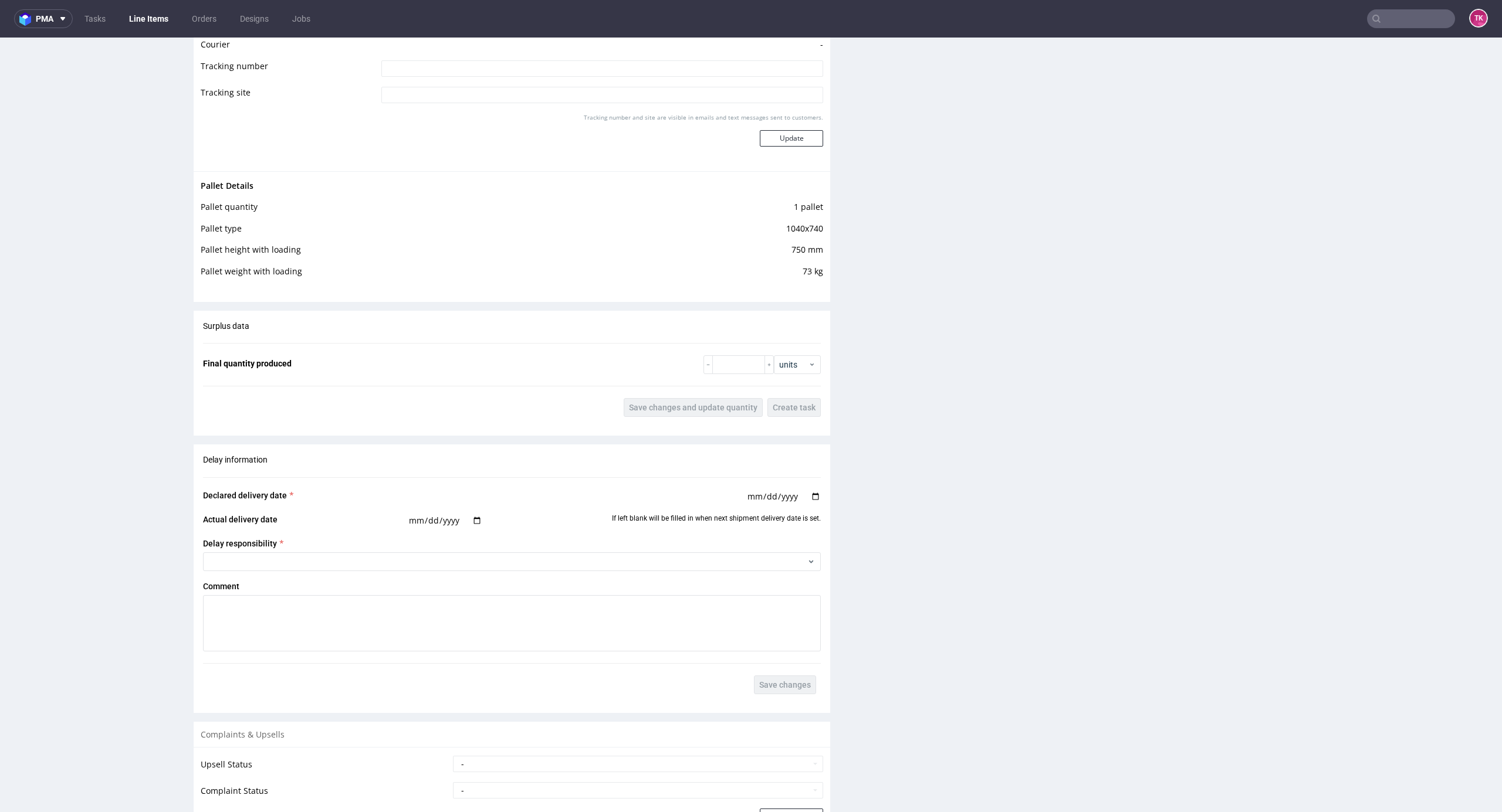
scroll to position [1312, 0]
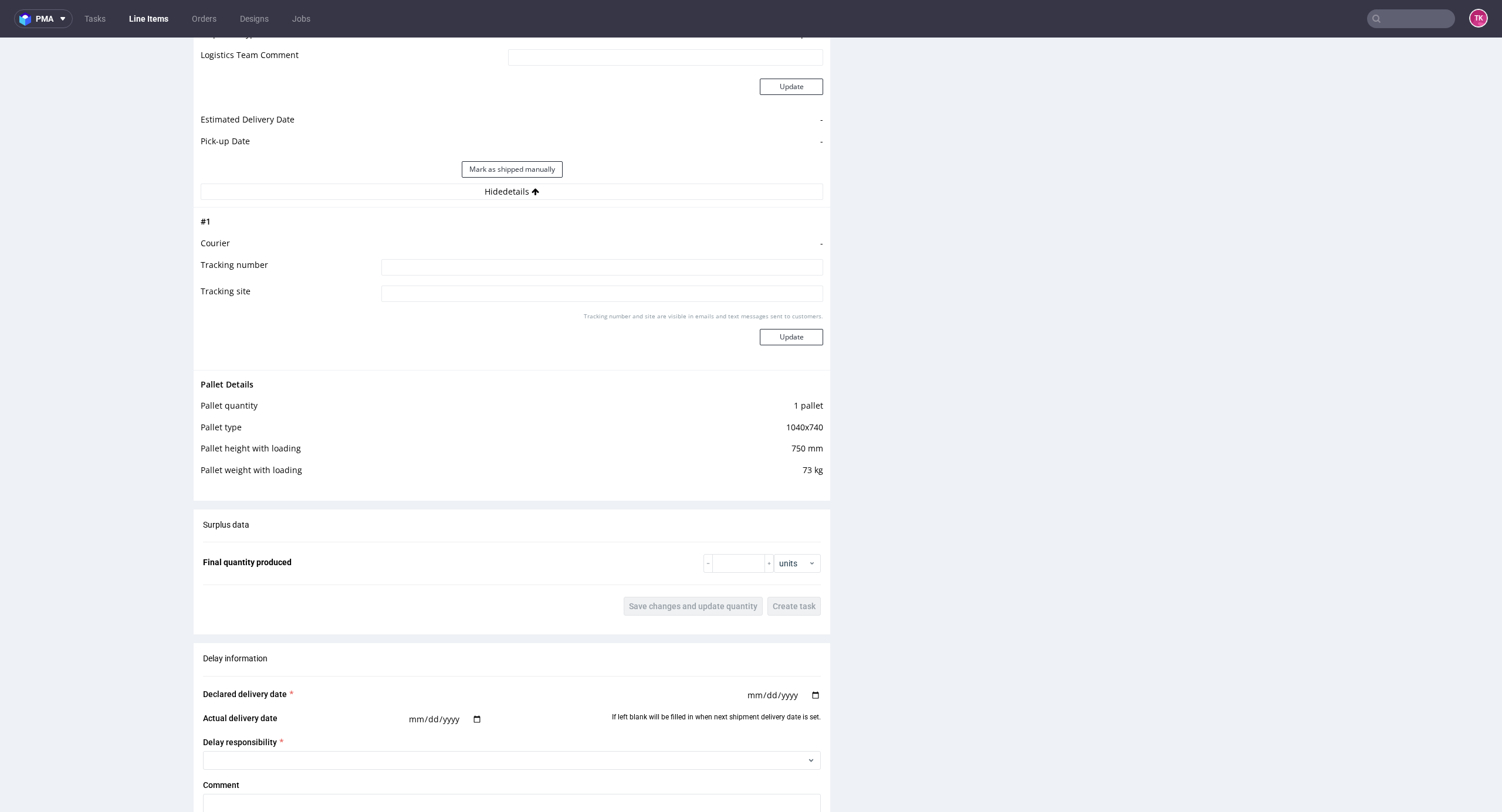
click at [535, 269] on input at bounding box center [602, 267] width 442 height 17
type input "czekamy na fv"
click at [760, 332] on button "Update" at bounding box center [792, 337] width 63 height 17
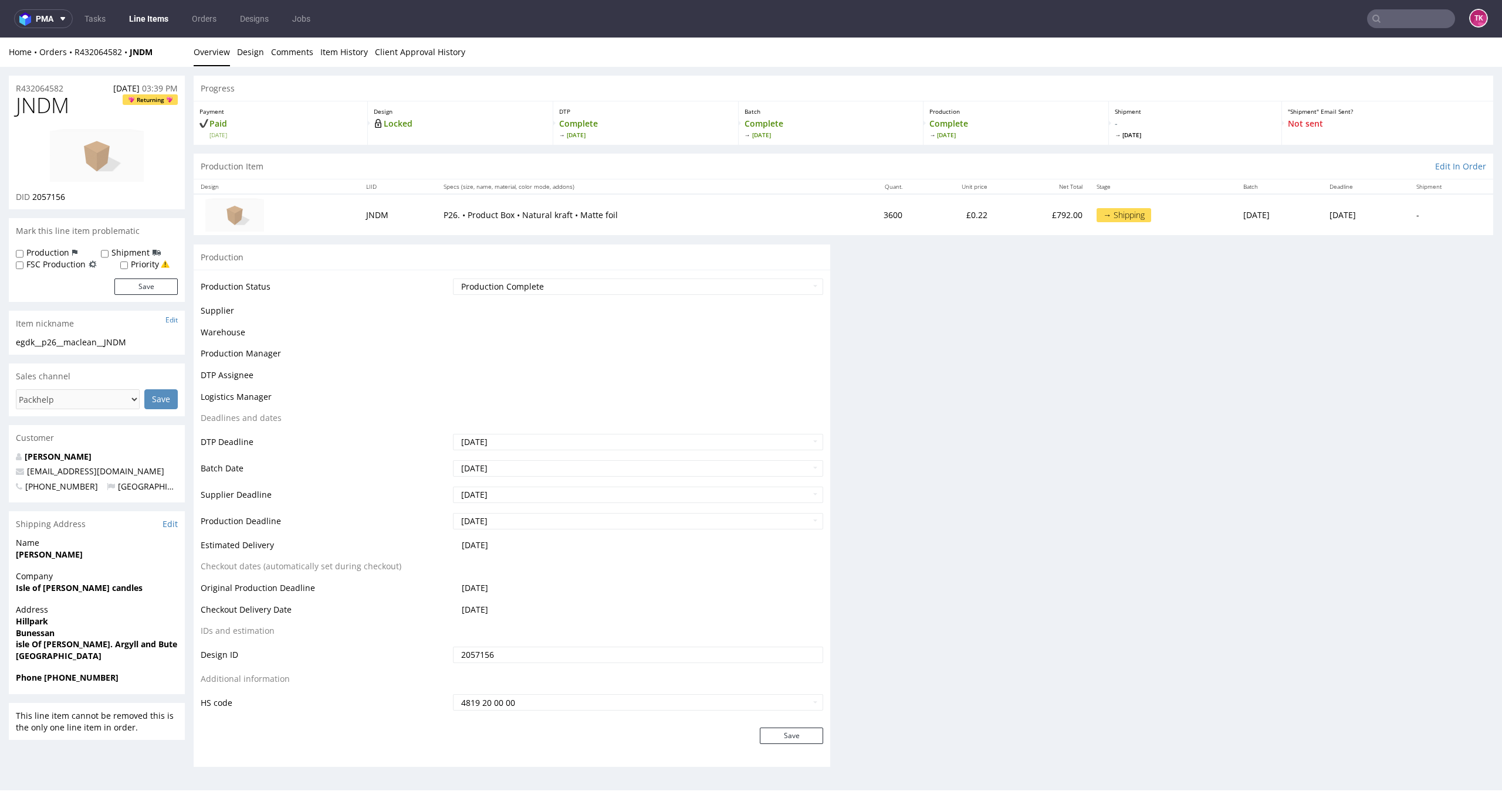
scroll to position [0, 0]
click at [152, 33] on nav "pma Tasks Line Items Orders Designs Jobs TK" at bounding box center [751, 19] width 1502 height 37
click at [152, 24] on link "Line Items" at bounding box center [149, 19] width 53 height 19
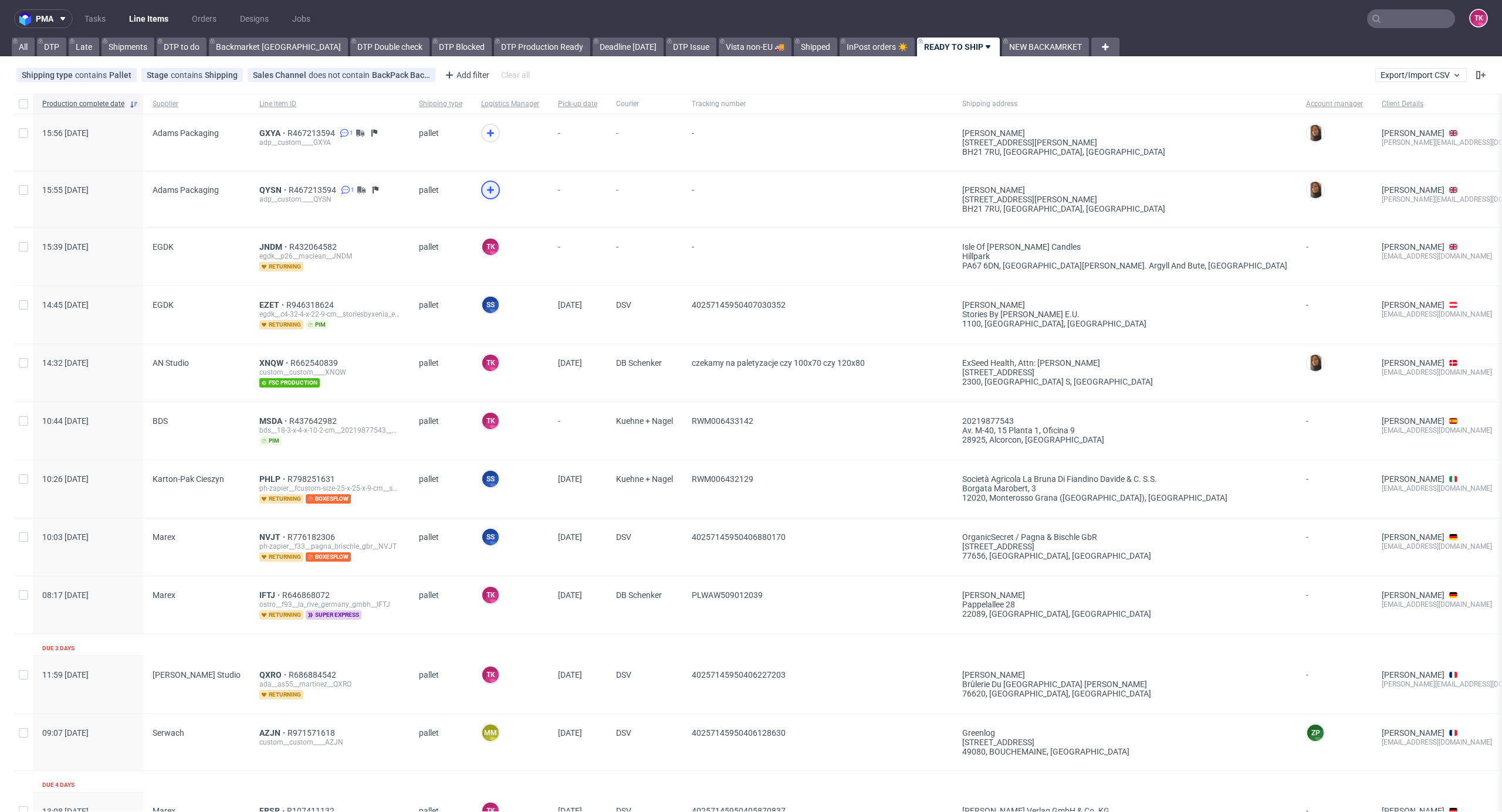
click at [483, 189] on icon at bounding box center [491, 190] width 14 height 14
drag, startPoint x: 468, startPoint y: 118, endPoint x: 470, endPoint y: 133, distance: 15.1
click at [472, 122] on div at bounding box center [510, 142] width 77 height 56
drag, startPoint x: 470, startPoint y: 133, endPoint x: 476, endPoint y: 150, distance: 18.0
click at [483, 134] on icon at bounding box center [491, 134] width 14 height 14
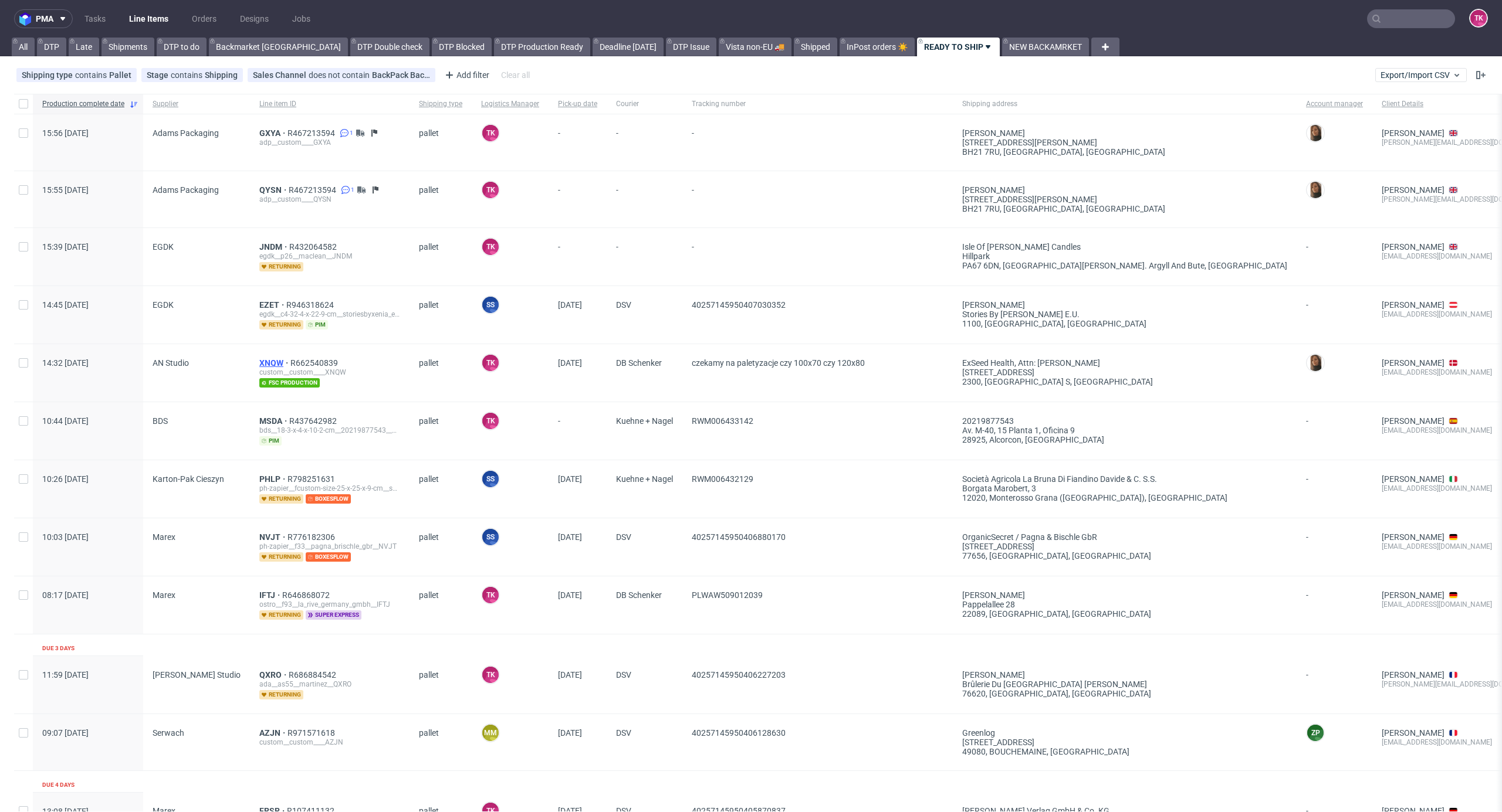
click at [259, 360] on span "XNQW" at bounding box center [274, 363] width 31 height 9
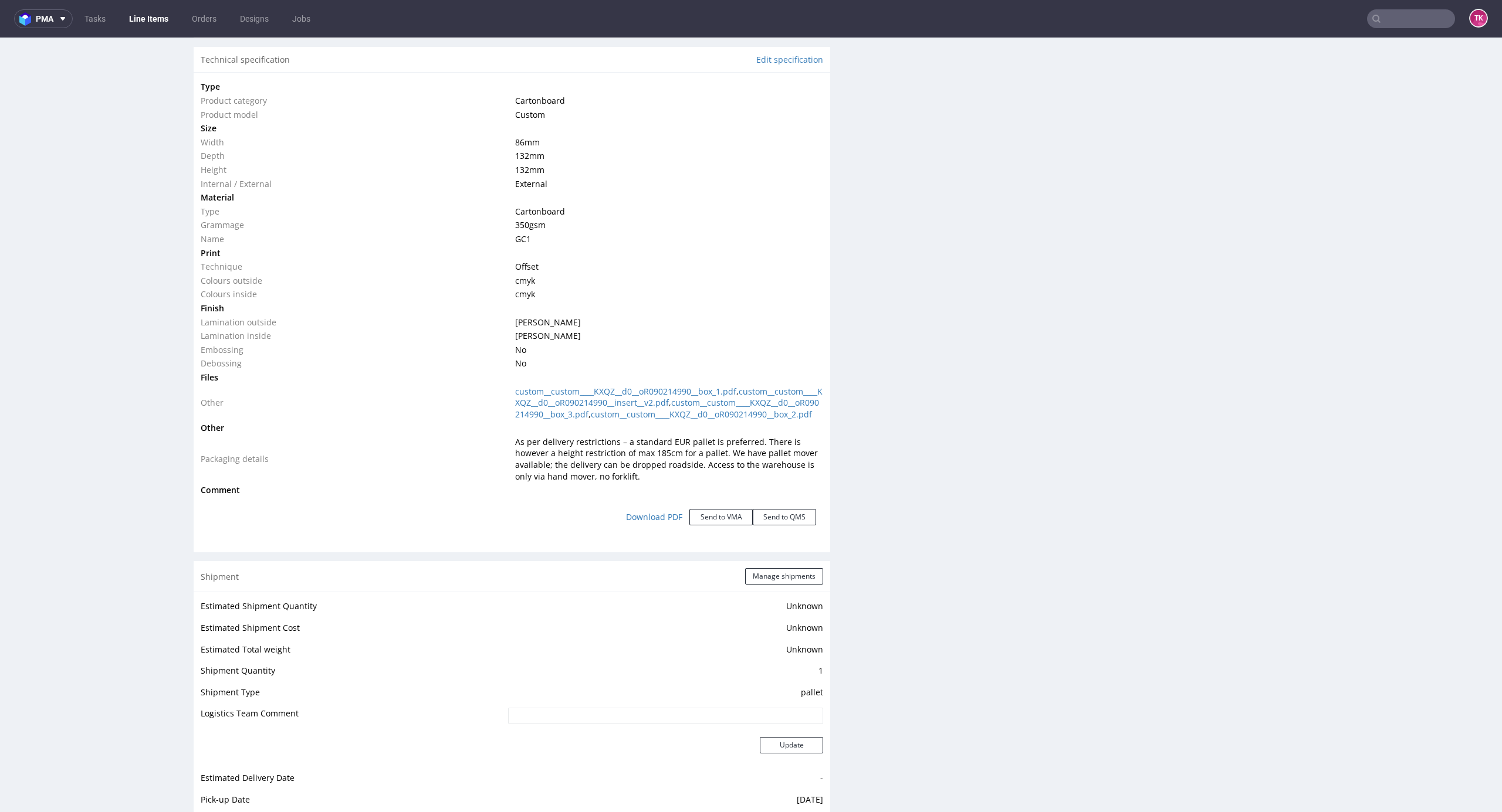
scroll to position [1408, 0]
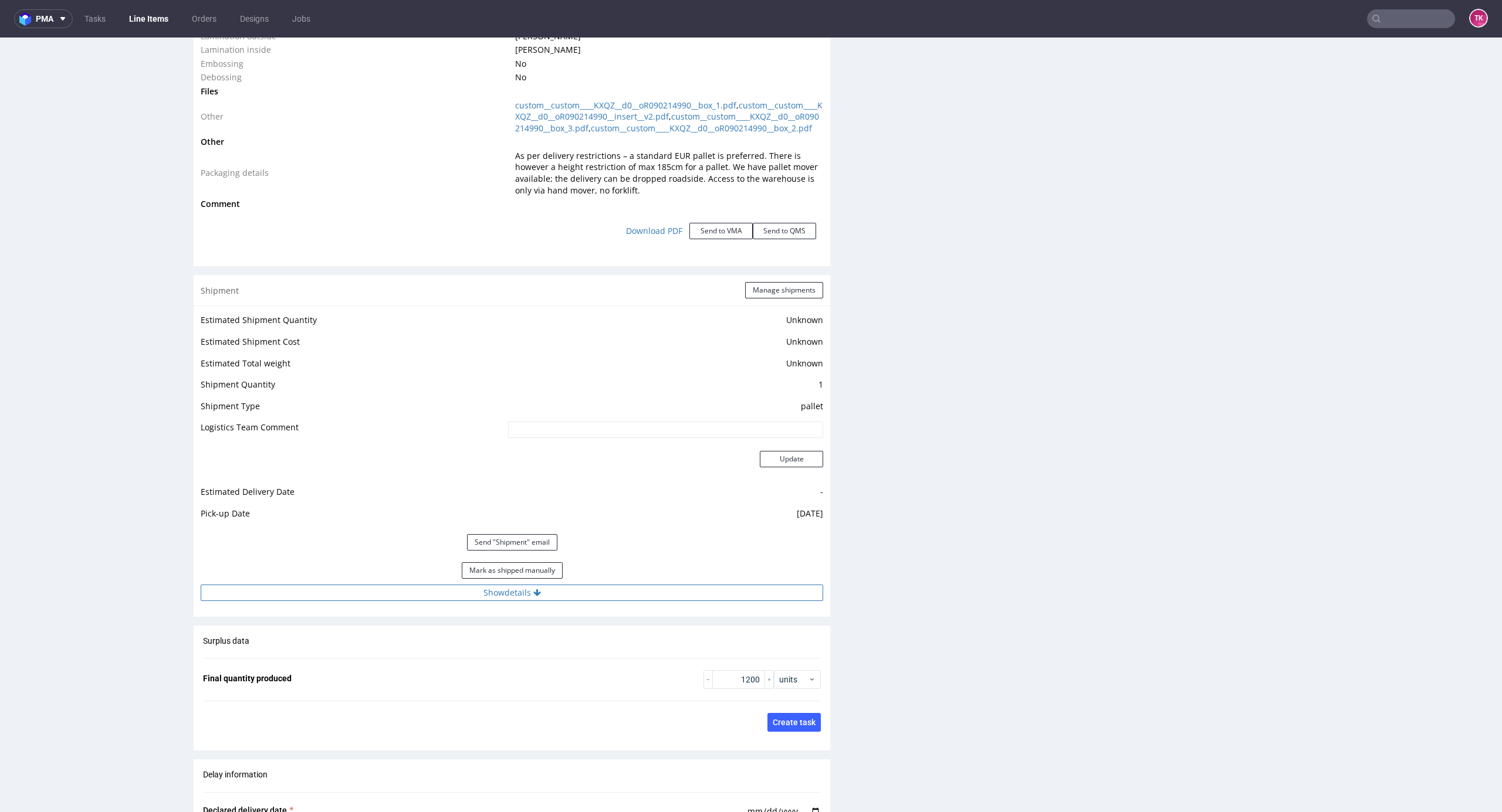
click at [660, 601] on button "Show details" at bounding box center [511, 592] width 623 height 17
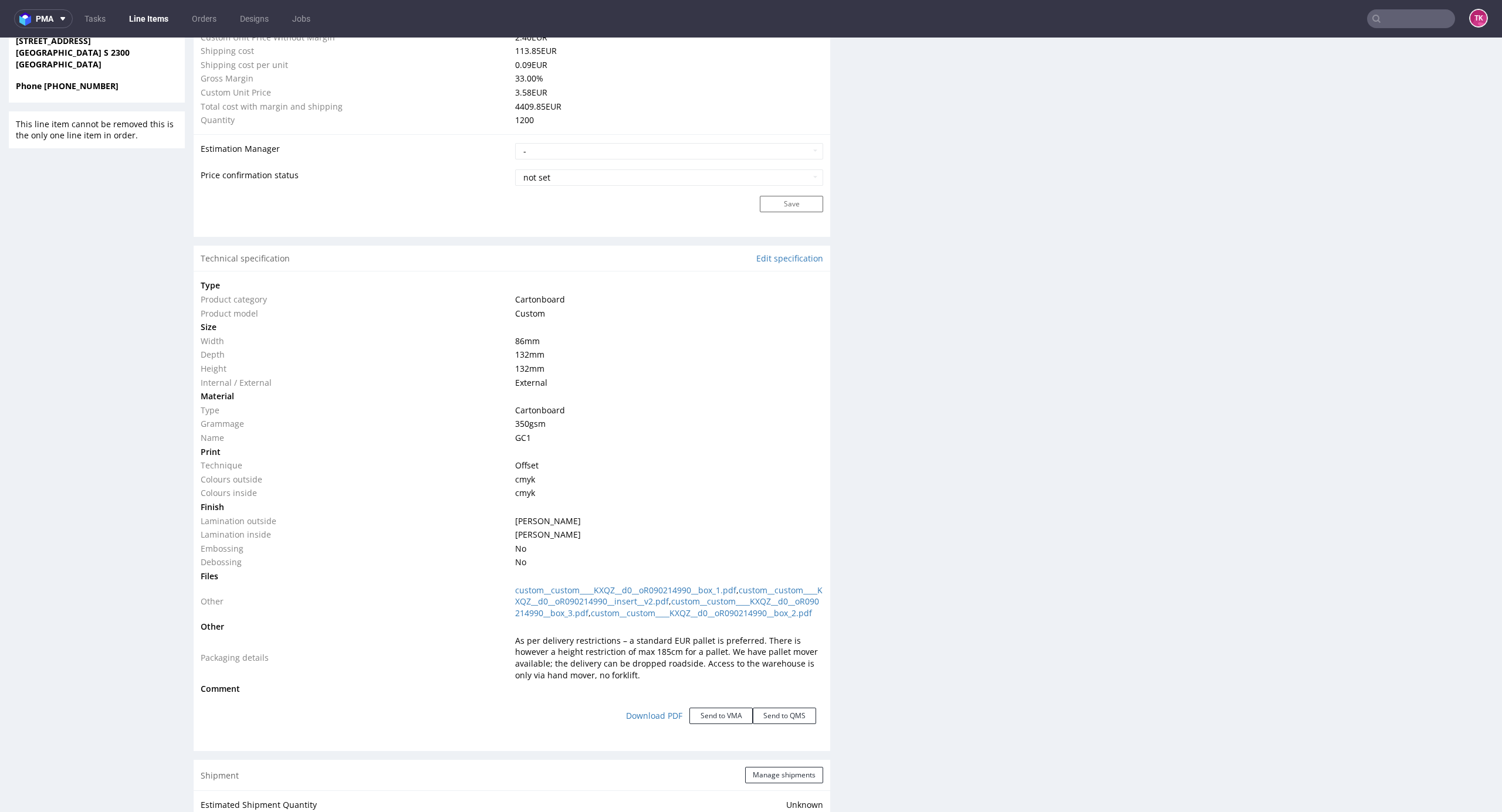
scroll to position [704, 0]
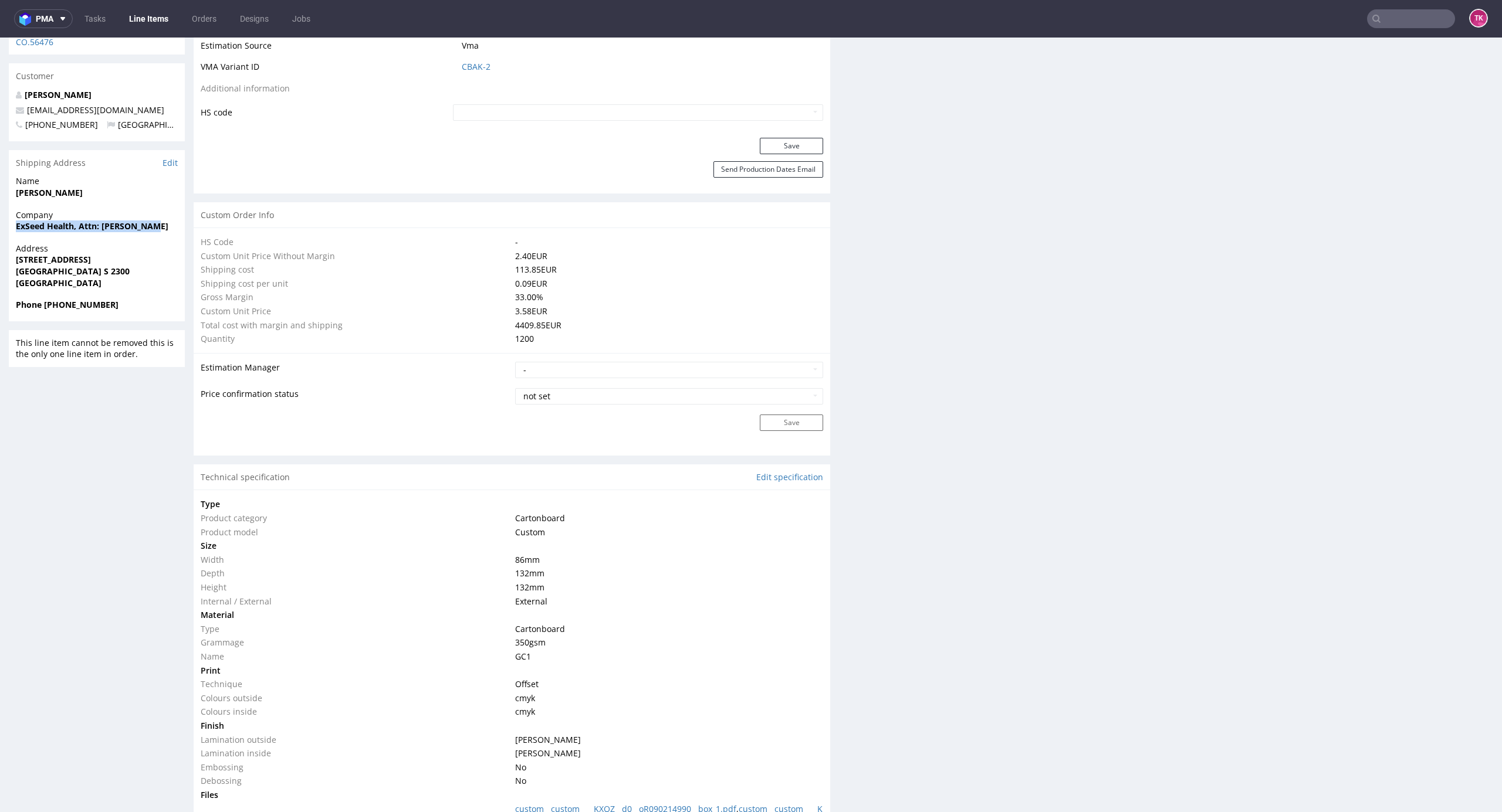
drag, startPoint x: 8, startPoint y: 203, endPoint x: 172, endPoint y: 210, distance: 164.1
click at [172, 210] on div "R662540839 29.08.2025 10:04 AM XNQW FSC Production DID PH PRO Integration Item …" at bounding box center [751, 823] width 1502 height 2921
copy strong "ExSeed Health, Attn: [PERSON_NAME]"
drag, startPoint x: 11, startPoint y: 235, endPoint x: 144, endPoint y: 250, distance: 133.8
click at [144, 250] on div "Address Njalsgade 21G København S 2300 Denmark" at bounding box center [96, 271] width 176 height 56
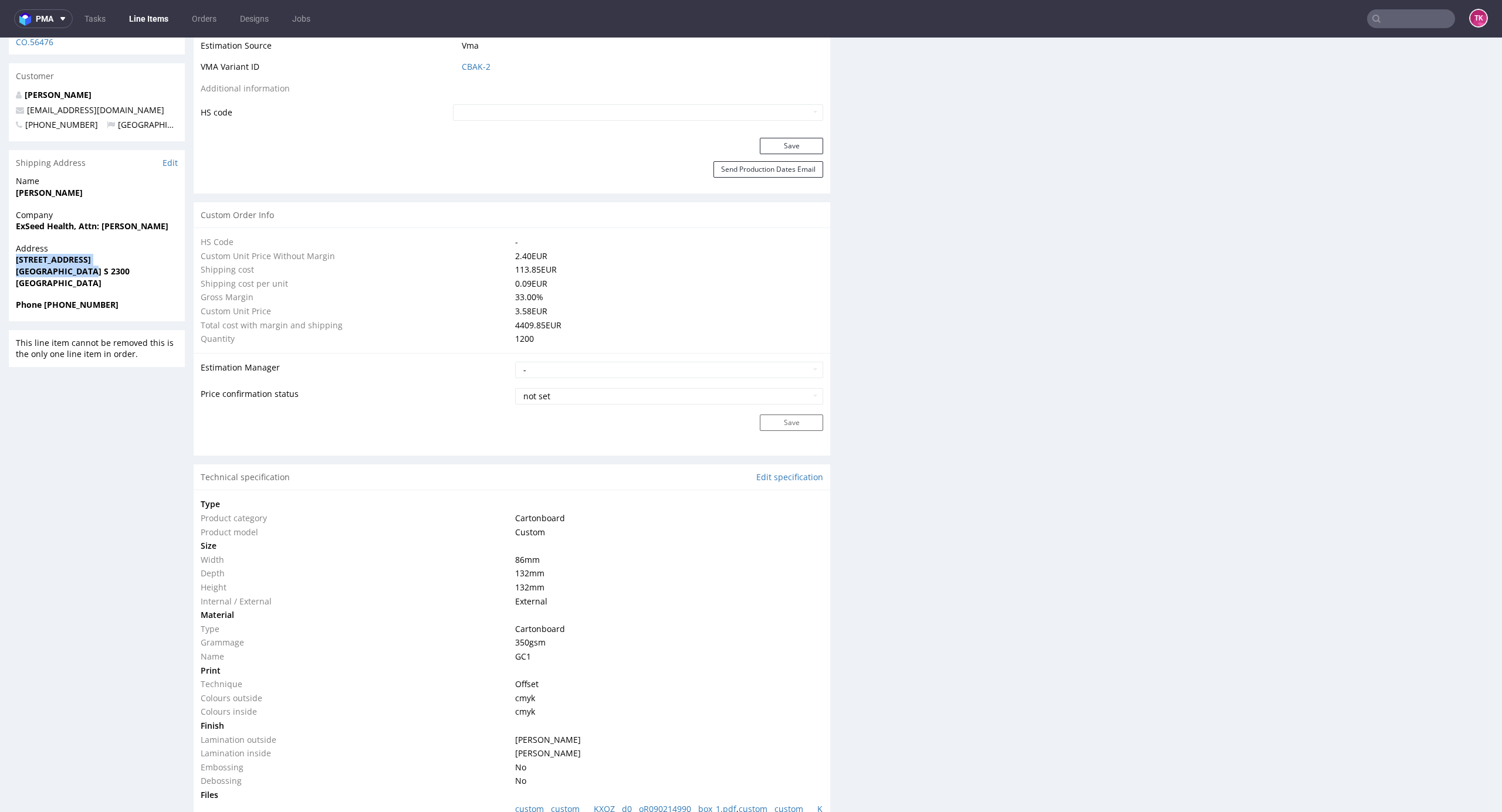
copy p "Njalsgade 21G København S 2300"
copy strong "+4571457142"
drag, startPoint x: 45, startPoint y: 280, endPoint x: 148, endPoint y: 286, distance: 103.2
click at [148, 299] on span "Phone +4571457142" at bounding box center [96, 305] width 162 height 11
drag, startPoint x: 135, startPoint y: 80, endPoint x: 128, endPoint y: 90, distance: 12.2
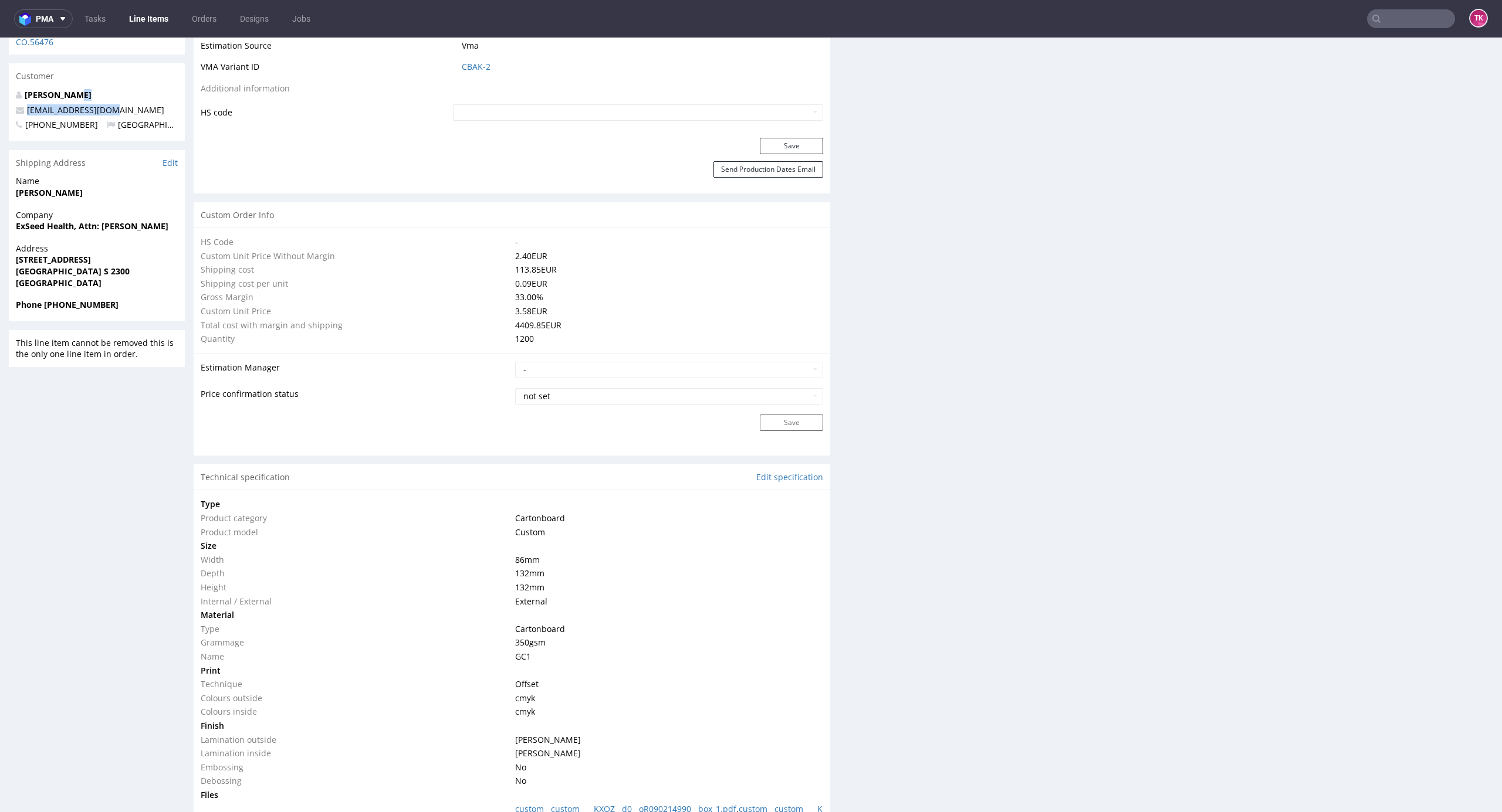
click at [130, 89] on div "Lukas Tietz lt@exseedhealth.com +4571457142 Denmark" at bounding box center [96, 115] width 176 height 52
copy div "[EMAIL_ADDRESS][DOMAIN_NAME]"
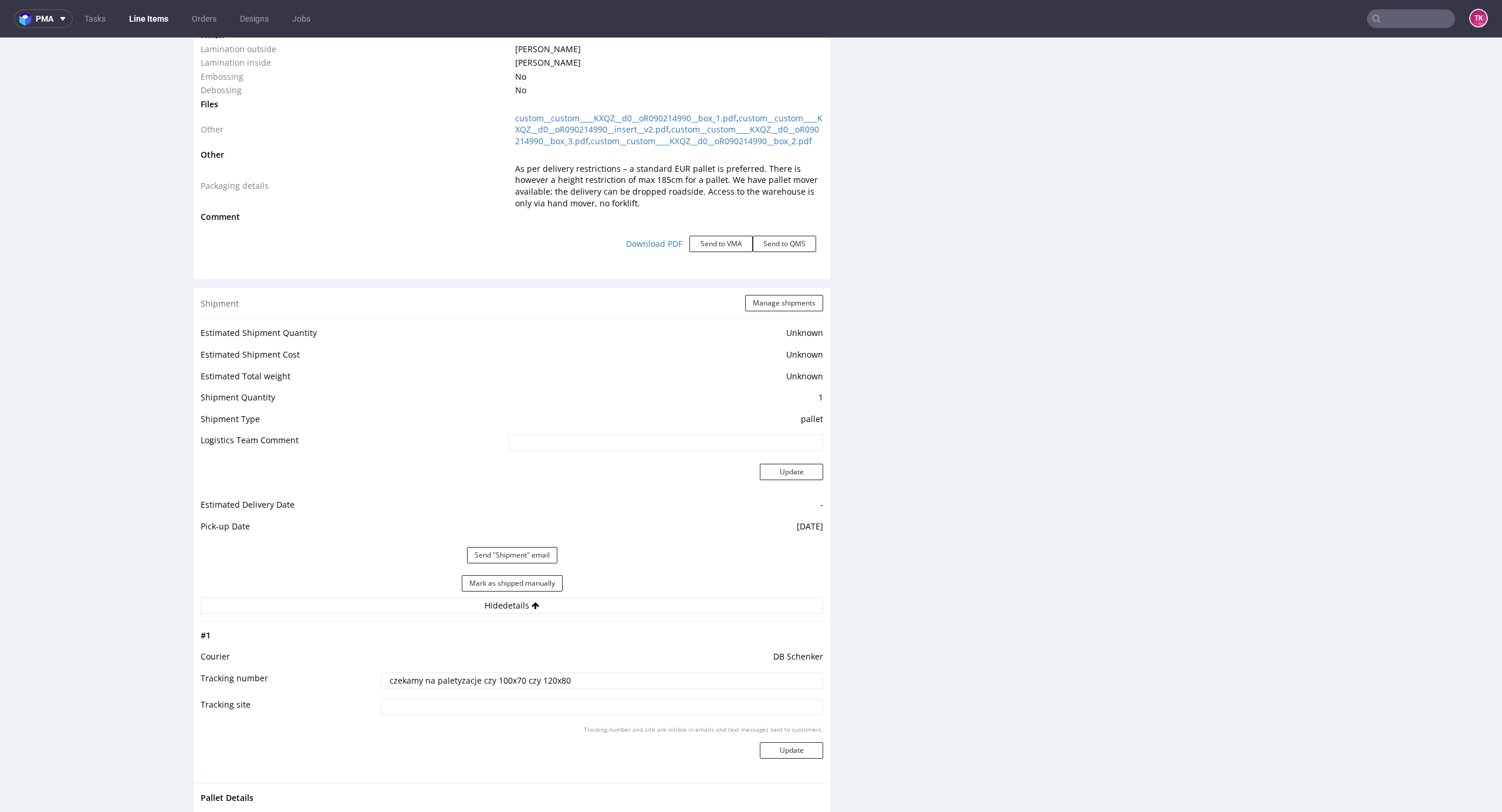
scroll to position [1564, 0]
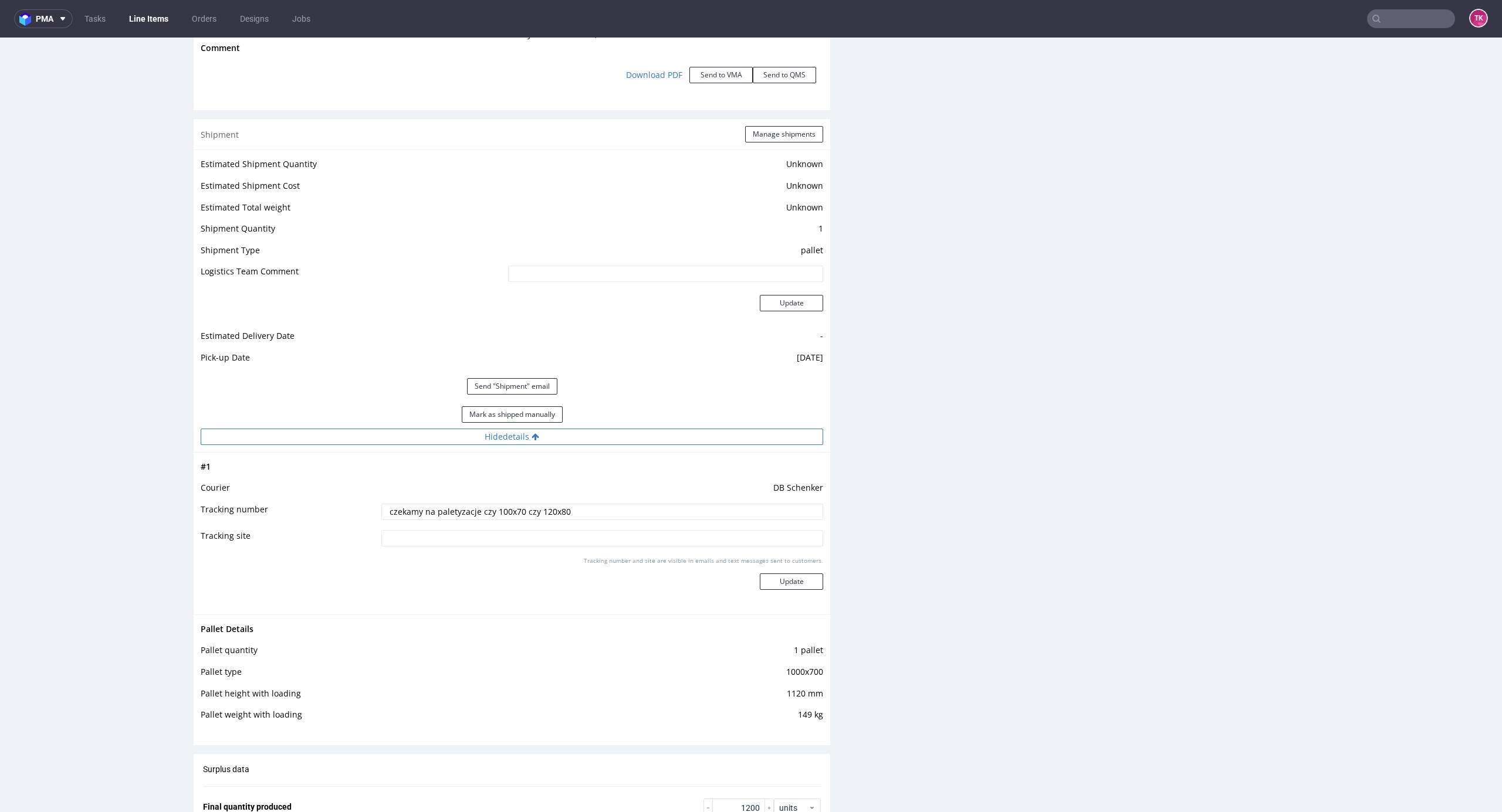
click at [603, 445] on button "Hide details" at bounding box center [511, 437] width 623 height 17
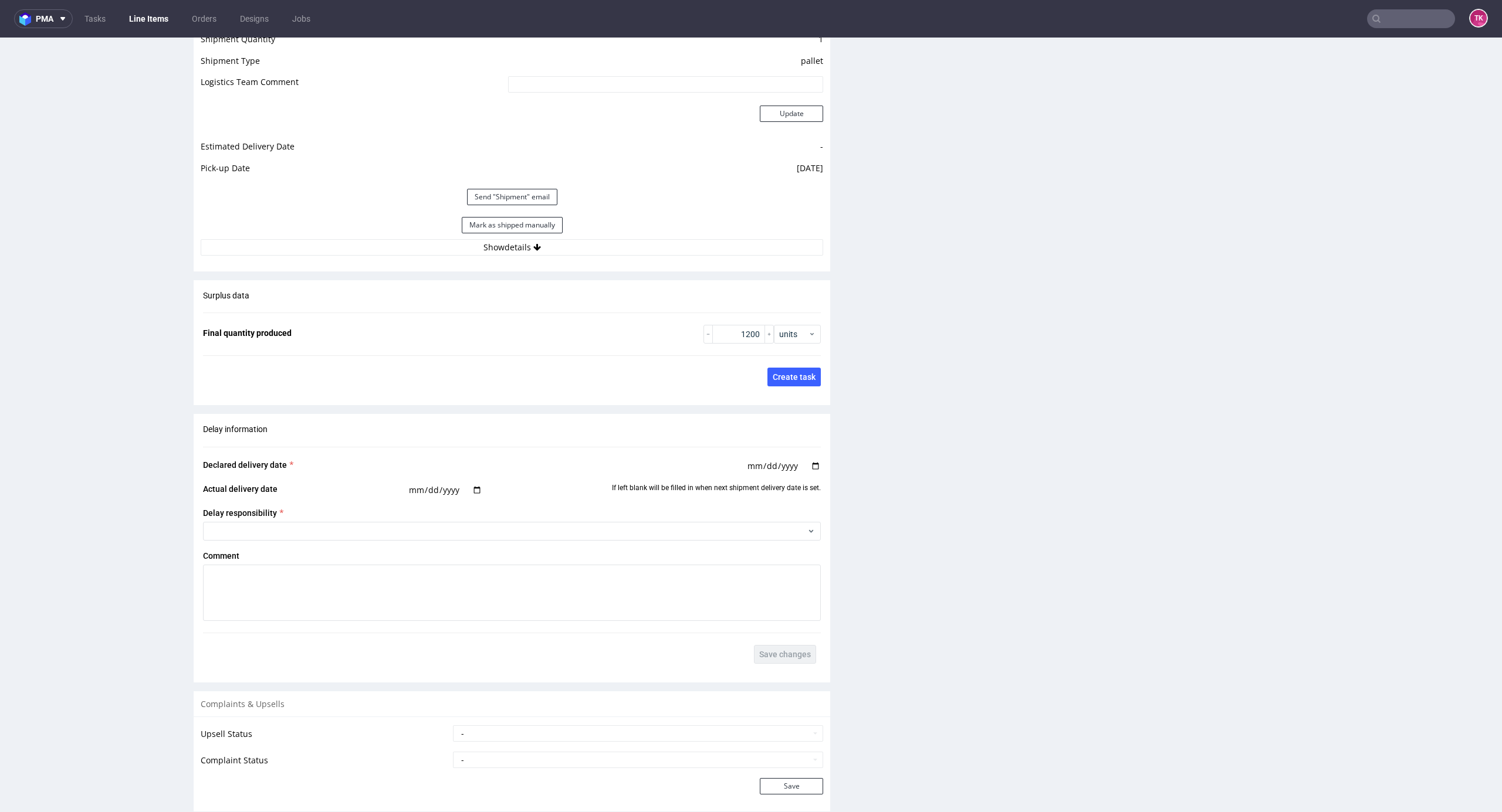
scroll to position [1877, 0]
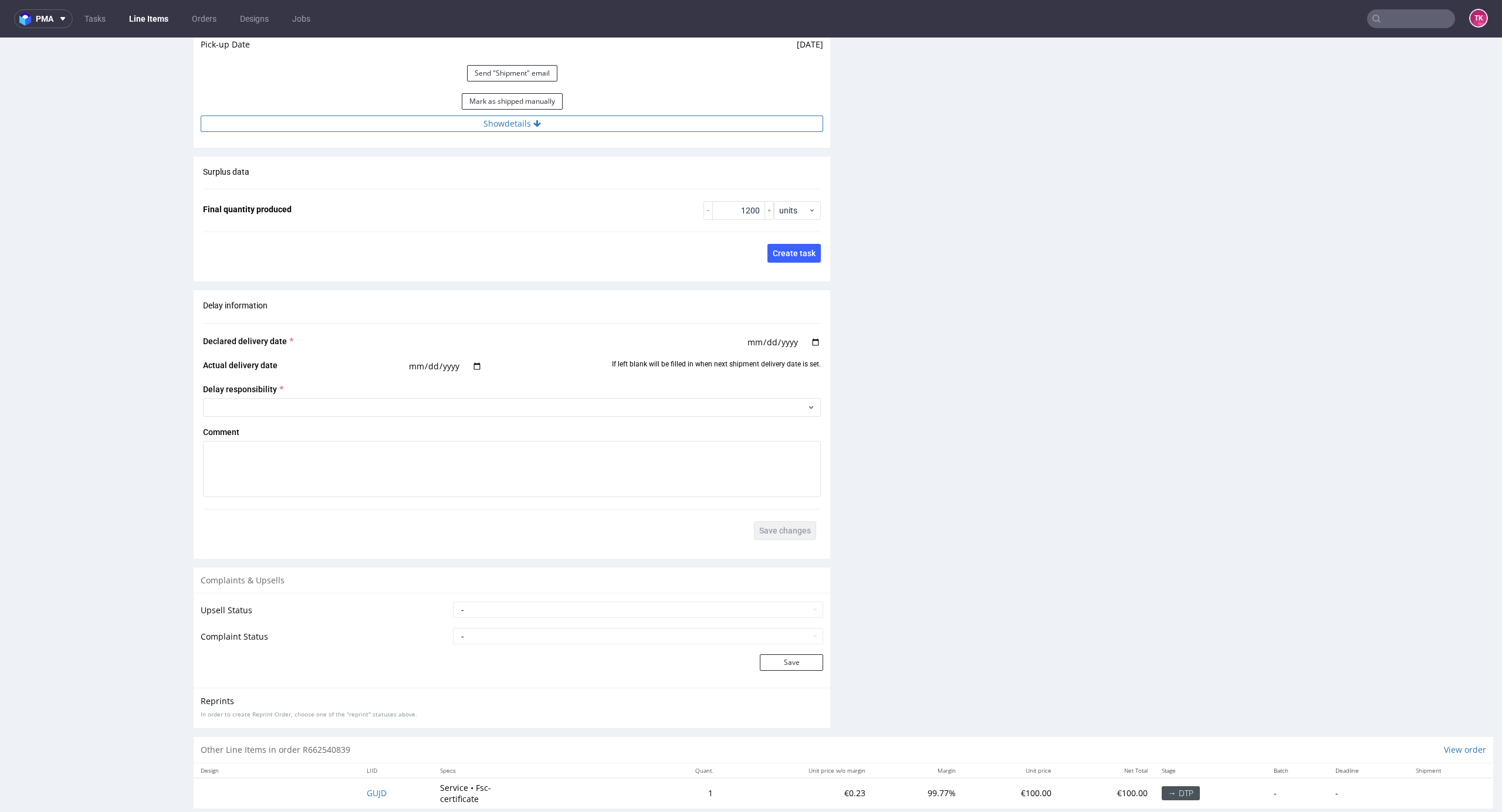
drag, startPoint x: 595, startPoint y: 133, endPoint x: 595, endPoint y: 139, distance: 6.0
click at [595, 132] on button "Show details" at bounding box center [511, 123] width 623 height 17
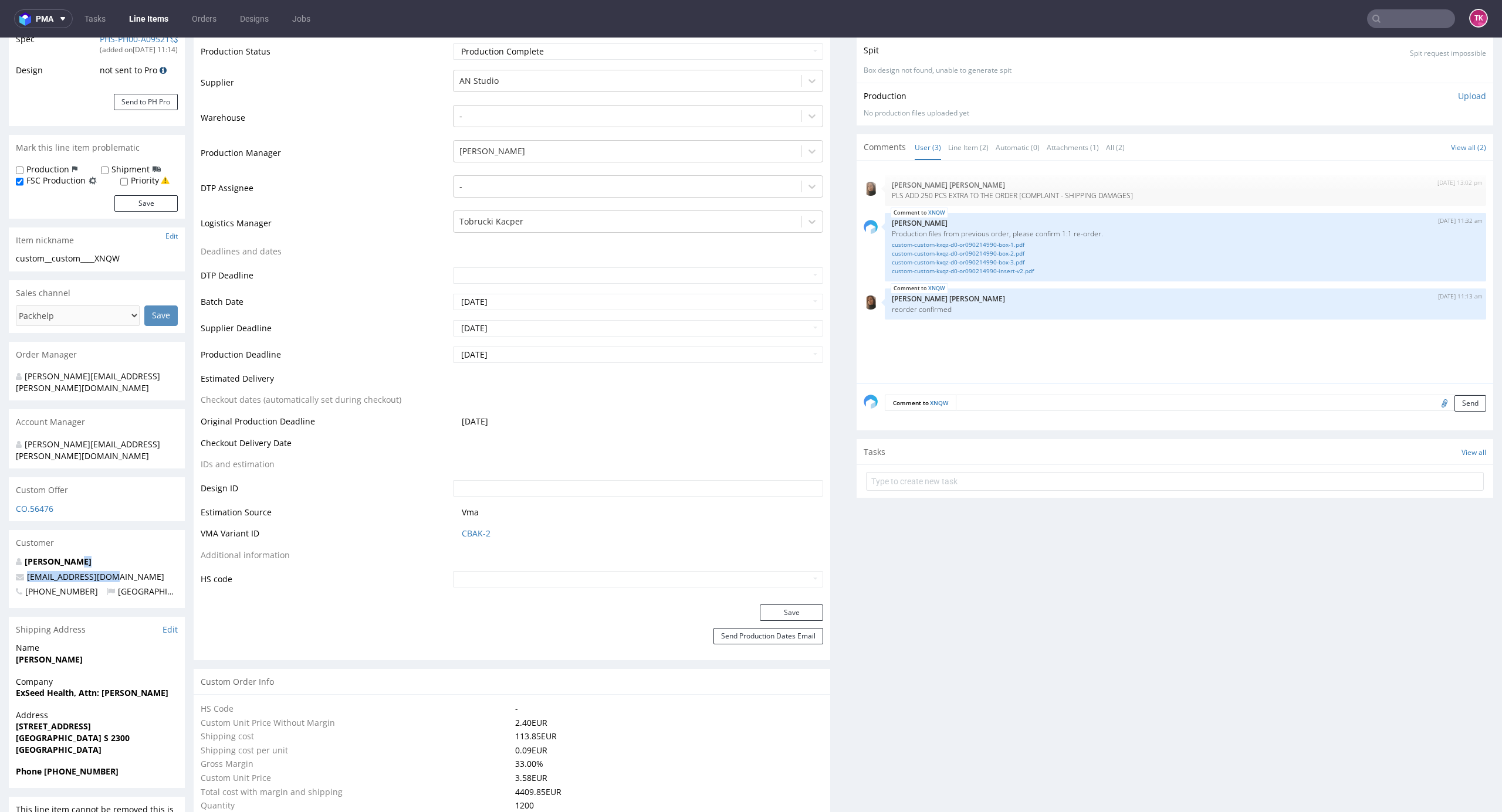
scroll to position [0, 0]
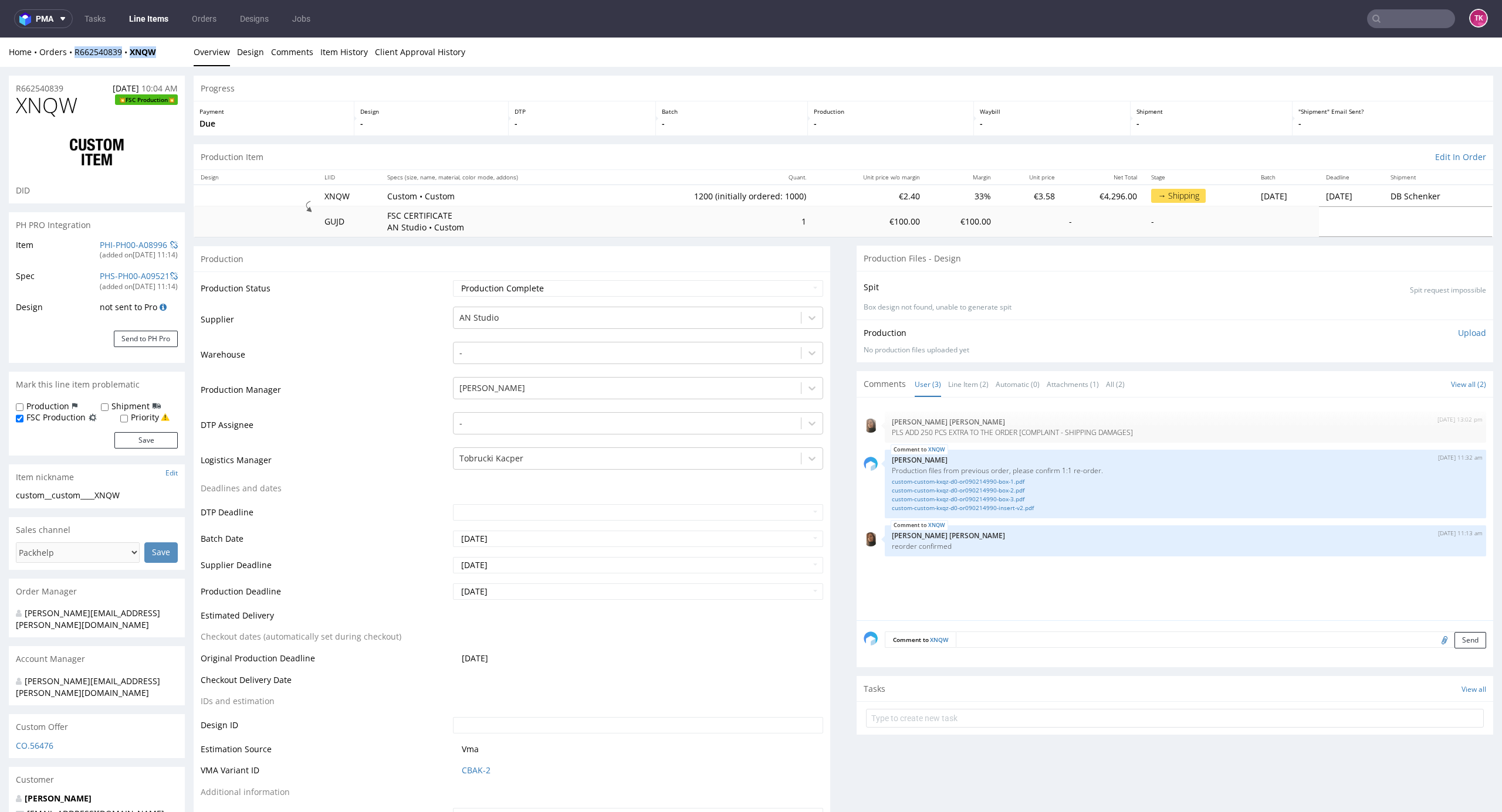
drag, startPoint x: 152, startPoint y: 45, endPoint x: 73, endPoint y: 69, distance: 82.6
click at [73, 62] on div "Home Orders R662540839 XNQW Overview Design Comments Item History Client Approv…" at bounding box center [751, 52] width 1502 height 29
copy div "R662540839 XNQW"
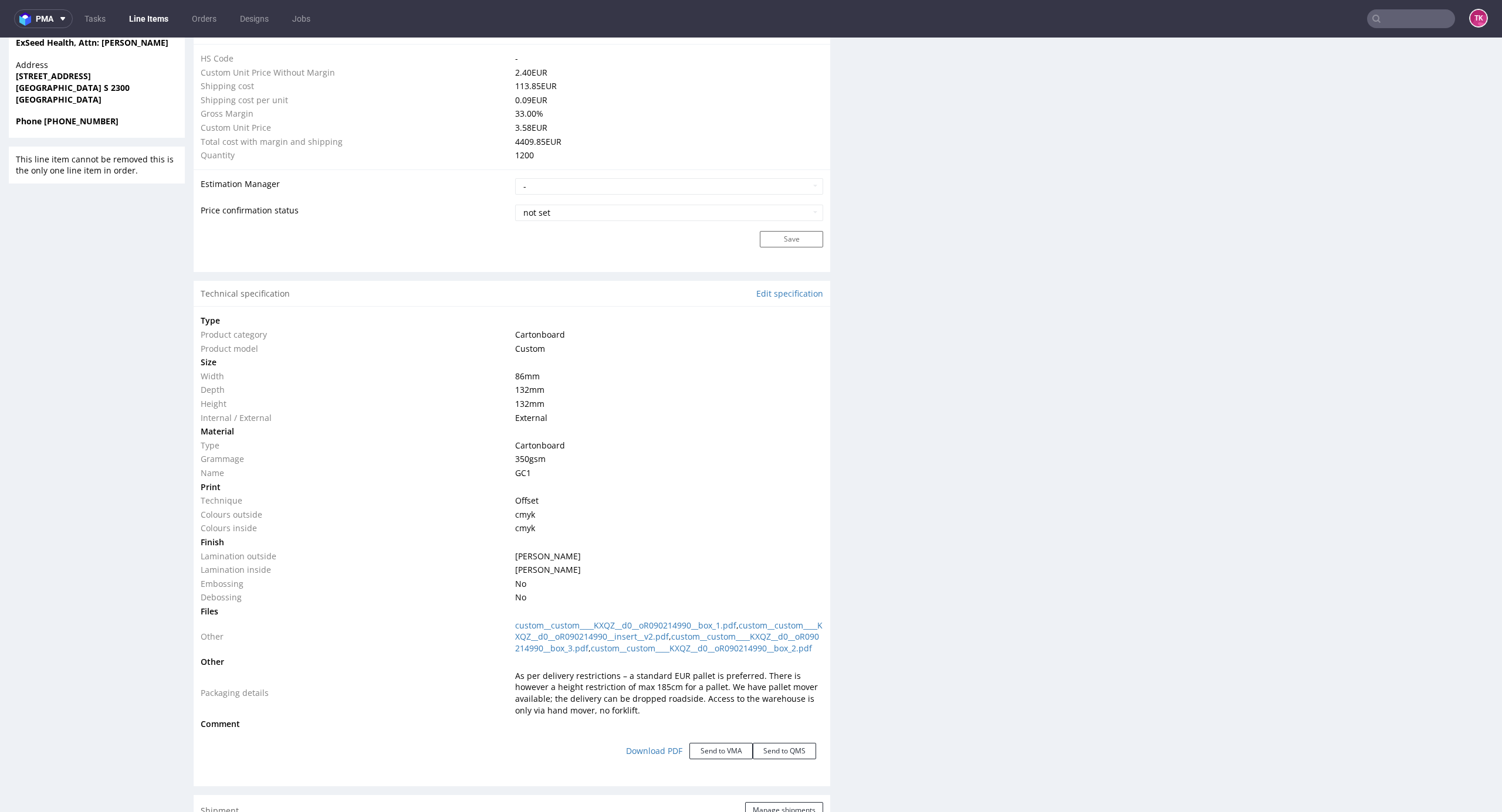
scroll to position [860, 0]
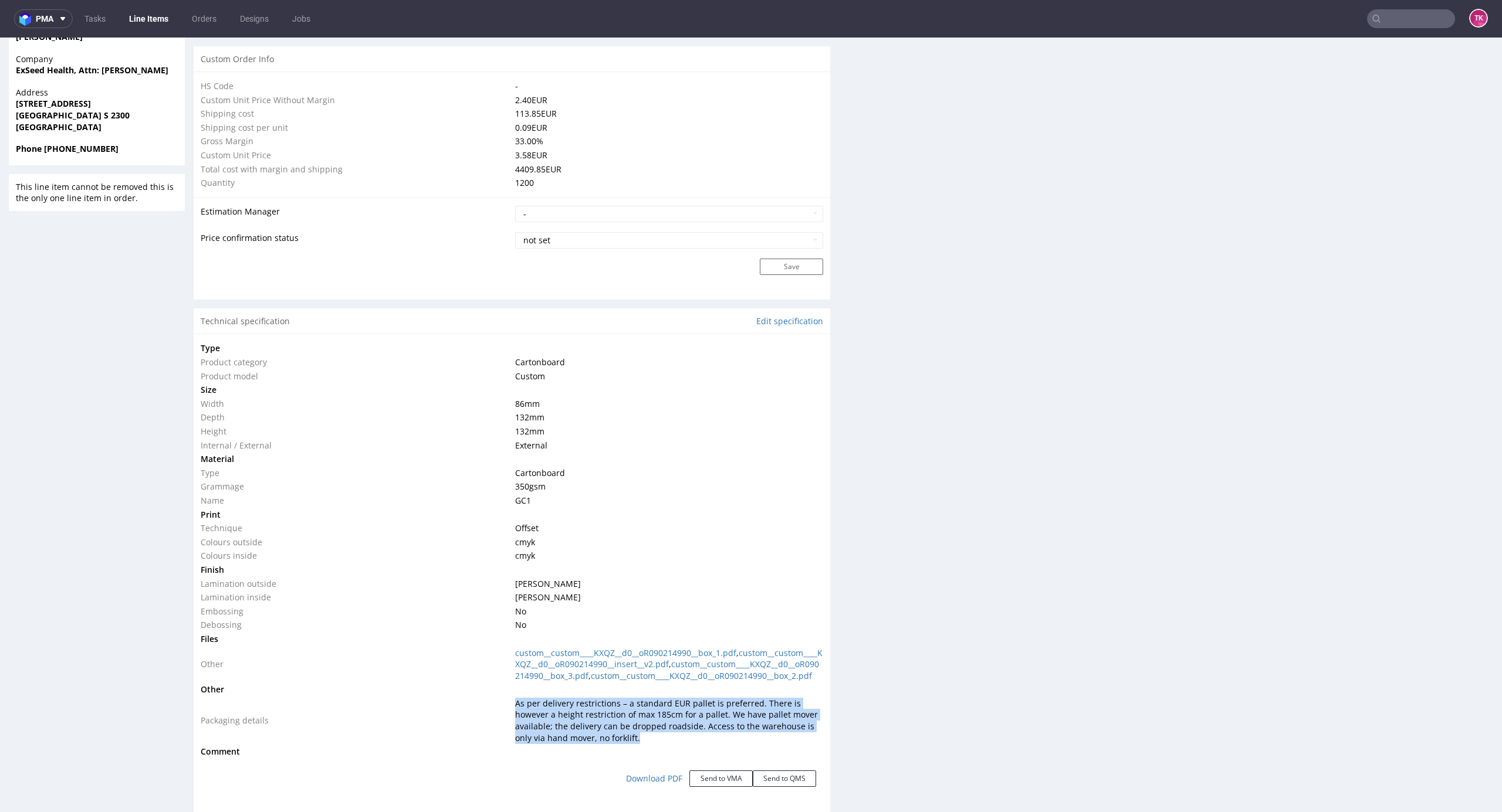
drag, startPoint x: 500, startPoint y: 713, endPoint x: 695, endPoint y: 751, distance: 198.7
click at [695, 745] on tr "Packaging details As per delivery restrictions – a standard EUR pallet is prefe…" at bounding box center [511, 721] width 623 height 48
click at [694, 745] on td "As per delivery restrictions – a standard EUR pallet is preferred. There is how…" at bounding box center [668, 721] width 312 height 48
drag, startPoint x: 544, startPoint y: 740, endPoint x: 685, endPoint y: 755, distance: 141.8
click at [685, 745] on td "As per delivery restrictions – a standard EUR pallet is preferred. There is how…" at bounding box center [668, 721] width 312 height 48
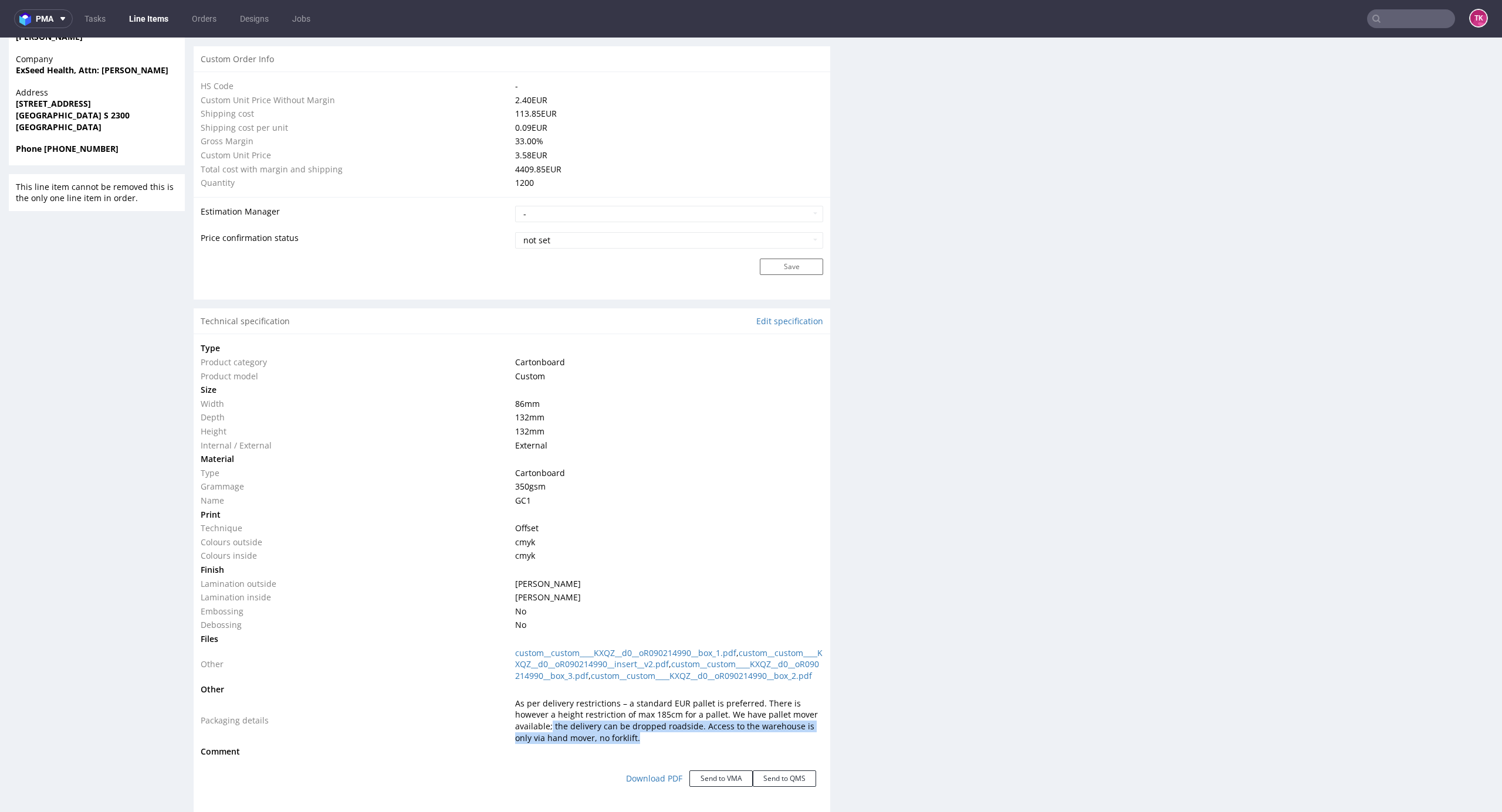
copy span "the delivery can be dropped roadside. Access to the warehouse is only via hand …"
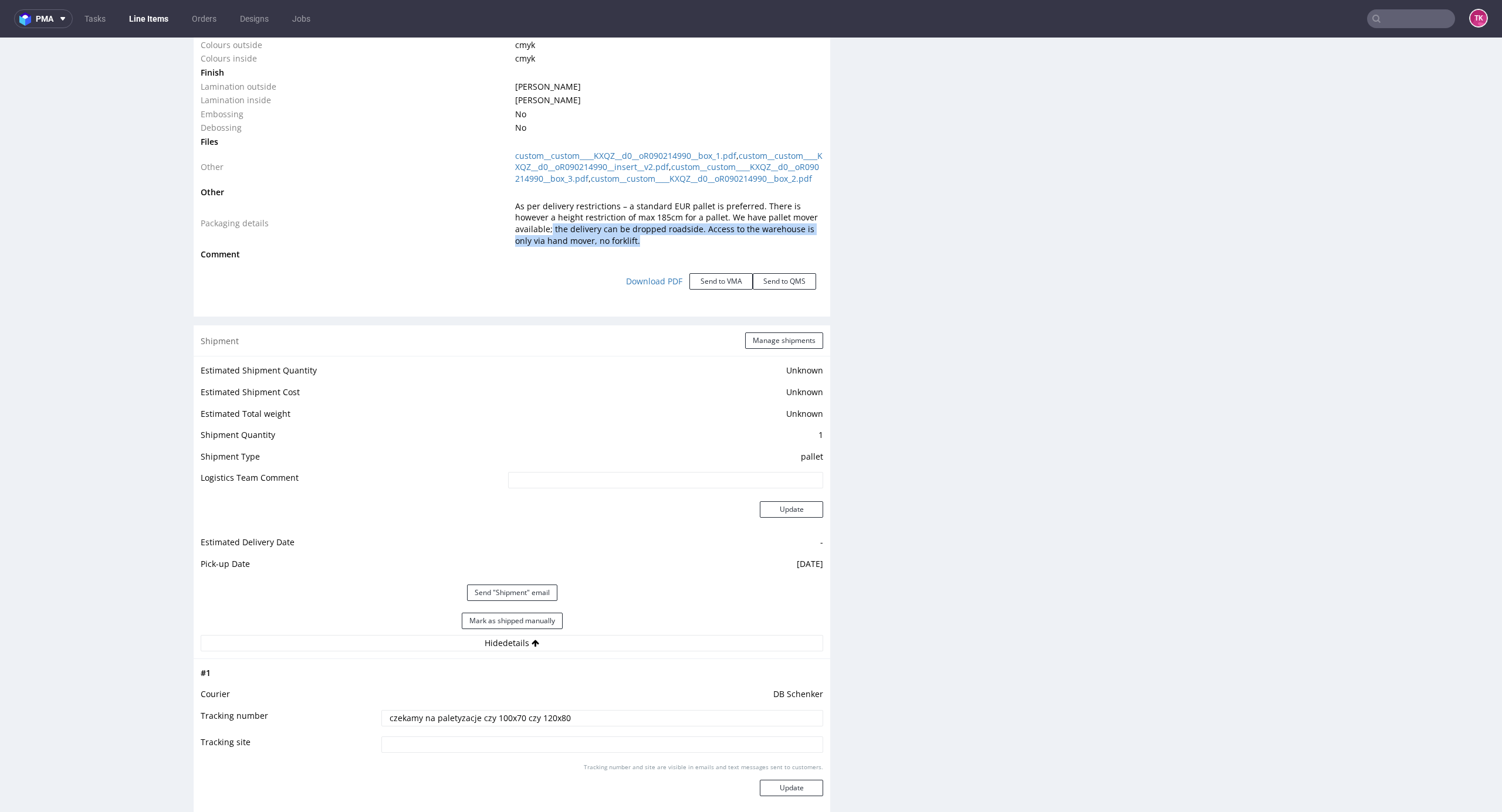
scroll to position [1485, 0]
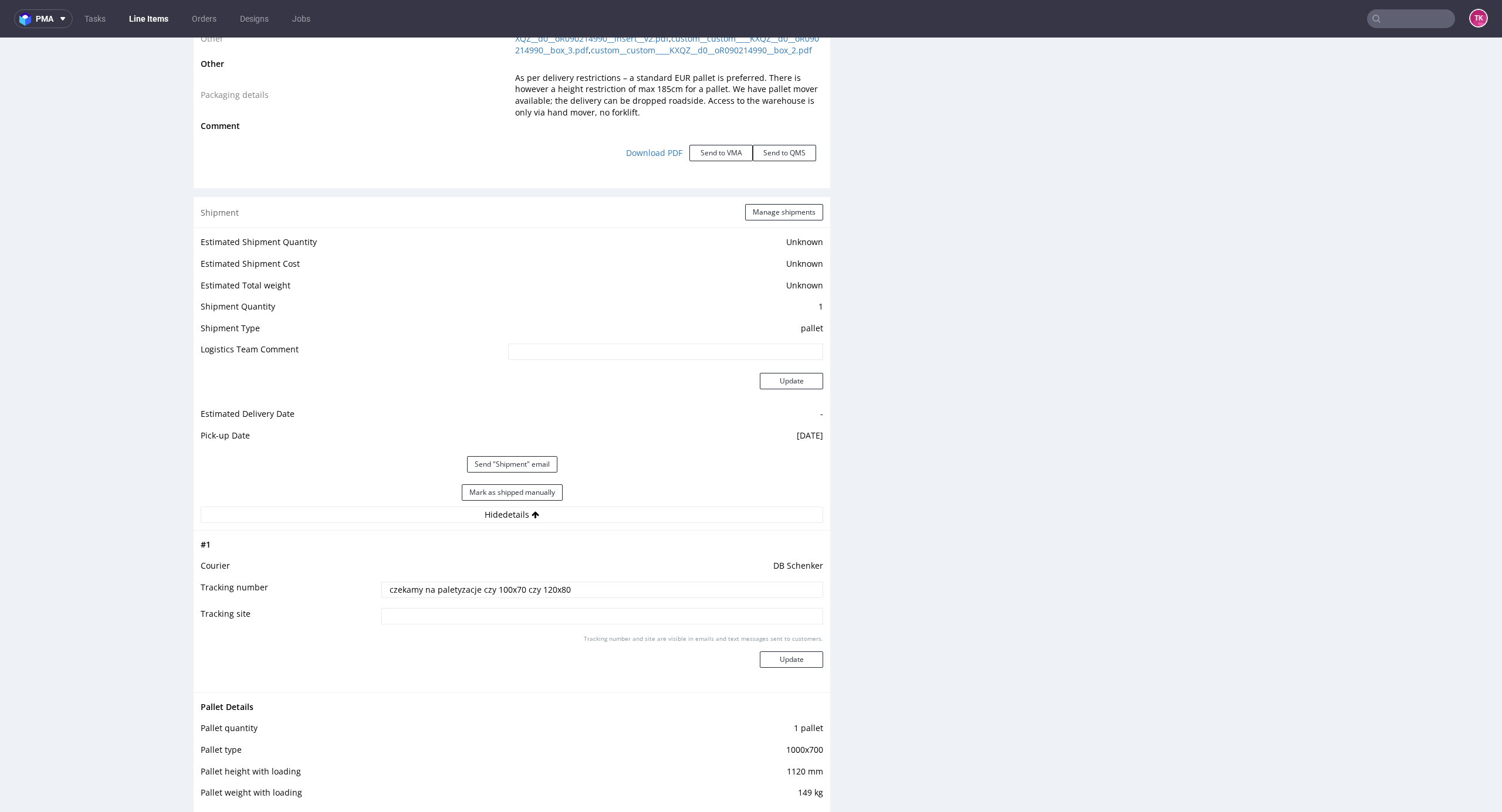
click at [593, 598] on input "czekamy na paletyzacje czy 100x70 czy 120x80" at bounding box center [602, 589] width 442 height 17
drag, startPoint x: 479, startPoint y: 588, endPoint x: 219, endPoint y: 597, distance: 260.2
click at [219, 597] on tr "Tracking number czekamy na paletyzacje czy 100x70 czy 120x80" at bounding box center [511, 594] width 623 height 27
paste input "PLWAW509013598"
type input "PLWAW509013598"
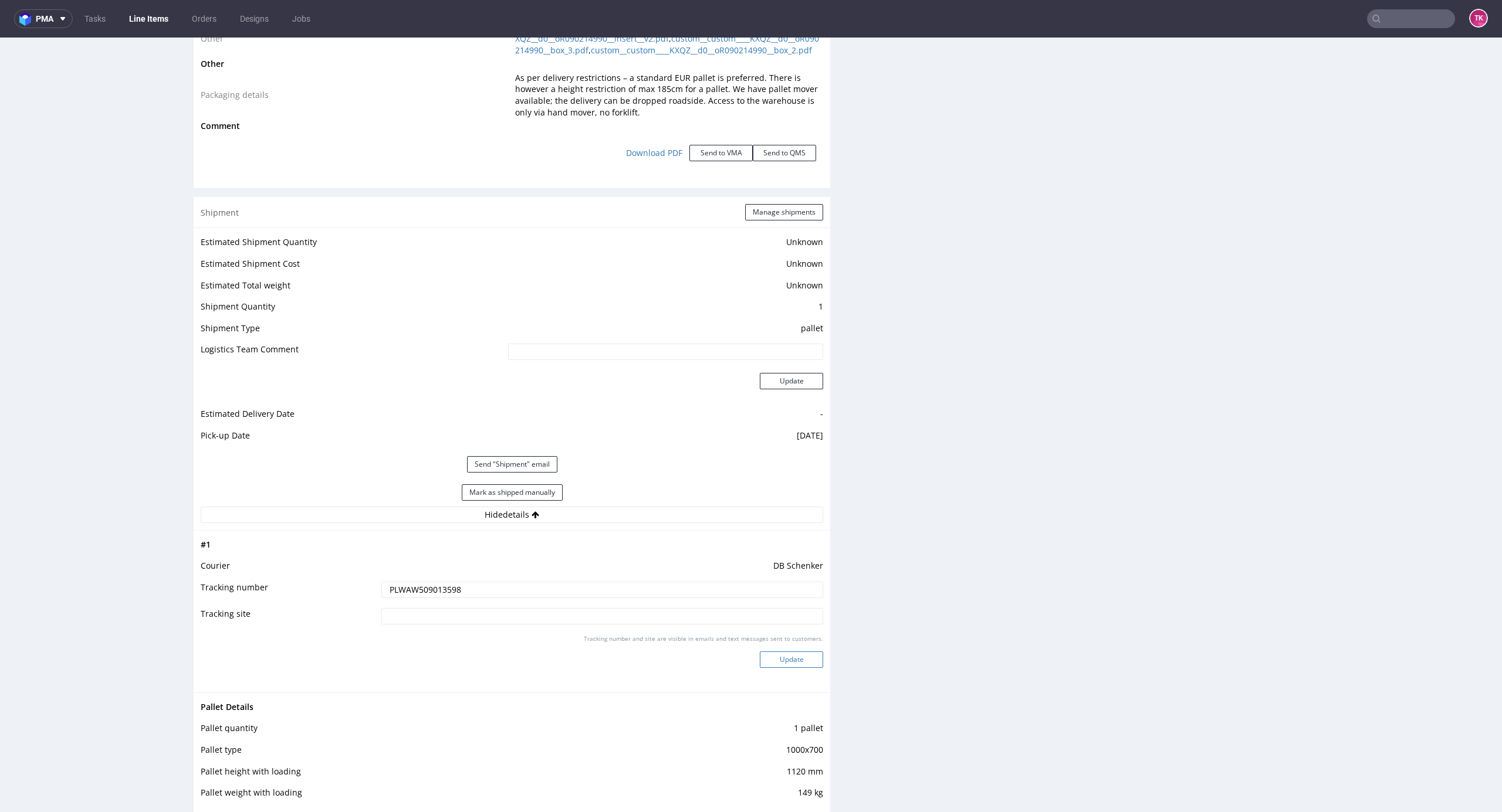
drag, startPoint x: 799, startPoint y: 650, endPoint x: 797, endPoint y: 671, distance: 21.1
click at [797, 660] on div "Tracking number and site are visible in emails and text messages sent to custom…" at bounding box center [602, 655] width 442 height 42
click at [797, 668] on button "Update" at bounding box center [792, 660] width 63 height 17
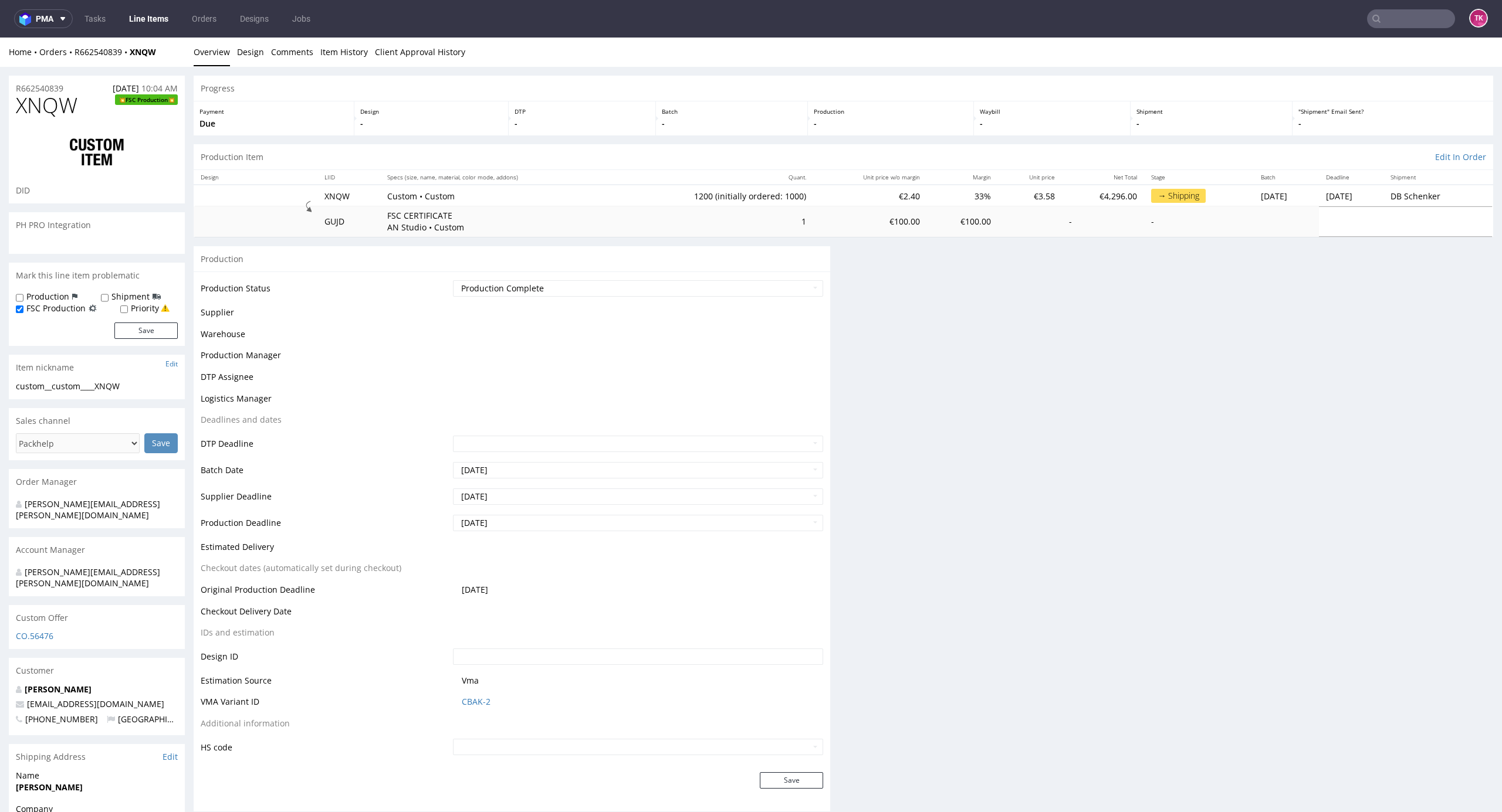
scroll to position [0, 0]
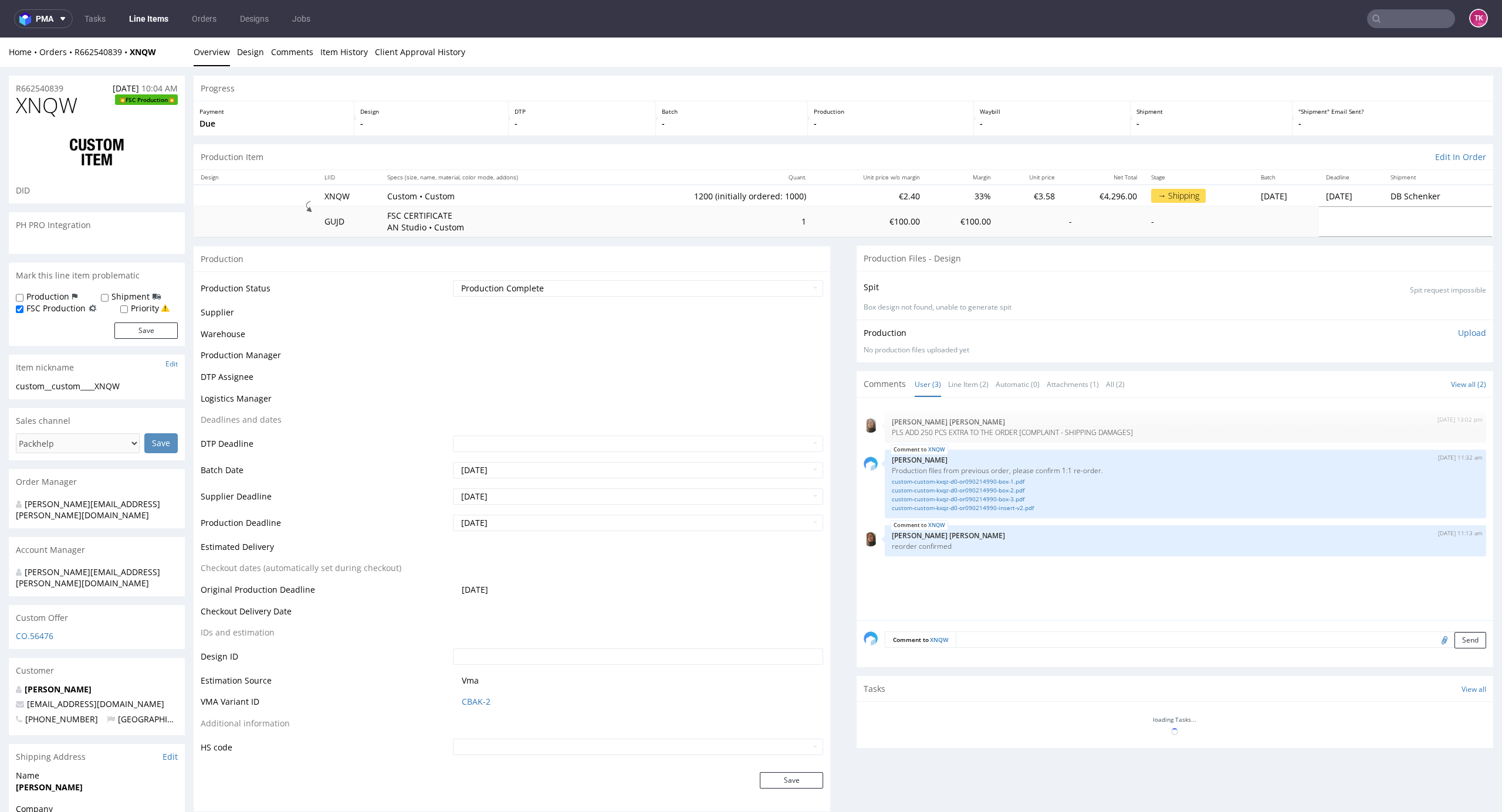
click at [144, 21] on link "Line Items" at bounding box center [149, 19] width 53 height 19
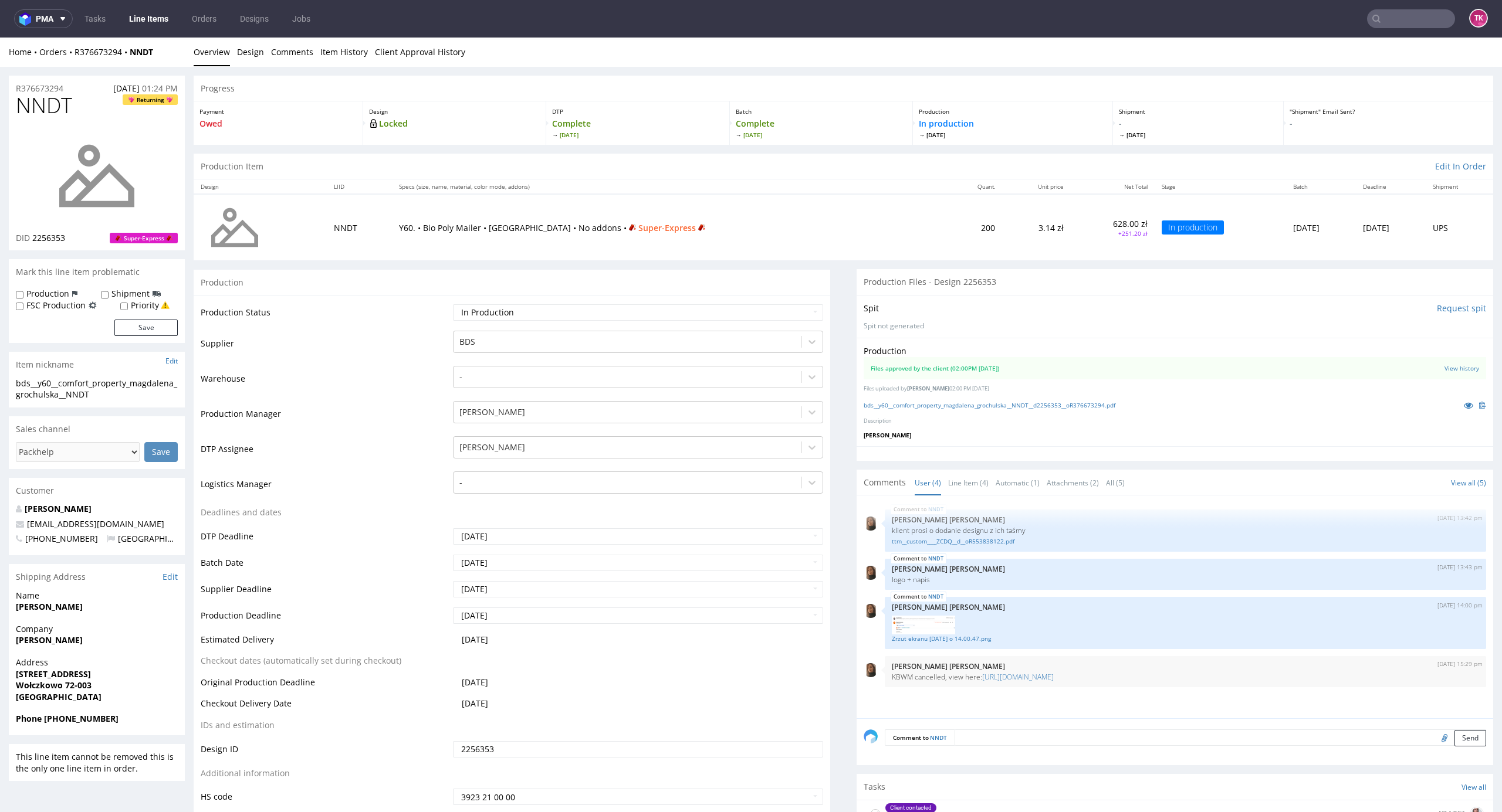
click at [157, 17] on link "Line Items" at bounding box center [149, 19] width 53 height 19
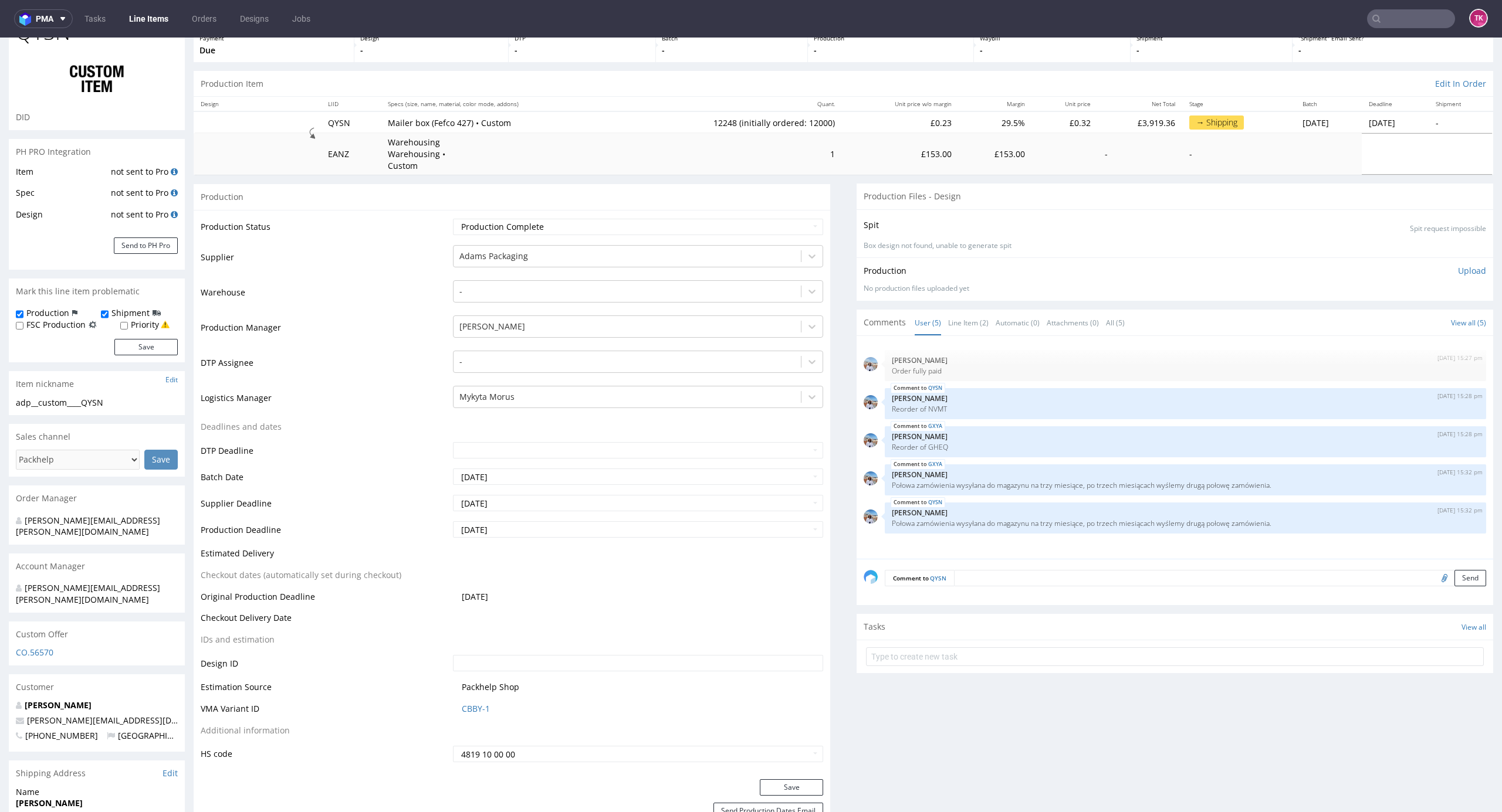
scroll to position [1760, 0]
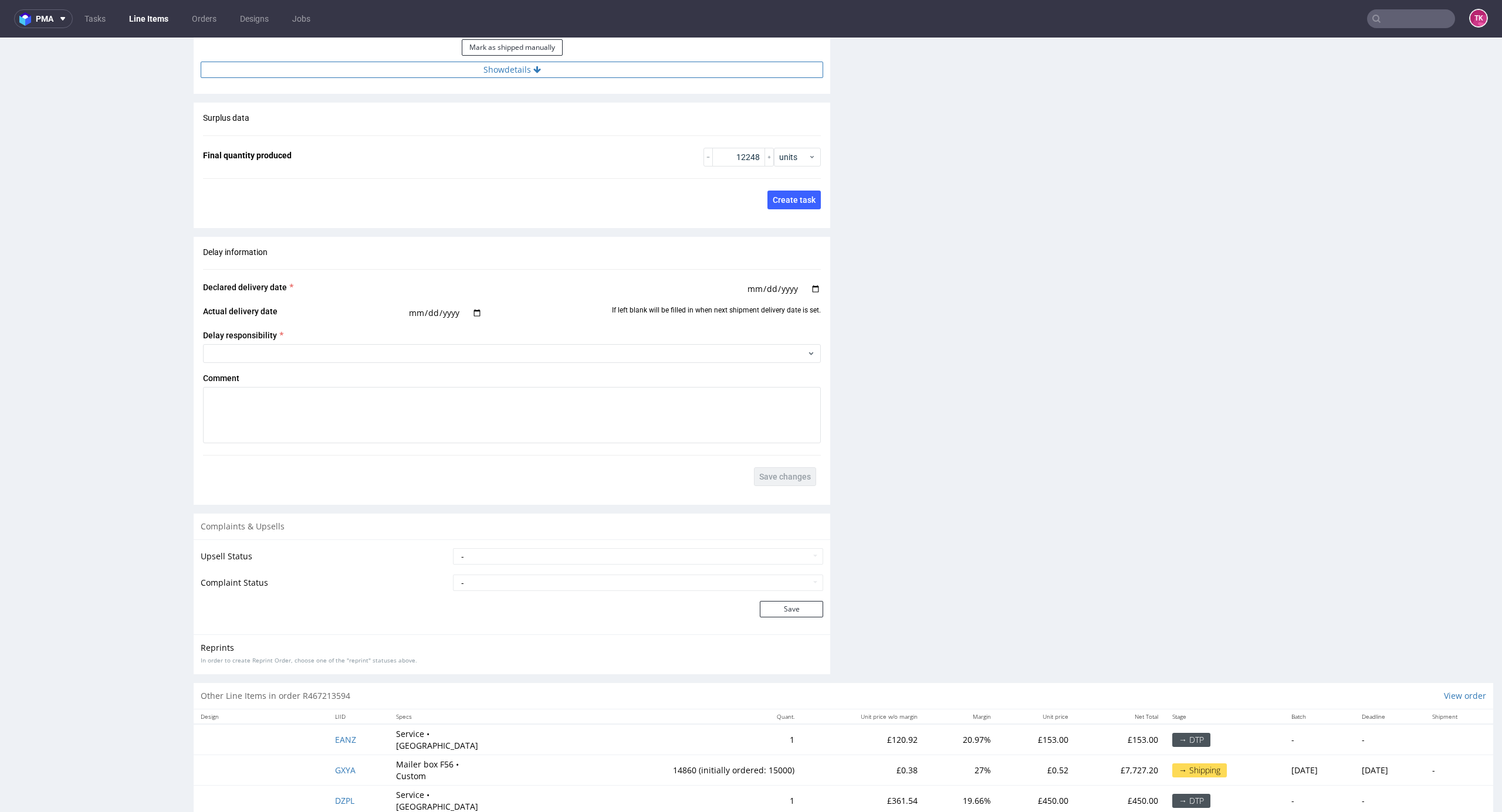
click at [450, 62] on button "Show details" at bounding box center [511, 70] width 623 height 17
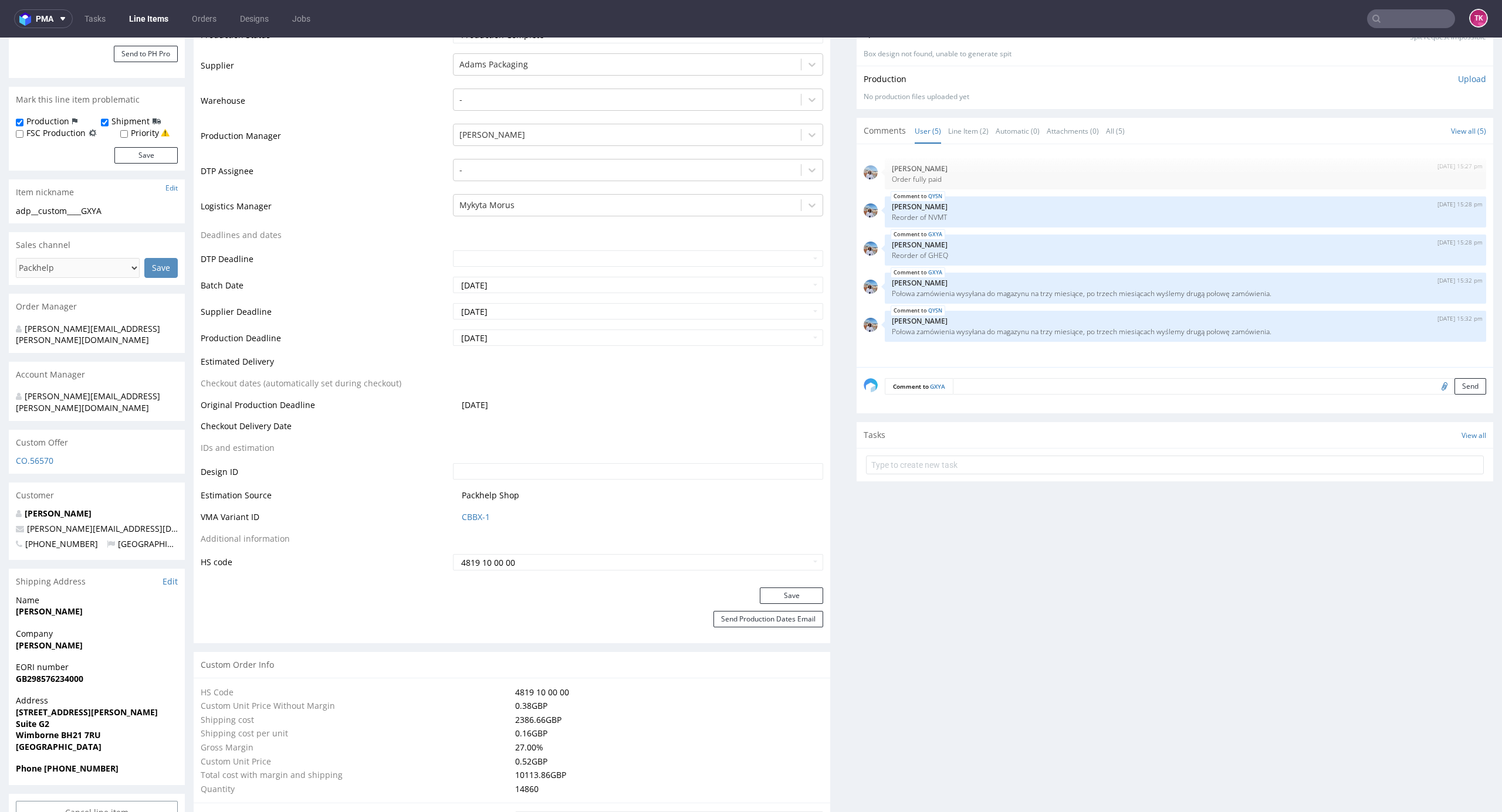
scroll to position [1760, 0]
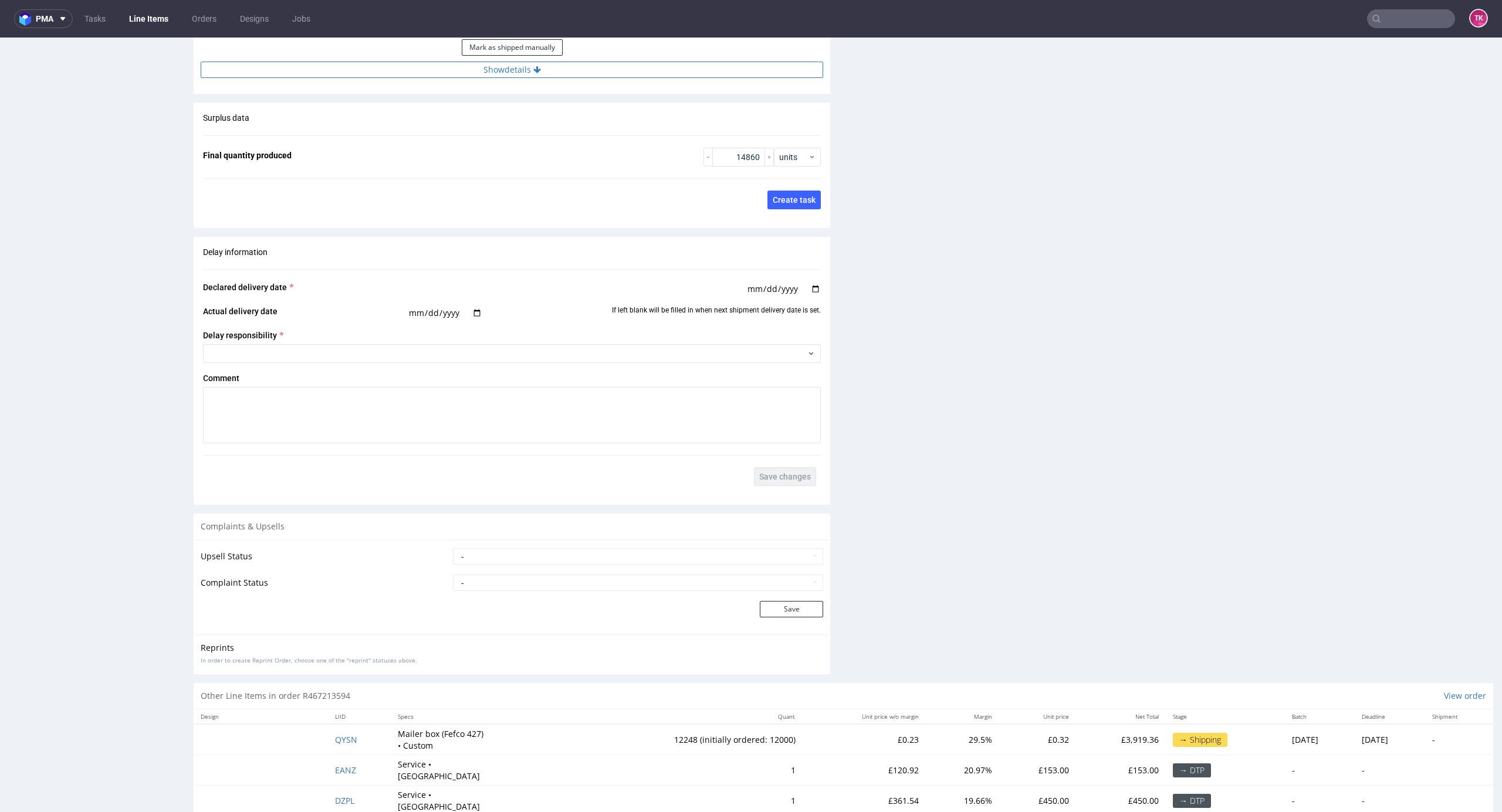
drag, startPoint x: 531, startPoint y: 75, endPoint x: 529, endPoint y: 55, distance: 20.1
click at [534, 65] on icon at bounding box center [537, 69] width 8 height 8
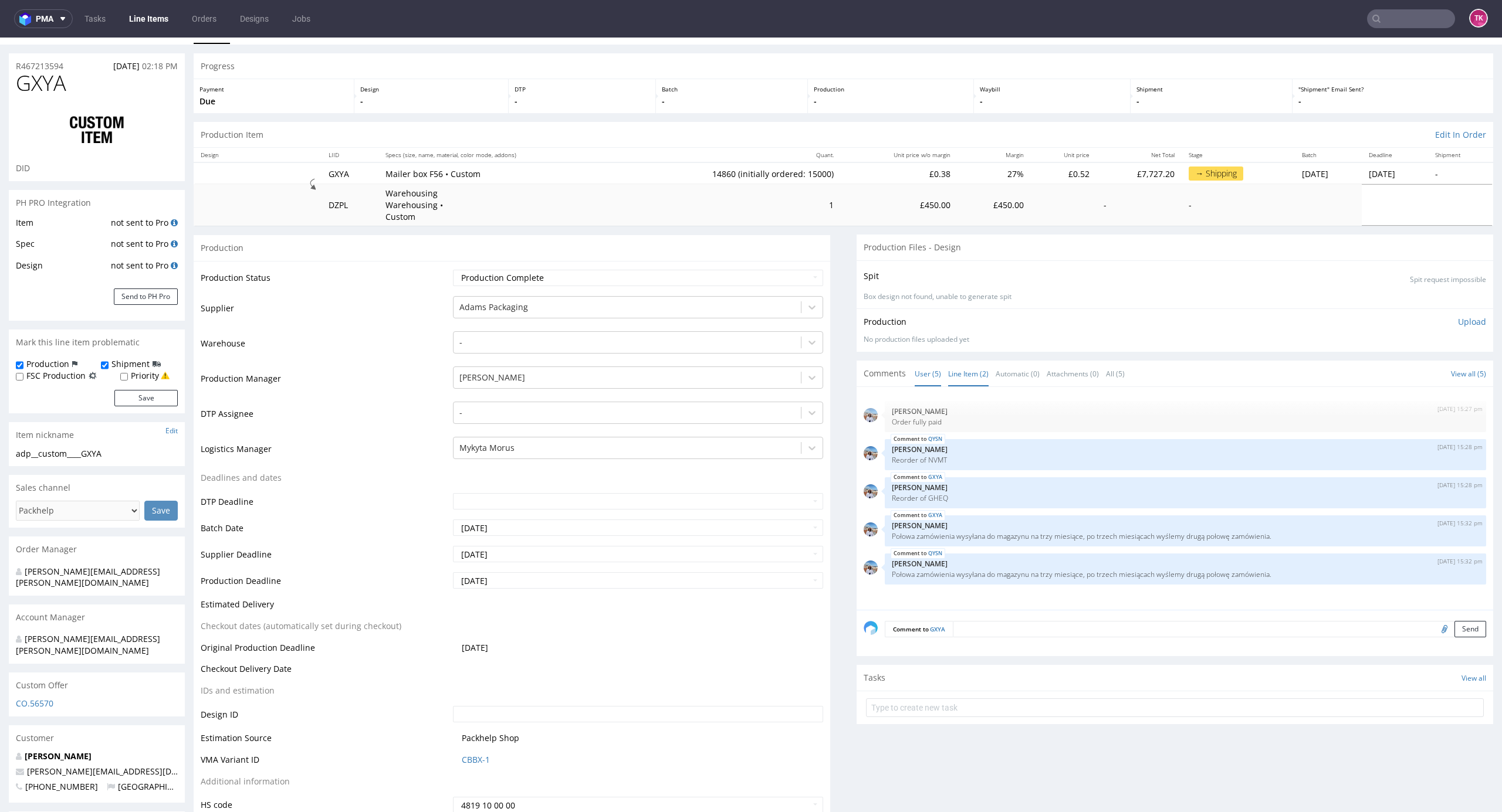
scroll to position [11, 0]
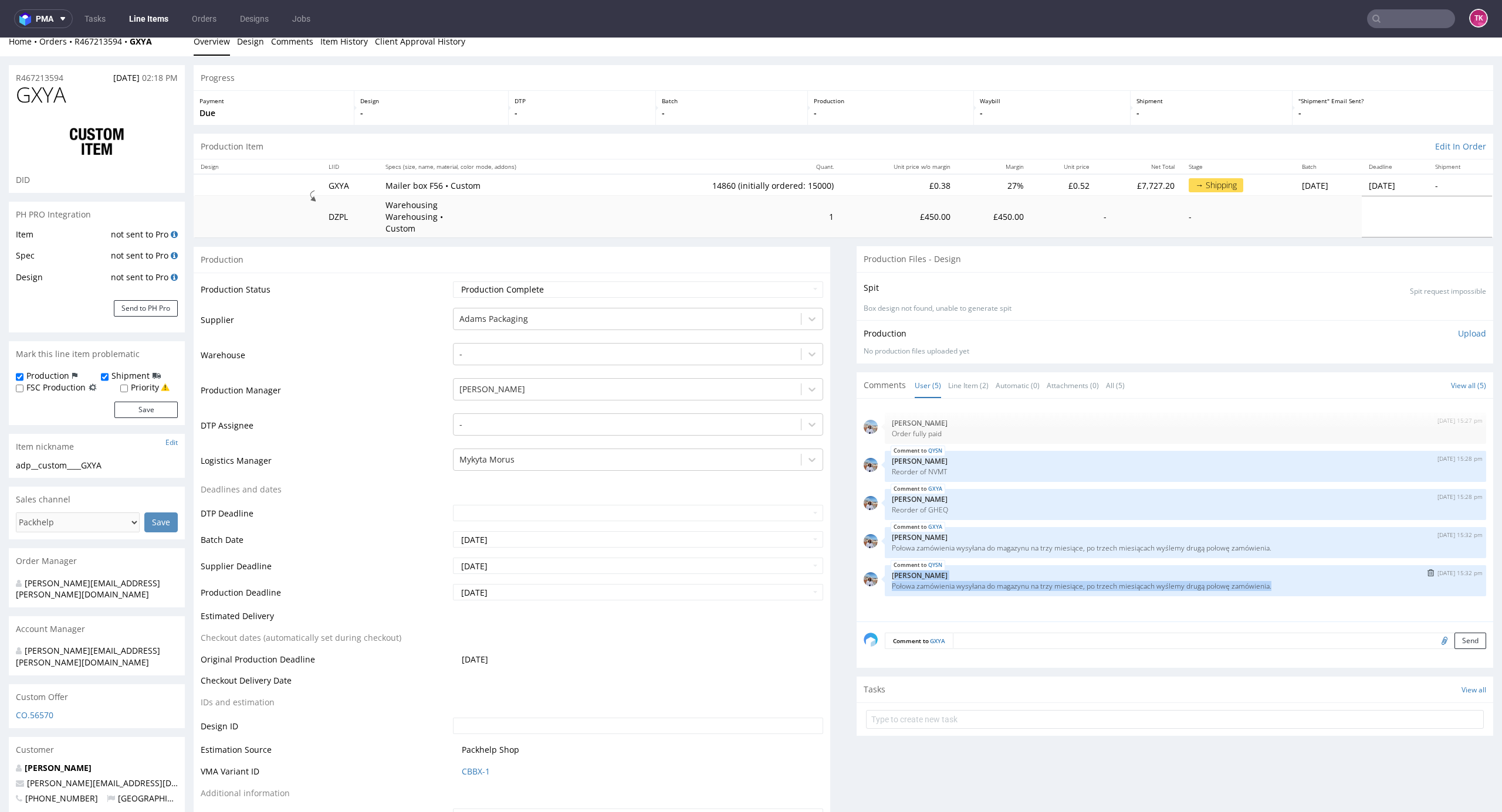
drag, startPoint x: 891, startPoint y: 566, endPoint x: 1257, endPoint y: 582, distance: 366.3
click at [1257, 582] on div "QYSN [DATE] 15:32 pm [PERSON_NAME] Połowa zamówienia wysyłana do magazynu na tr…" at bounding box center [1185, 581] width 601 height 31
